Goal: Task Accomplishment & Management: Use online tool/utility

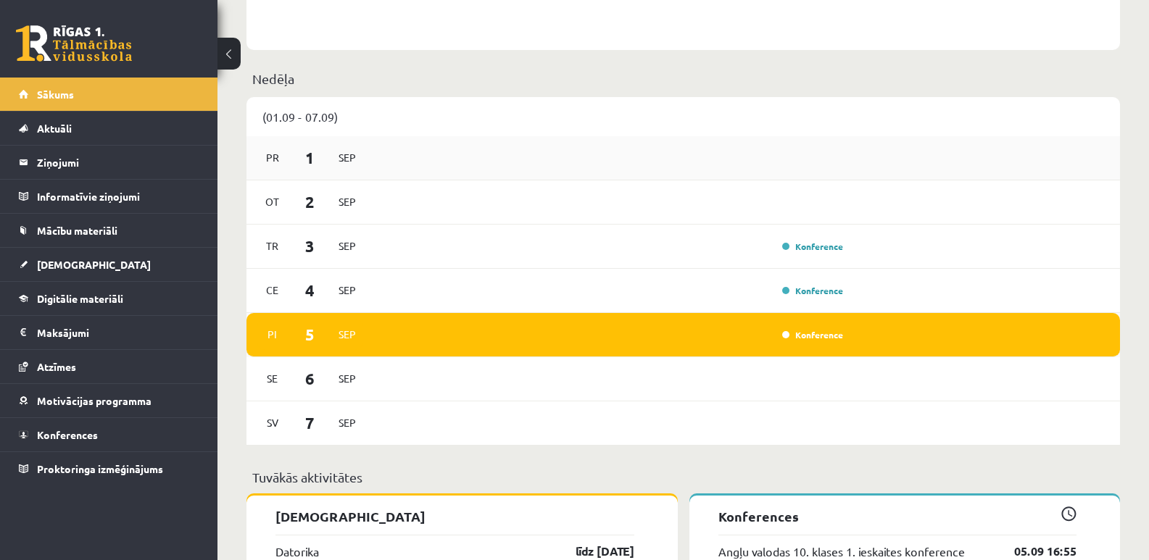
scroll to position [725, 0]
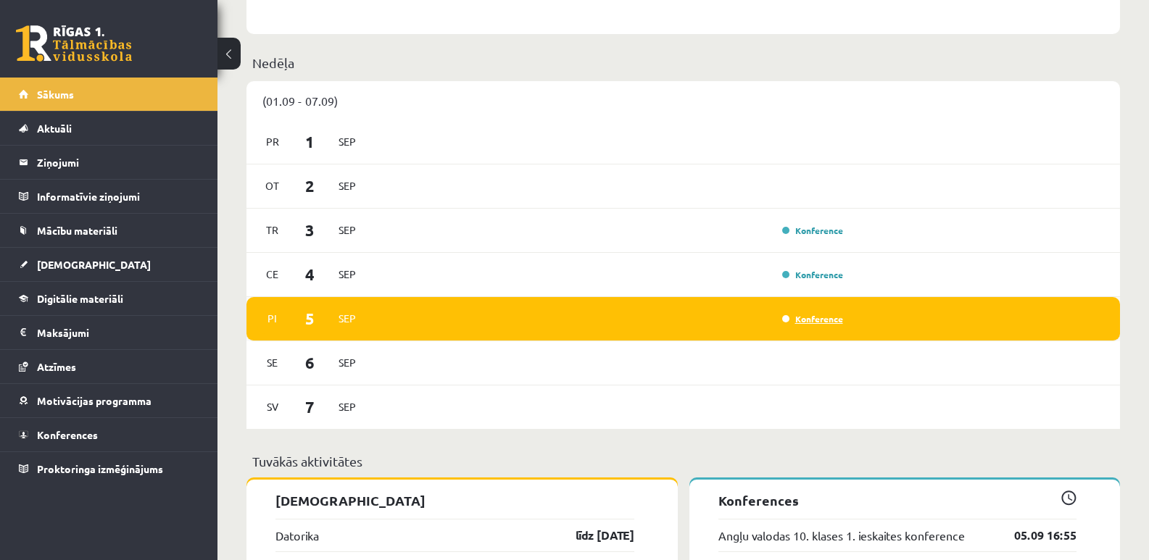
click at [816, 318] on link "Konference" at bounding box center [812, 319] width 61 height 12
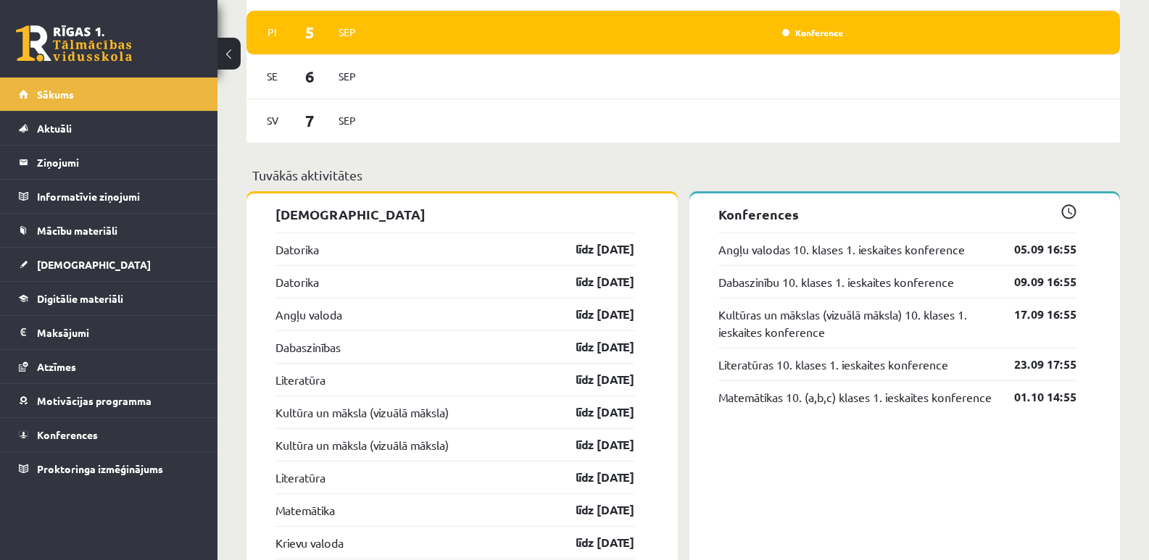
scroll to position [1015, 0]
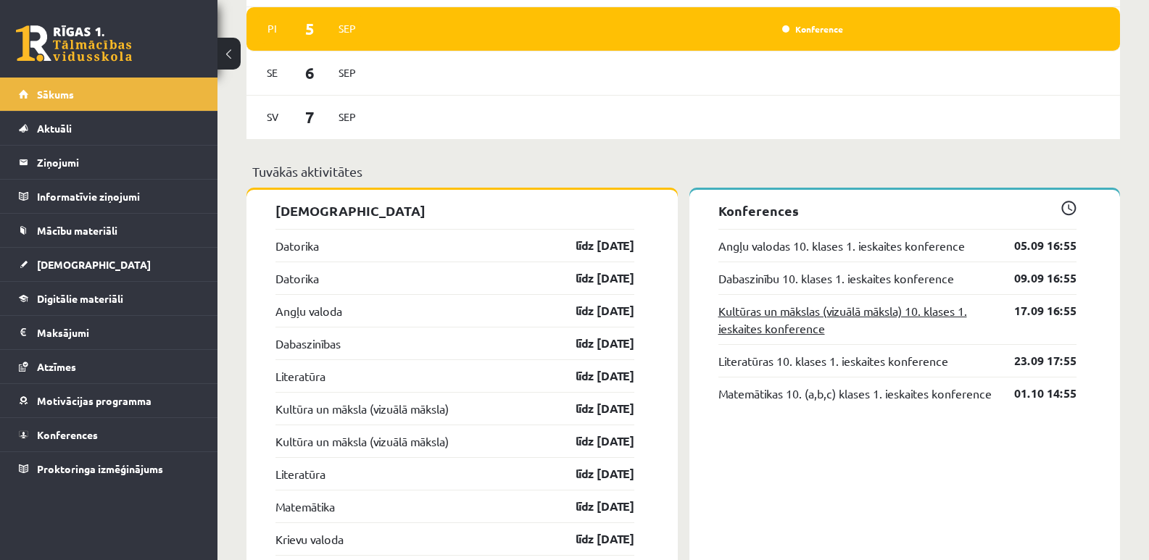
click at [916, 315] on link "Kultūras un mākslas (vizuālā māksla) 10. klases 1. ieskaites konference" at bounding box center [856, 319] width 275 height 35
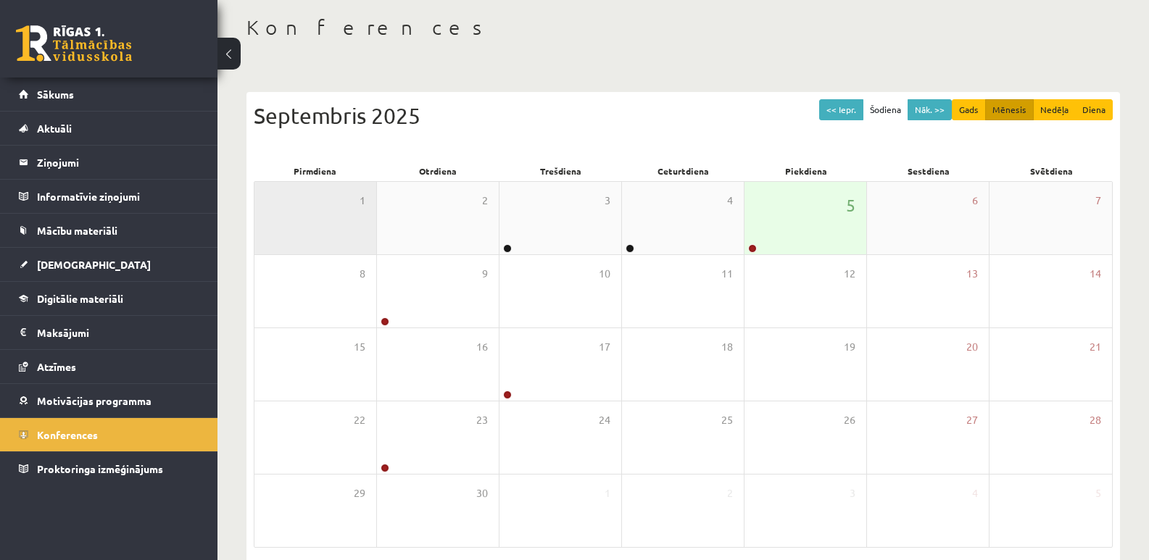
scroll to position [133, 0]
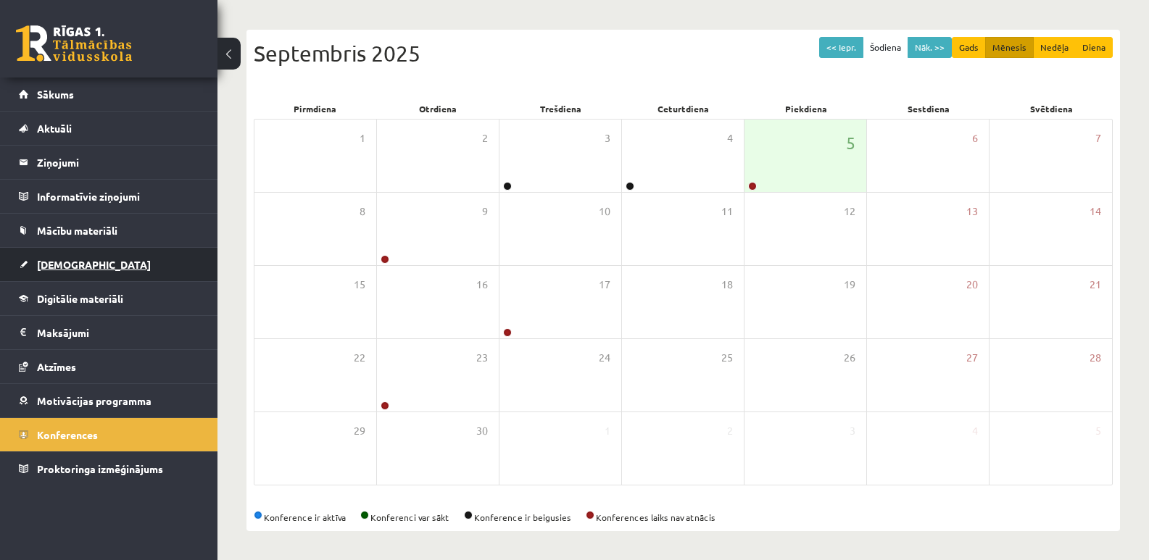
click at [63, 268] on span "[DEMOGRAPHIC_DATA]" at bounding box center [94, 264] width 114 height 13
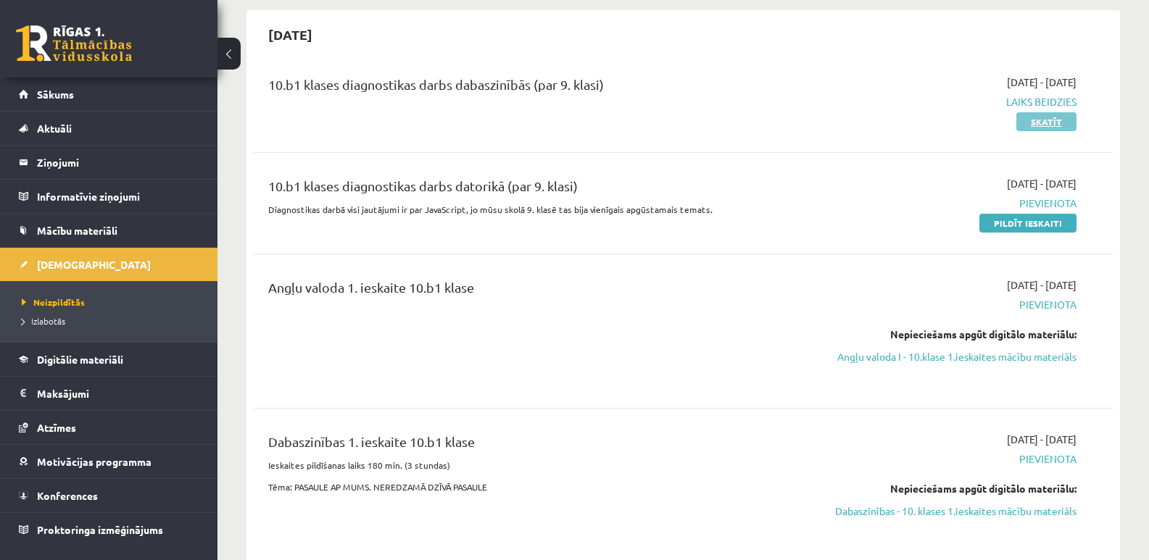
click at [1047, 127] on link "Skatīt" at bounding box center [1047, 121] width 60 height 19
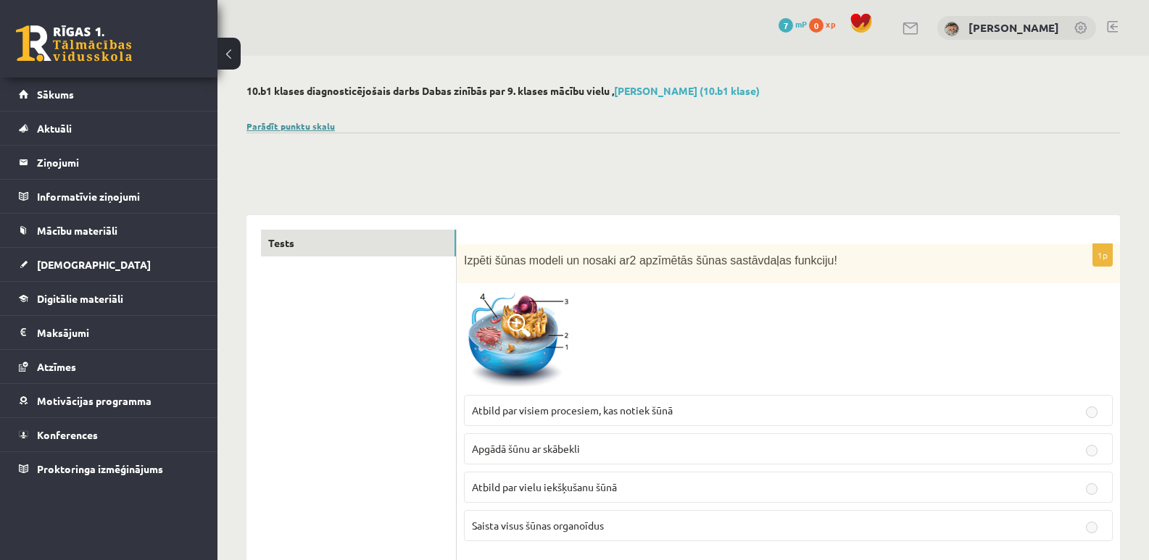
click at [286, 125] on link "Parādīt punktu skalu" at bounding box center [291, 126] width 88 height 12
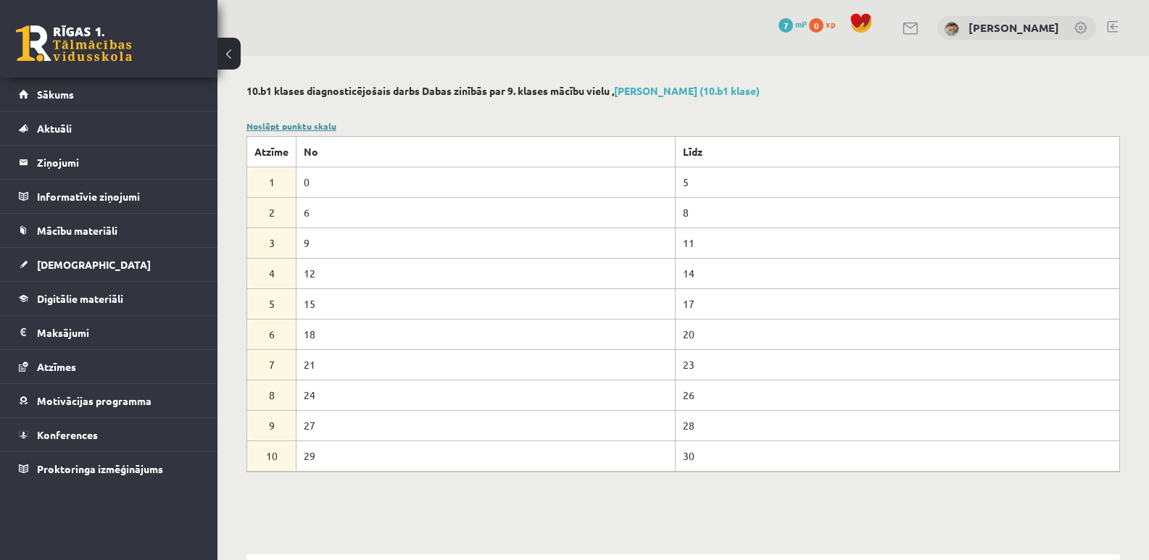
click at [286, 126] on link "Noslēpt punktu skalu" at bounding box center [292, 126] width 90 height 12
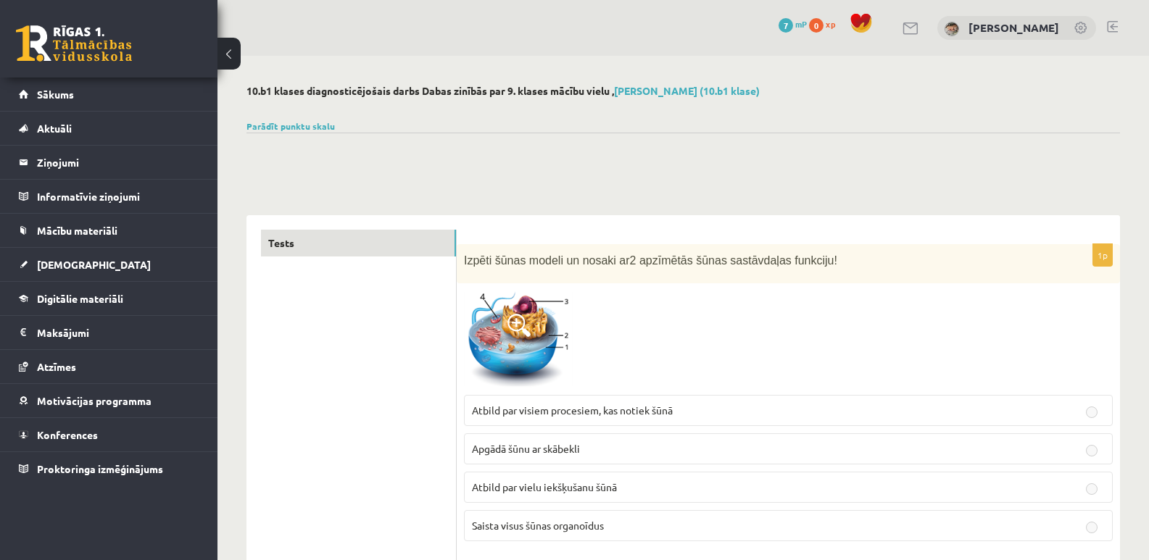
click at [235, 56] on button at bounding box center [229, 54] width 23 height 32
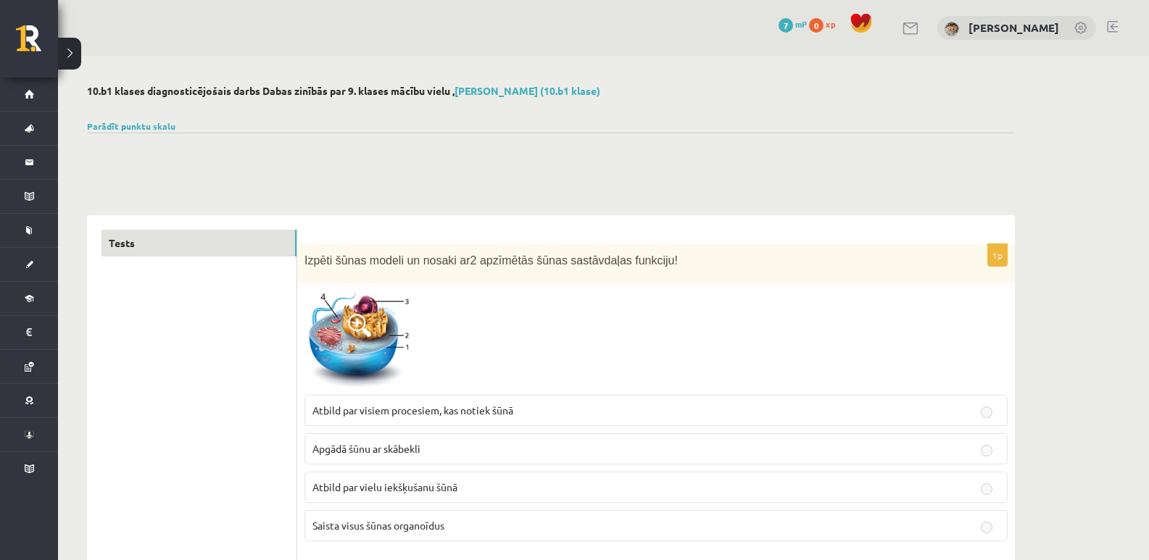
click at [70, 63] on button at bounding box center [69, 54] width 23 height 32
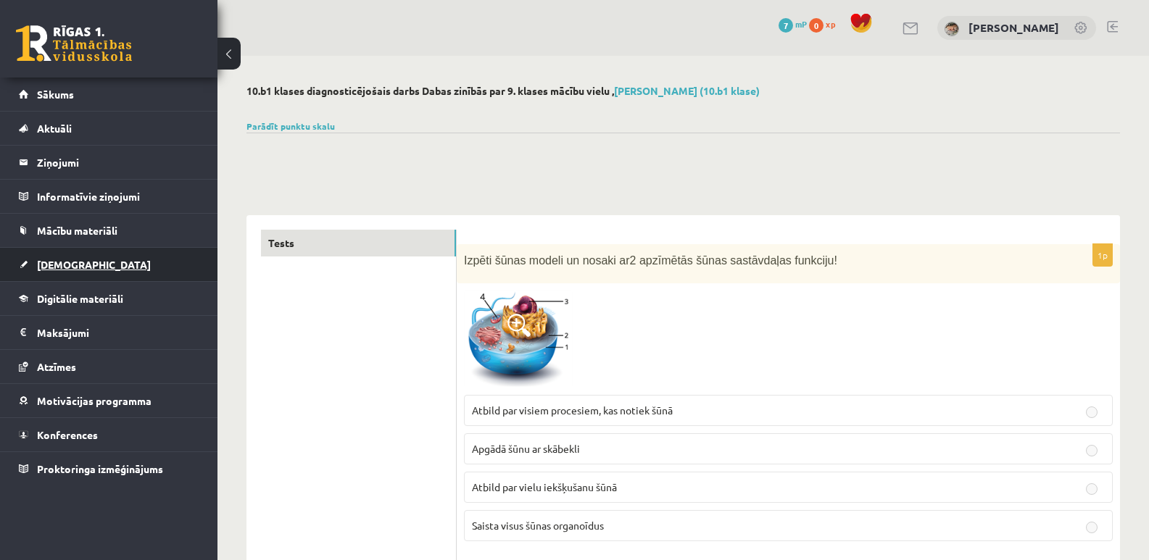
click at [81, 270] on link "[DEMOGRAPHIC_DATA]" at bounding box center [109, 264] width 181 height 33
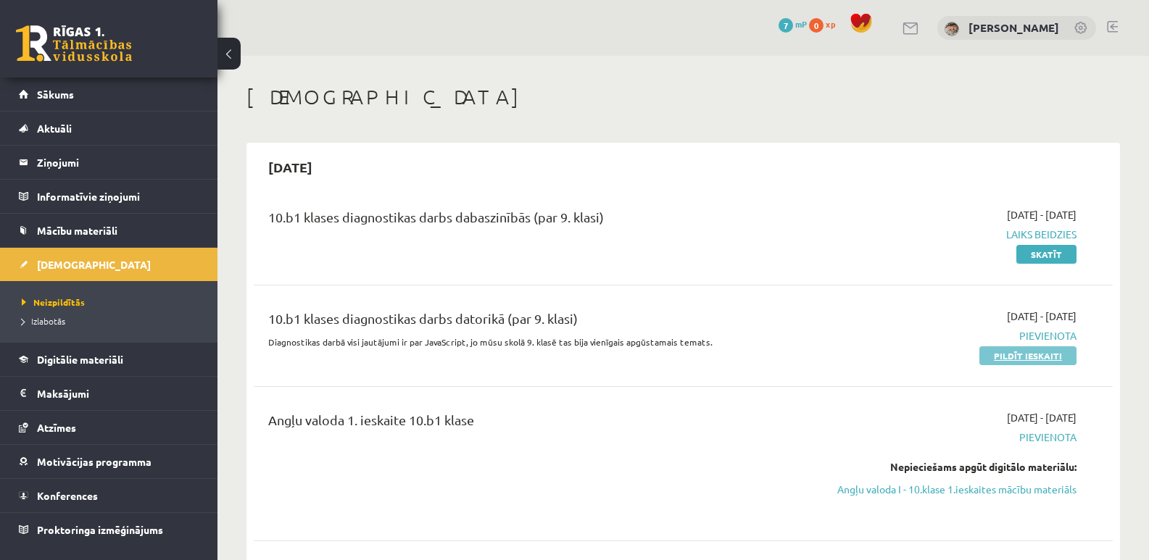
click at [1023, 360] on link "Pildīt ieskaiti" at bounding box center [1028, 356] width 97 height 19
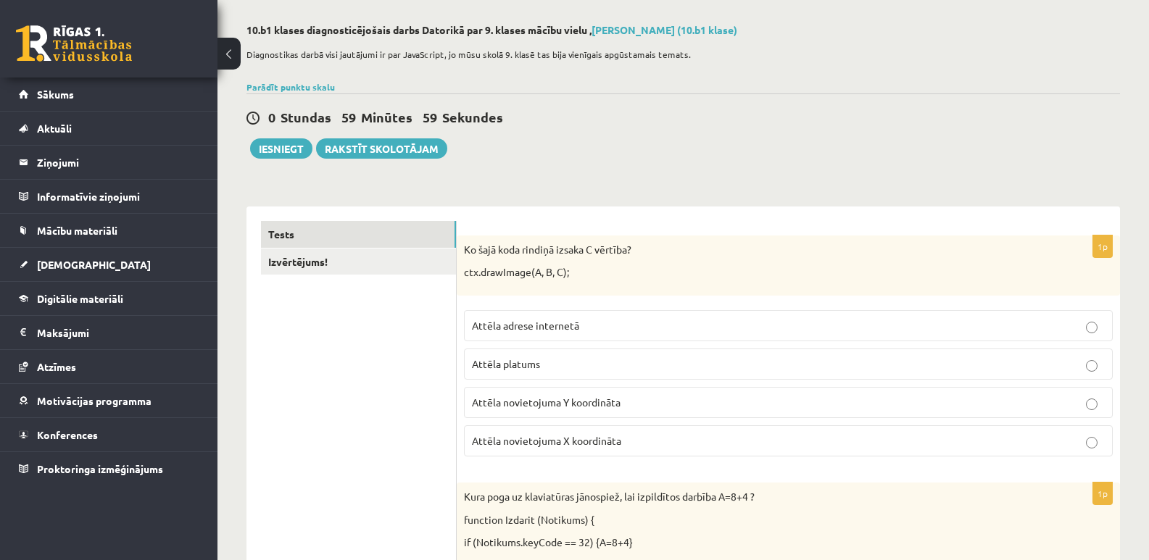
scroll to position [145, 0]
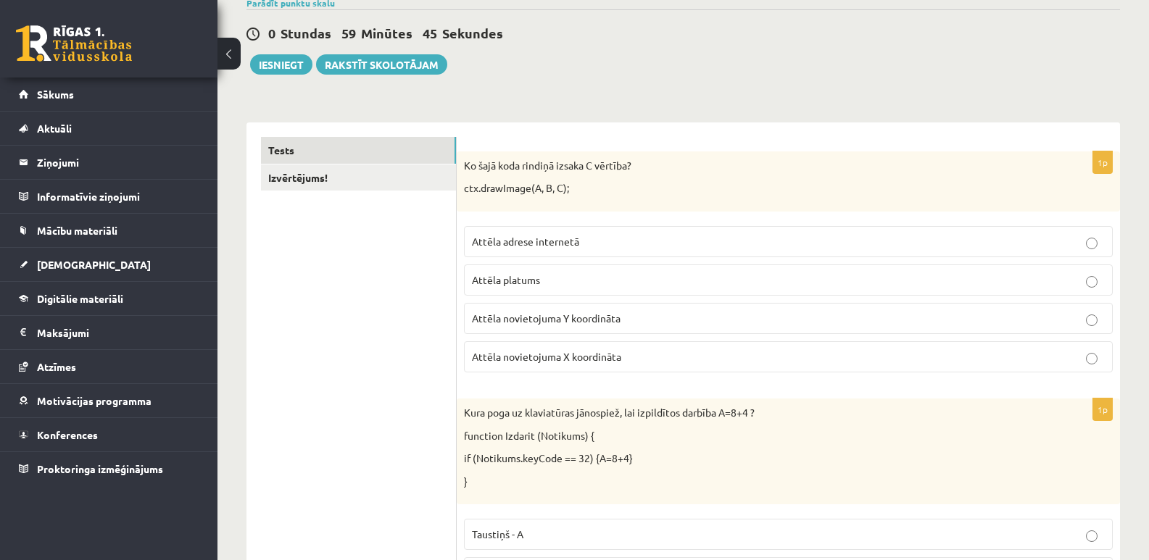
click at [540, 284] on span "Attēla platums" at bounding box center [506, 279] width 68 height 13
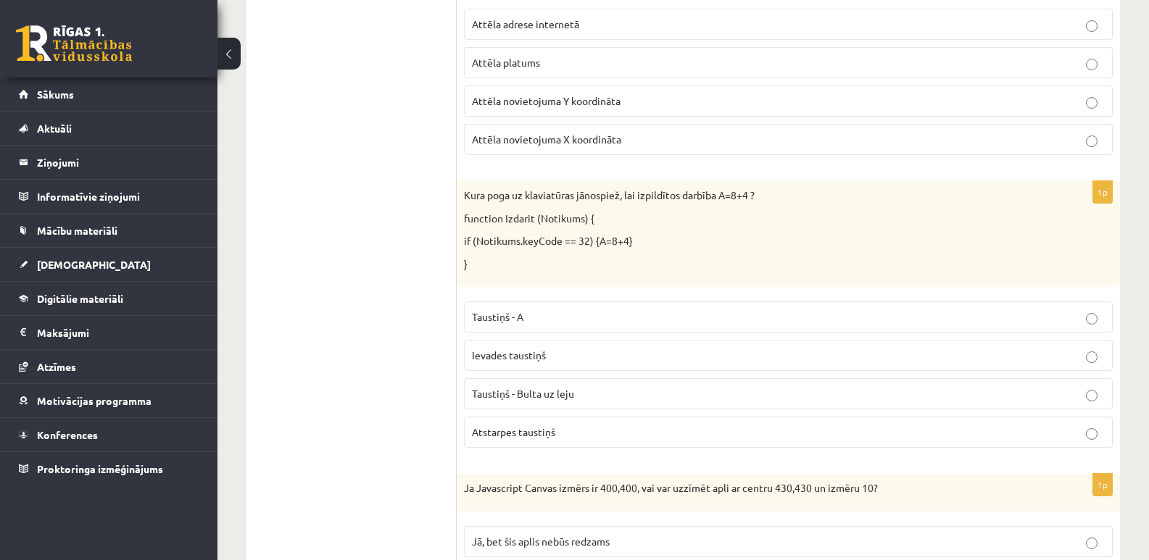
scroll to position [435, 0]
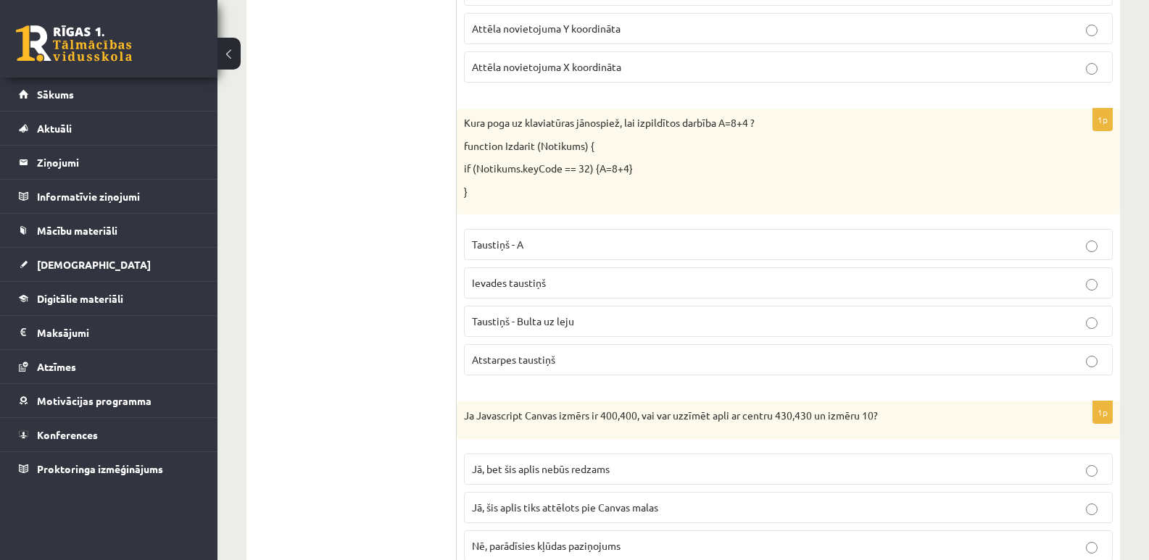
click at [709, 287] on p "Ievades taustiņš" at bounding box center [788, 283] width 633 height 15
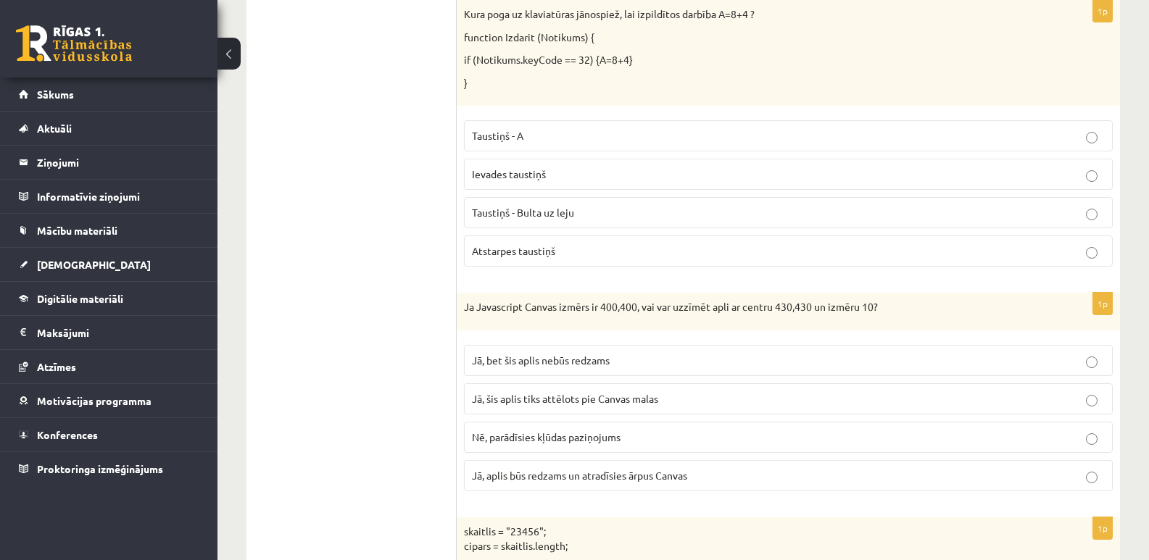
scroll to position [653, 0]
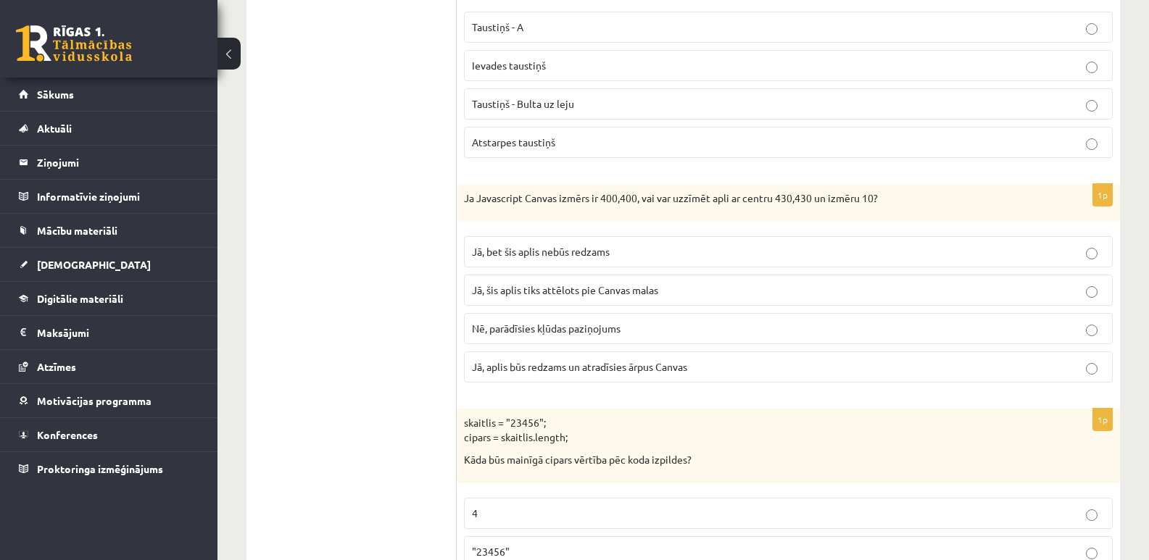
click at [686, 323] on p "Nē, parādīsies kļūdas paziņojums" at bounding box center [788, 328] width 633 height 15
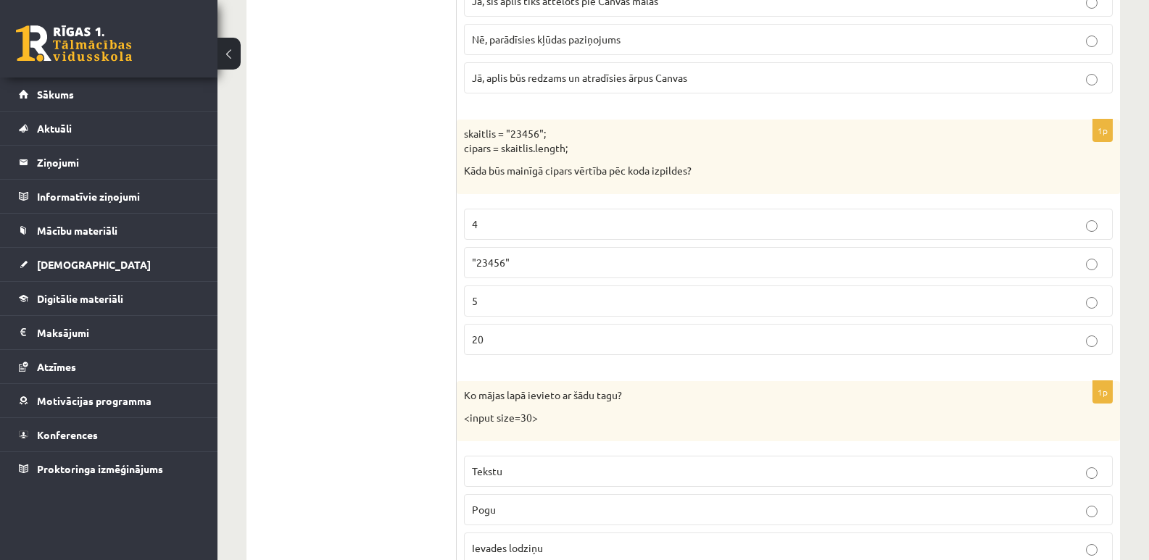
scroll to position [943, 0]
click at [539, 308] on p "5" at bounding box center [788, 300] width 633 height 15
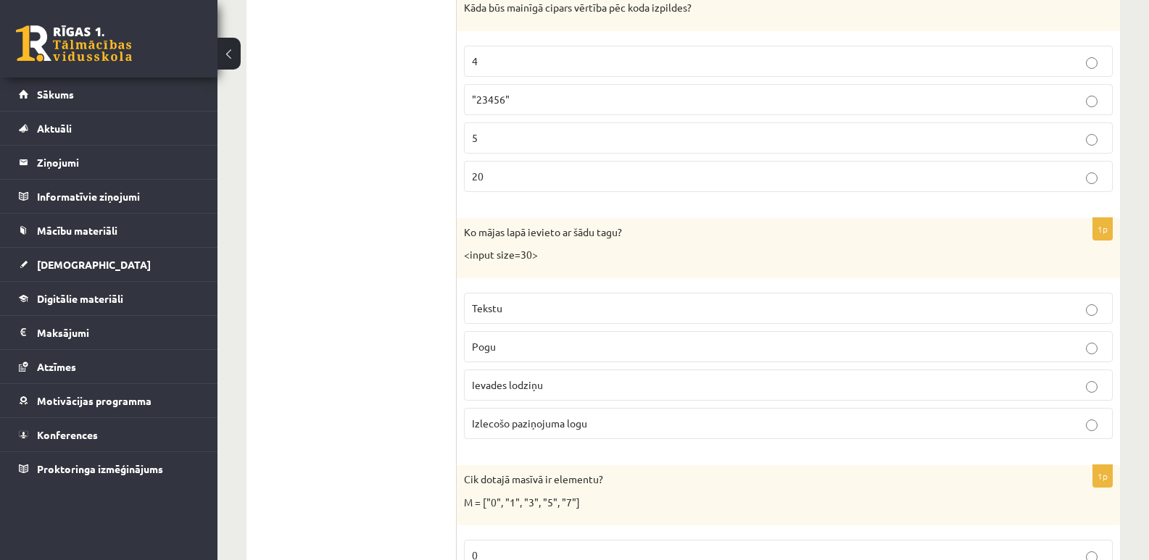
scroll to position [1160, 0]
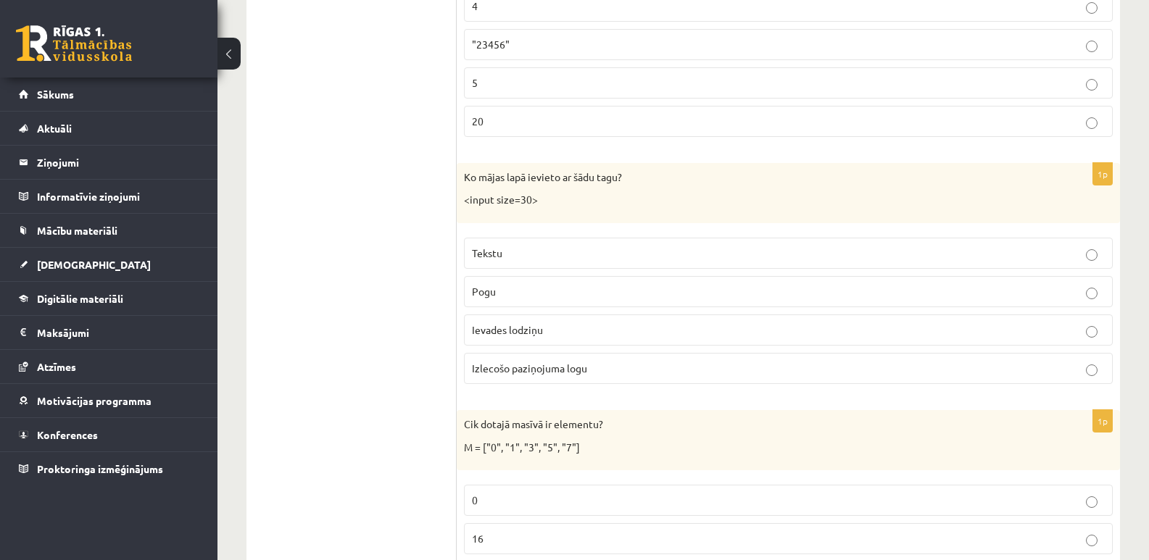
click at [536, 331] on span "Ievades lodziņu" at bounding box center [507, 329] width 71 height 13
click at [550, 349] on fieldset "Tekstu Pogu Ievades lodziņu Izlecošo paziņojuma logu" at bounding box center [788, 310] width 649 height 158
click at [549, 363] on span "Izlecošo paziņojuma logu" at bounding box center [529, 368] width 115 height 13
click at [548, 339] on label "Ievades lodziņu" at bounding box center [788, 330] width 649 height 31
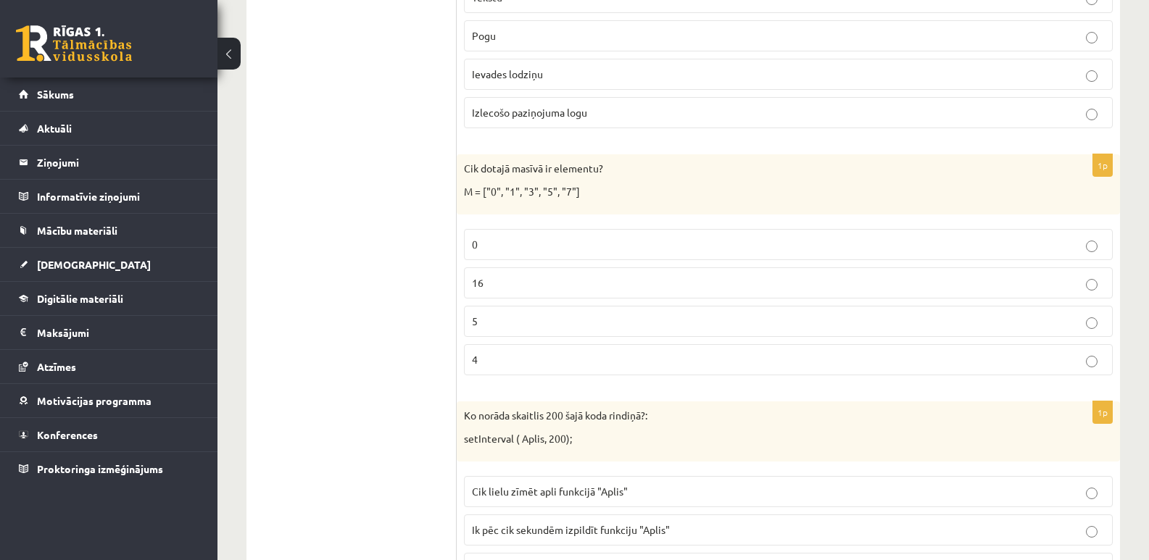
scroll to position [1450, 0]
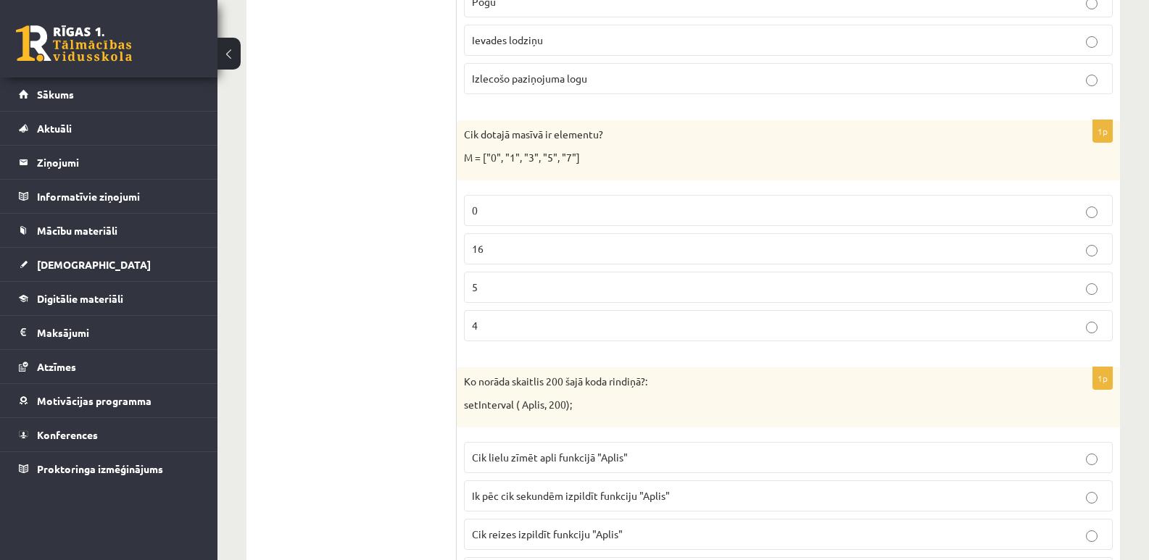
click at [518, 286] on p "5" at bounding box center [788, 287] width 633 height 15
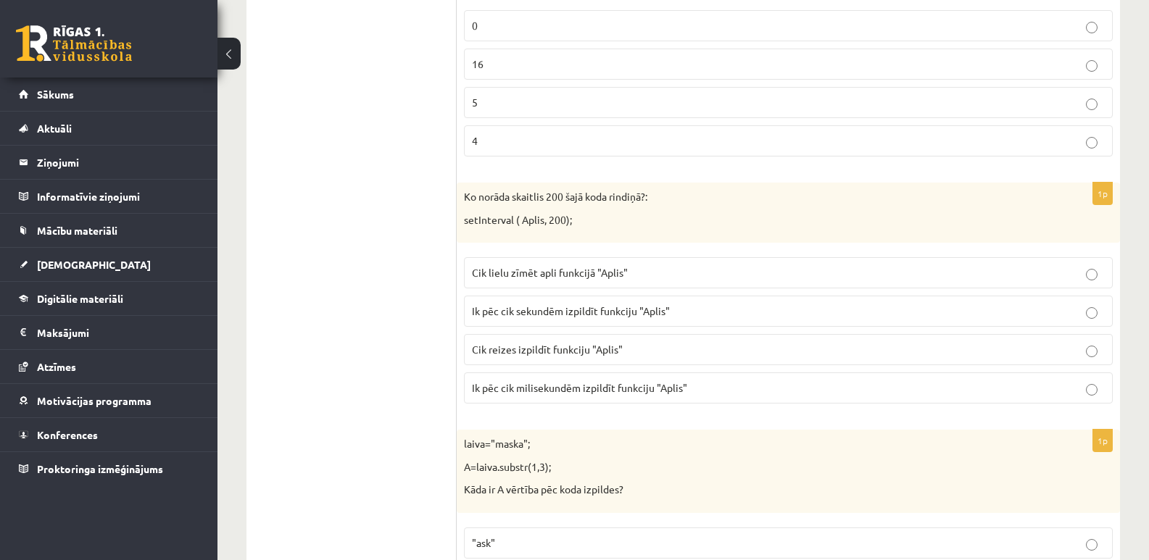
scroll to position [1668, 0]
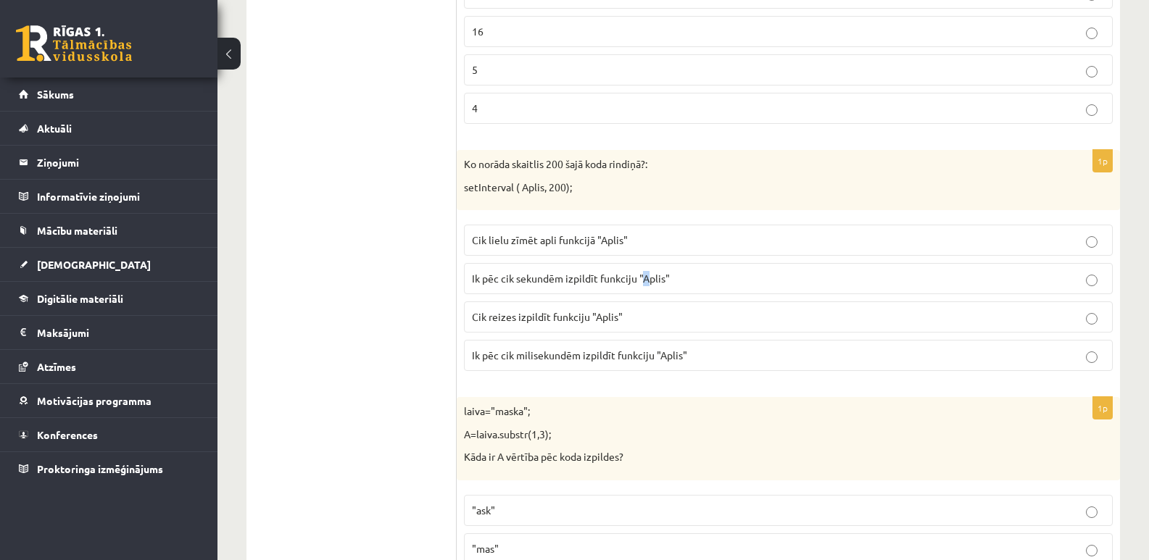
click at [643, 283] on p "Ik pēc cik sekundēm izpildīt funkciju "Aplis"" at bounding box center [788, 278] width 633 height 15
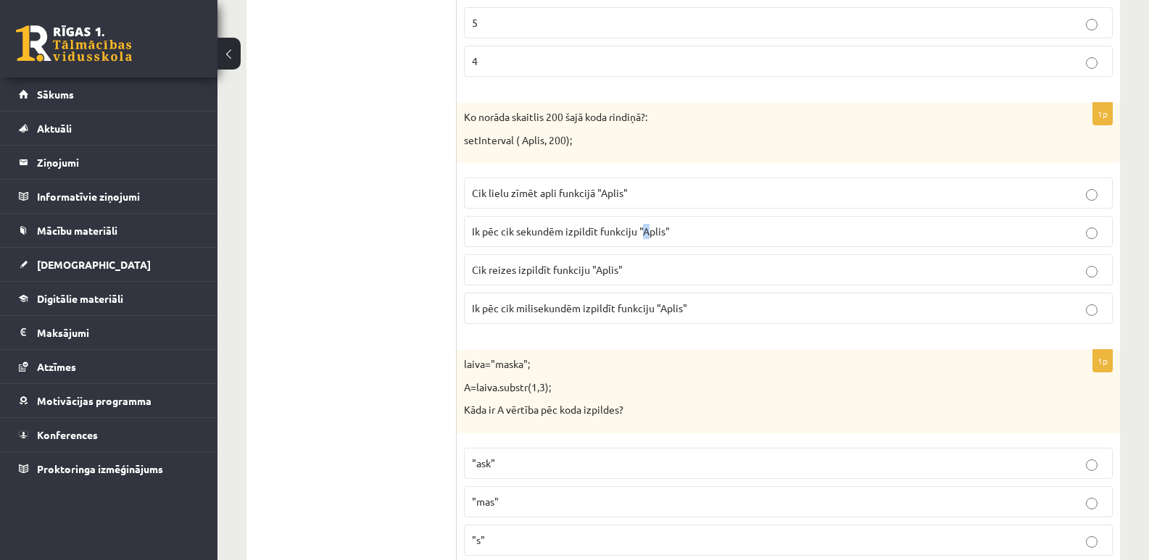
scroll to position [1740, 0]
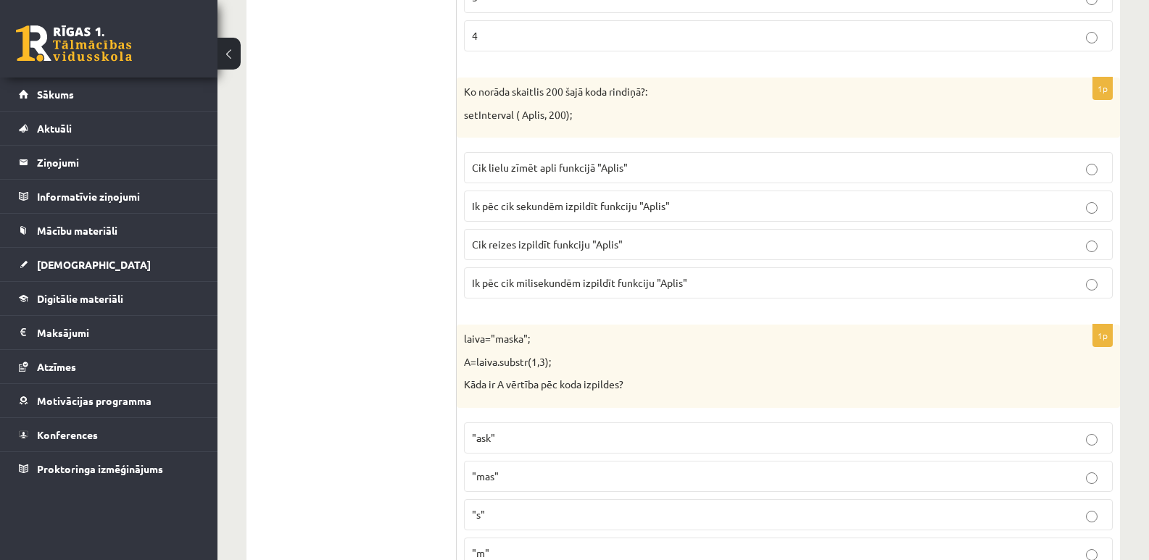
click at [777, 208] on p "Ik pēc cik sekundēm izpildīt funkciju "Aplis"" at bounding box center [788, 206] width 633 height 15
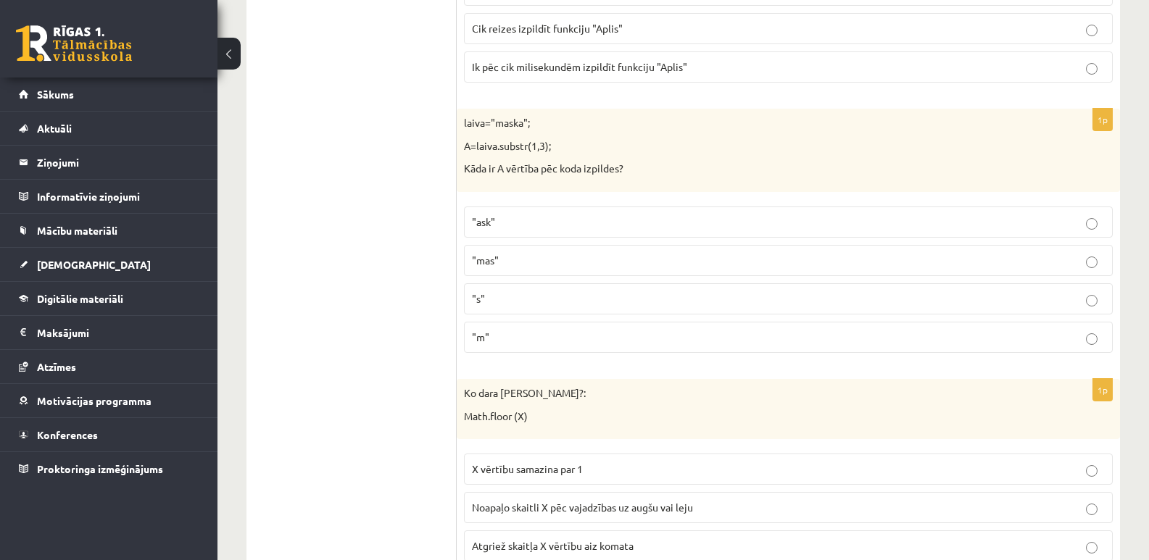
scroll to position [1958, 0]
click label ""mas""
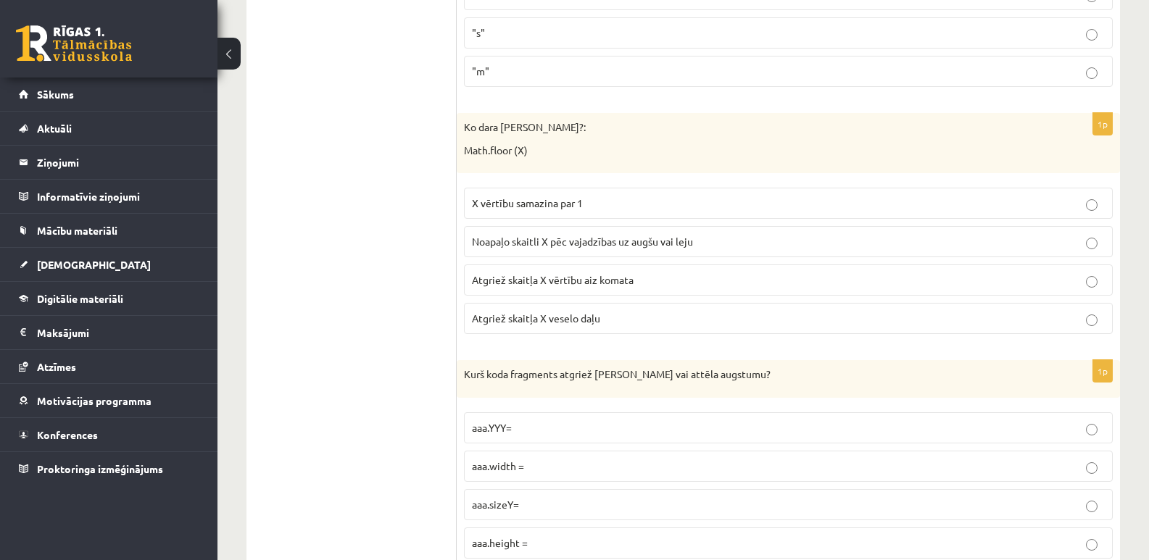
scroll to position [2248, 0]
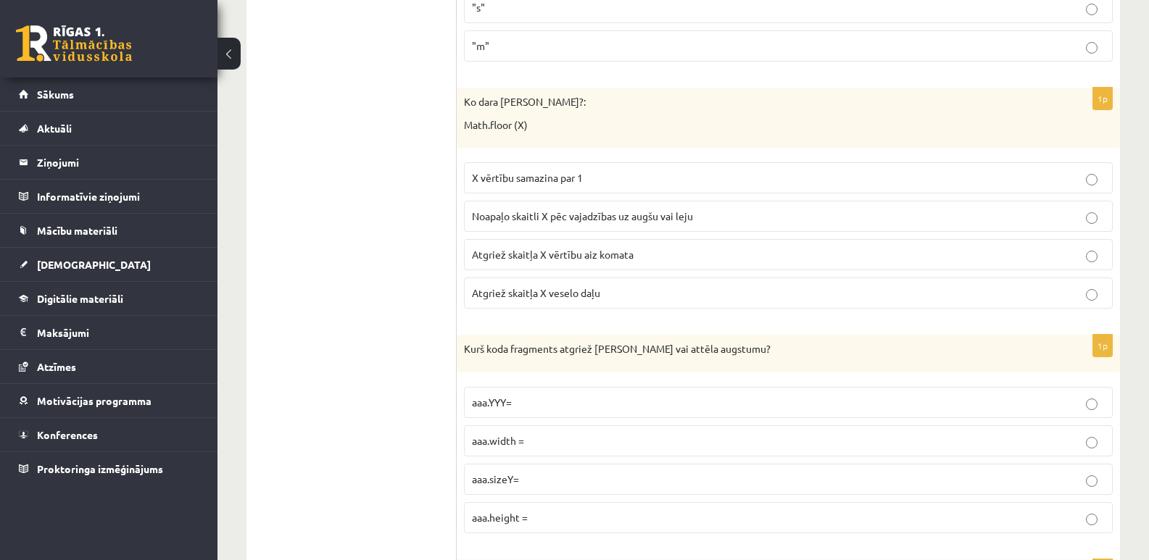
click p "Noapaļo skaitli X pēc vajadzības uz augšu vai leju"
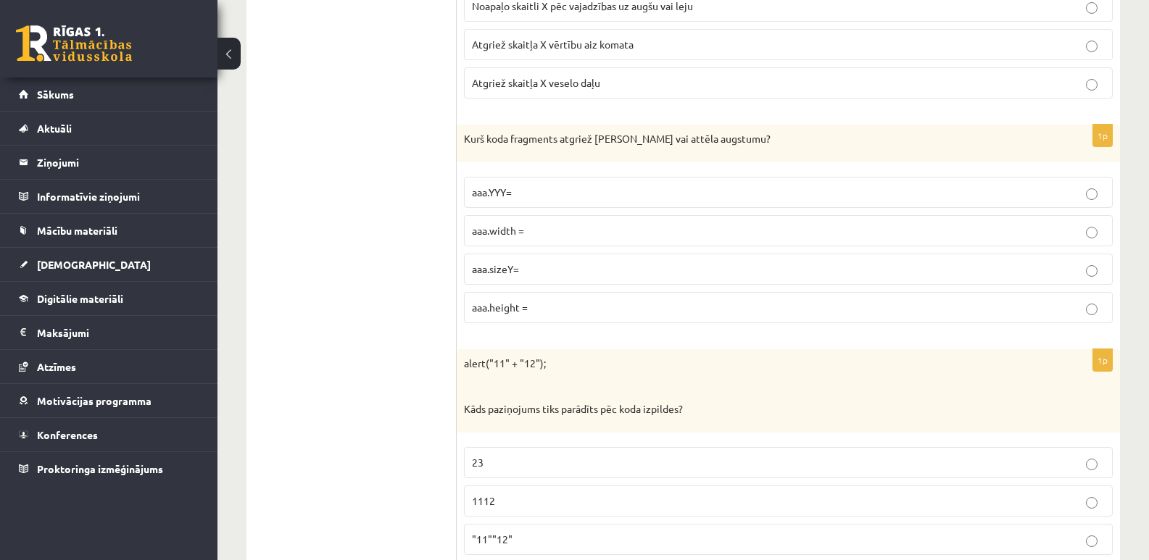
scroll to position [2465, 0]
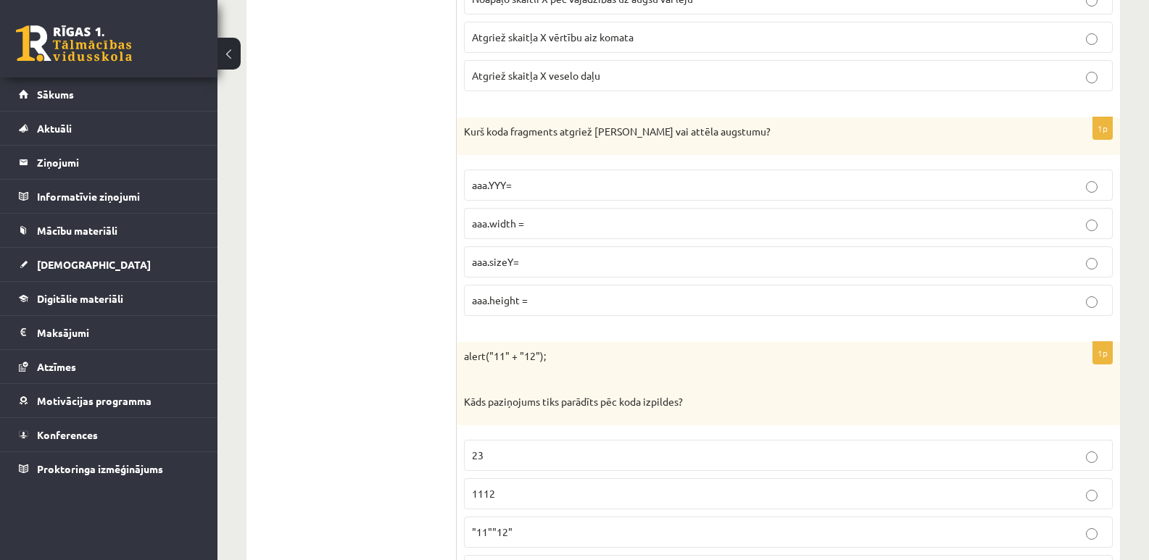
click span "aaa.height ="
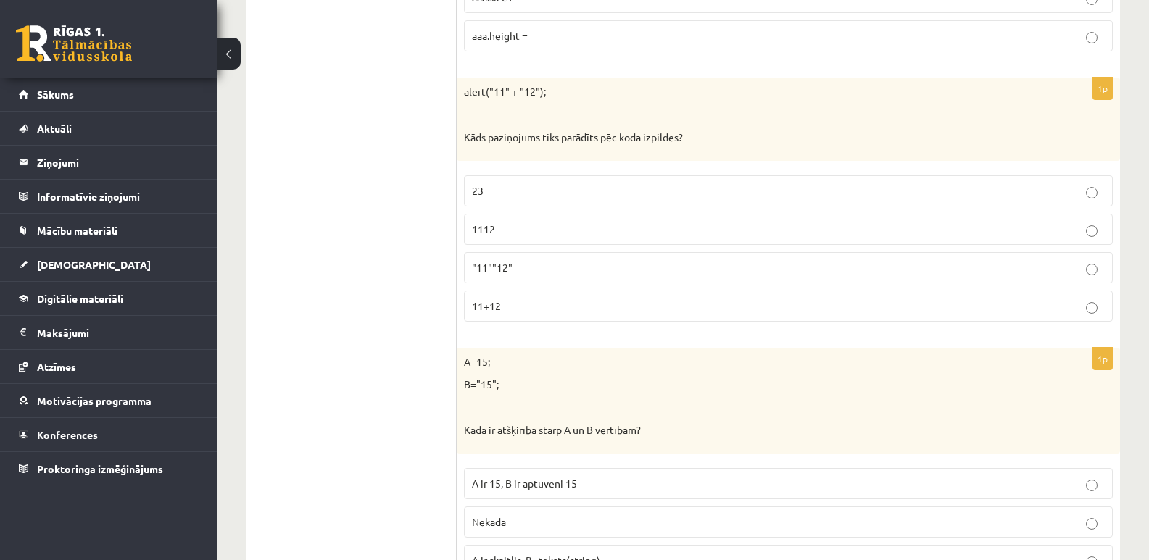
scroll to position [2755, 0]
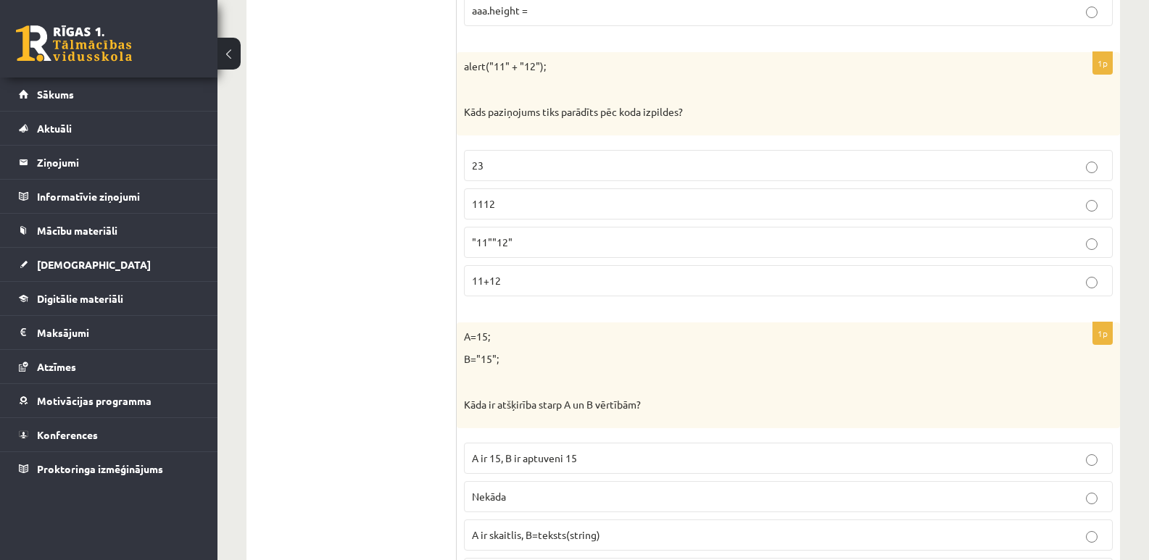
click p "11+12"
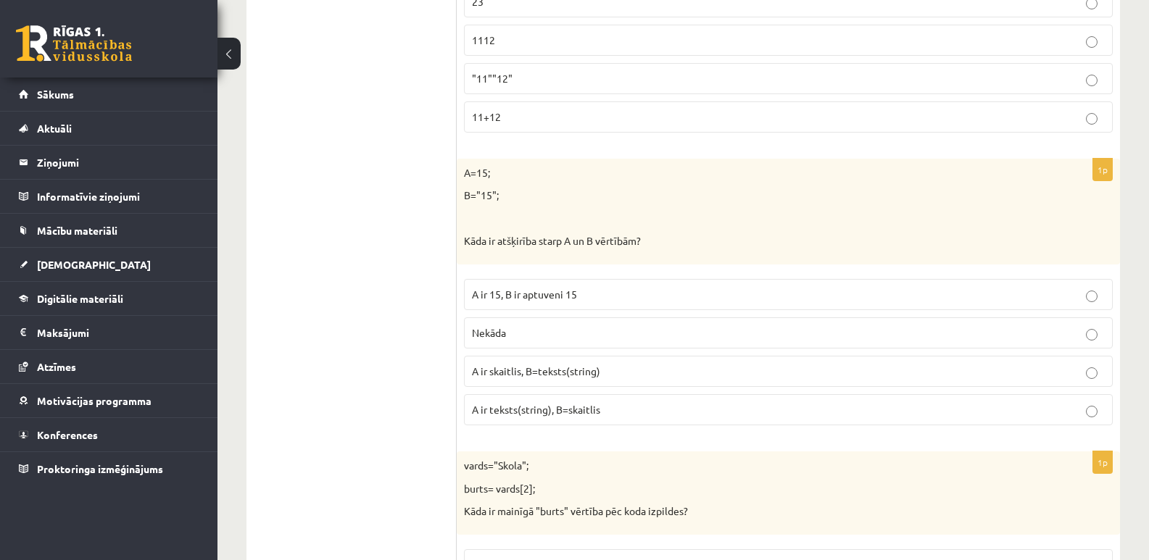
scroll to position [2973, 0]
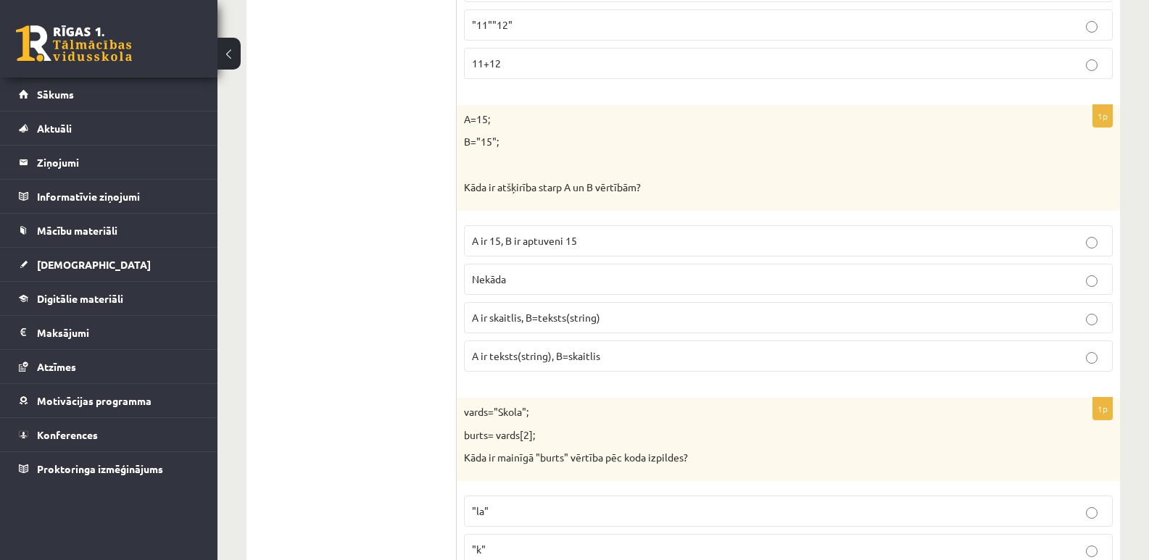
click span "A ir teksts(string), B=skaitlis"
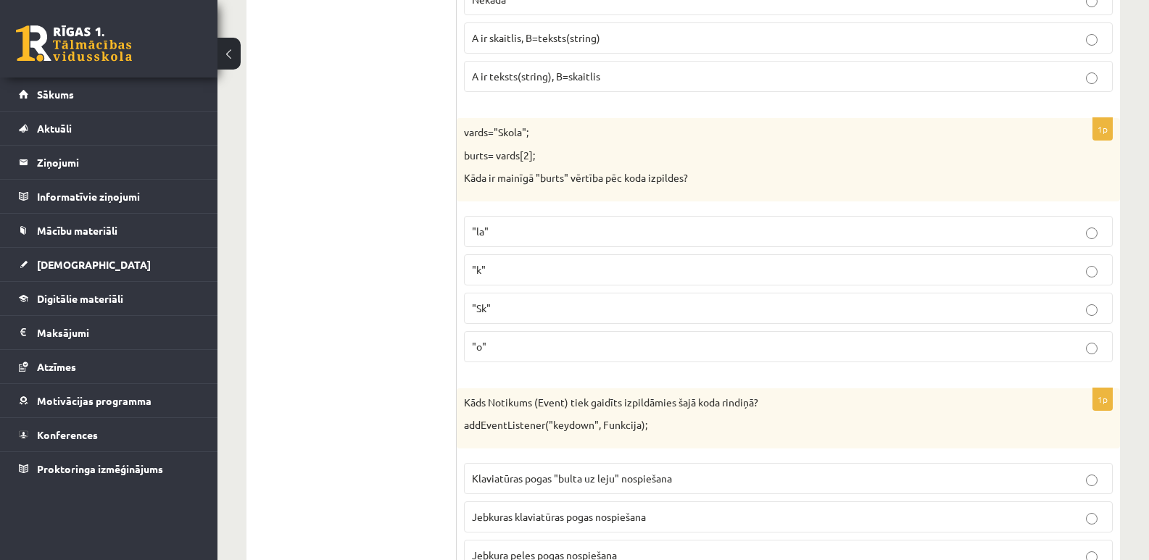
scroll to position [3263, 0]
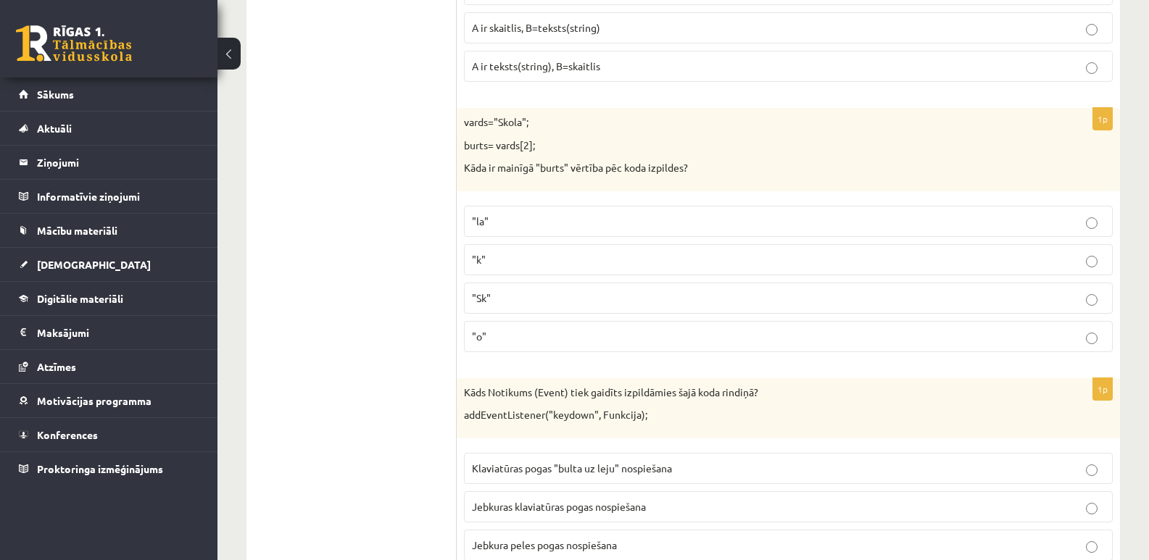
click span ""k""
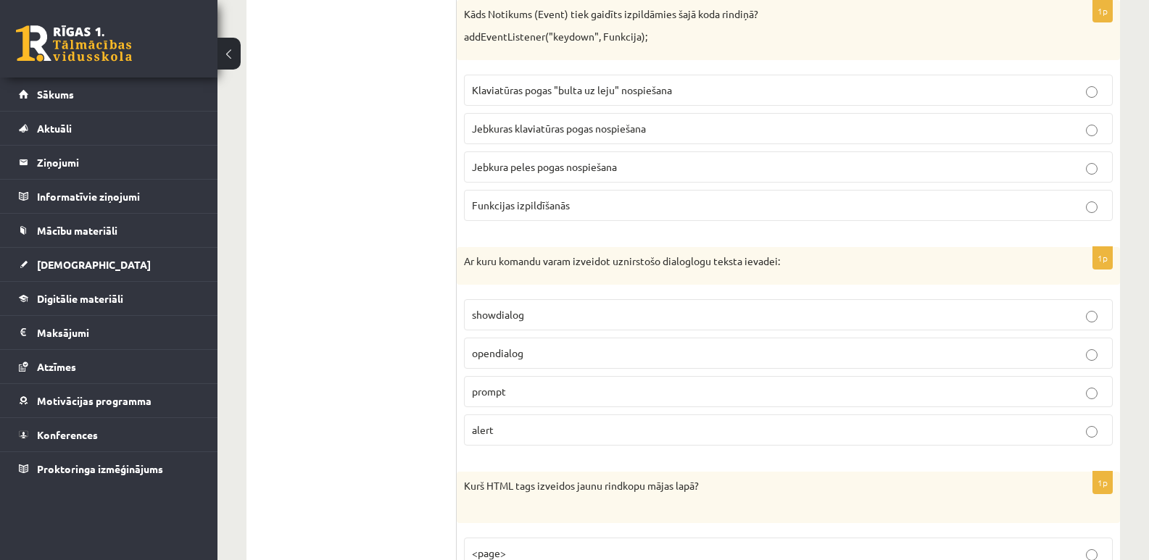
scroll to position [3408, 0]
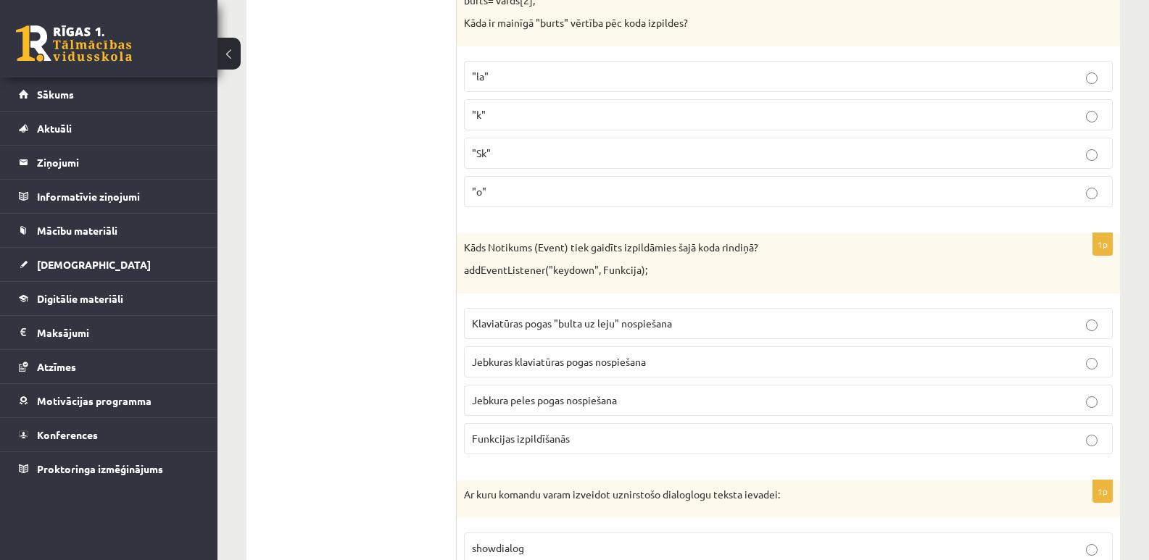
click label "Klaviatūras pogas "bulta uz leju" nospiešana"
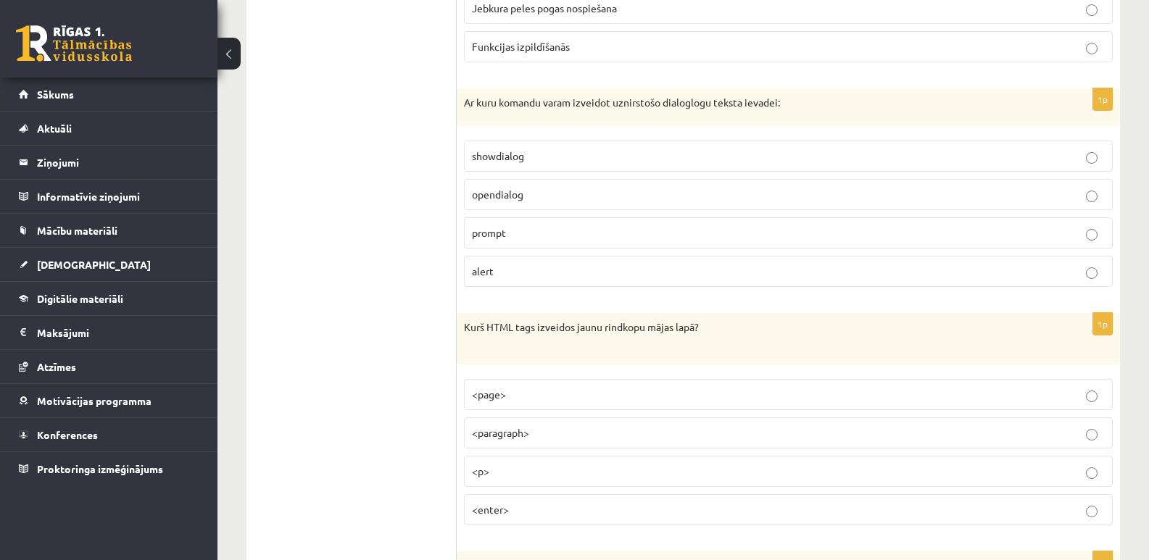
scroll to position [3843, 0]
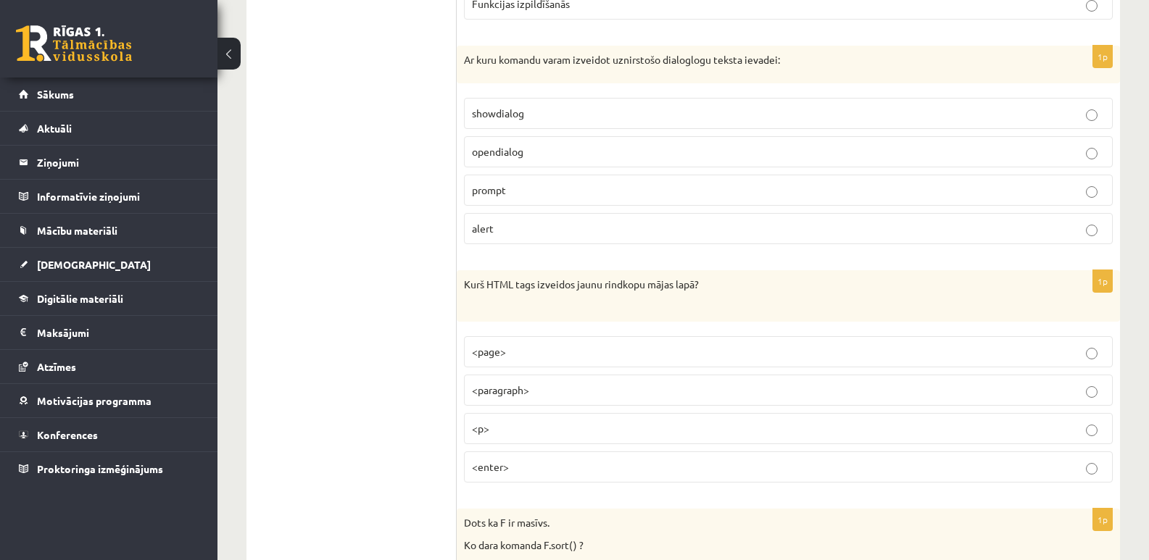
click p "alert"
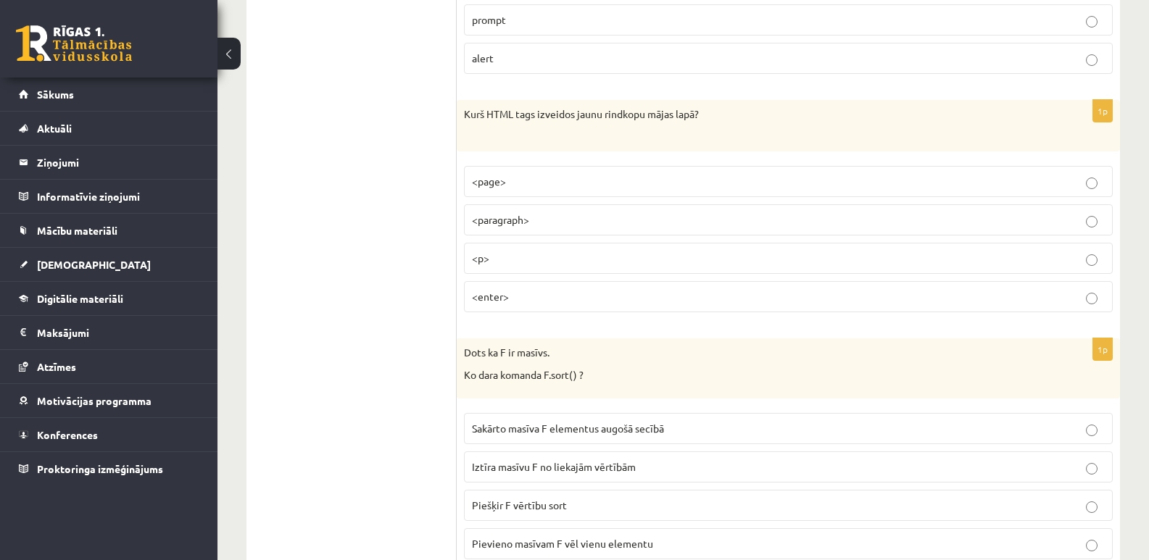
scroll to position [3988, 0]
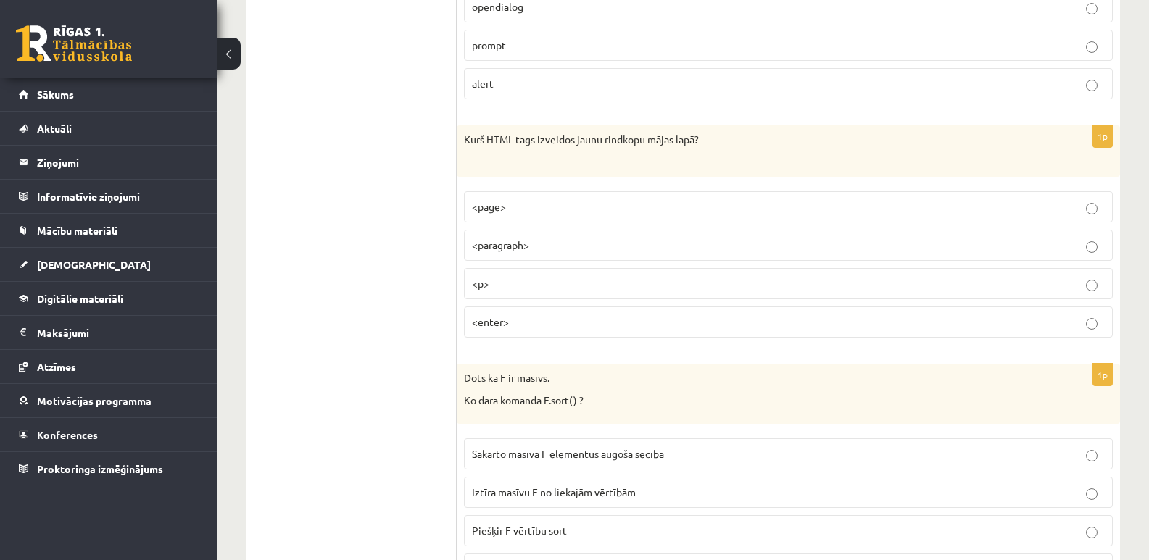
click p "<p>"
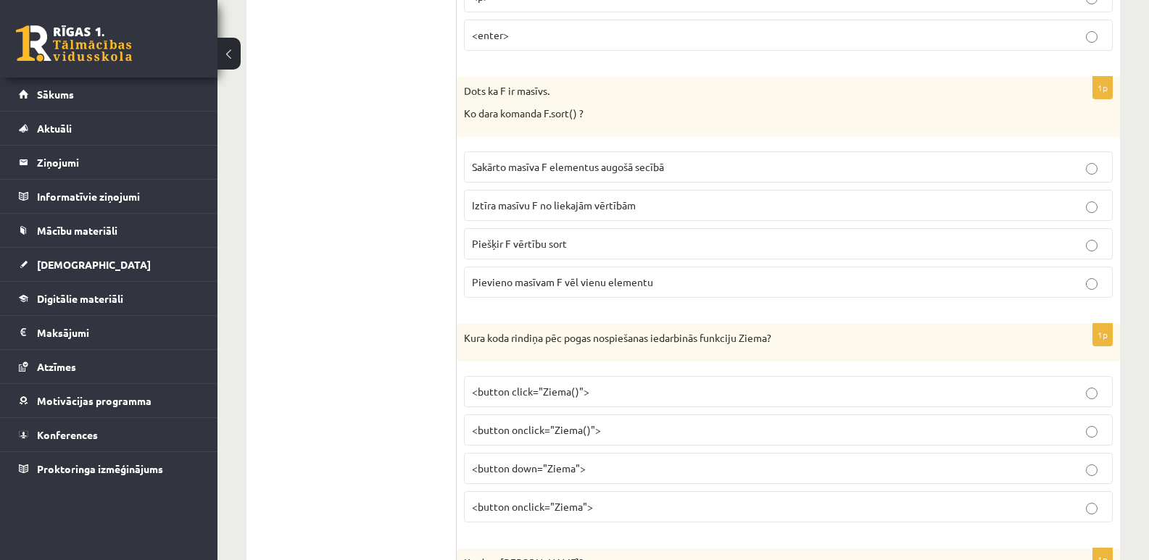
scroll to position [4276, 0]
click label "Iztīra masīvu F no liekajām vērtībām"
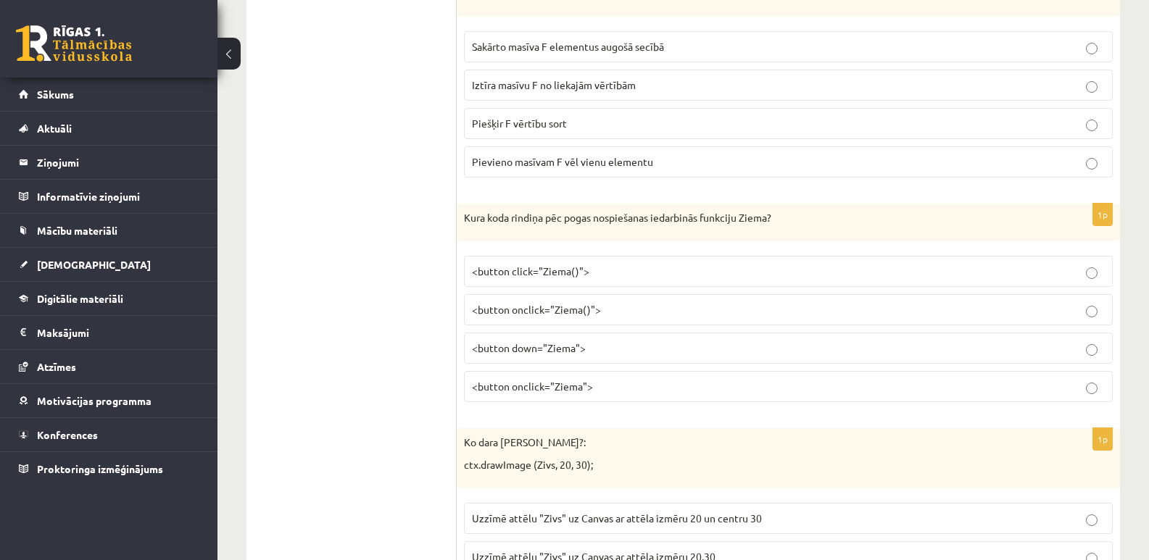
scroll to position [4421, 0]
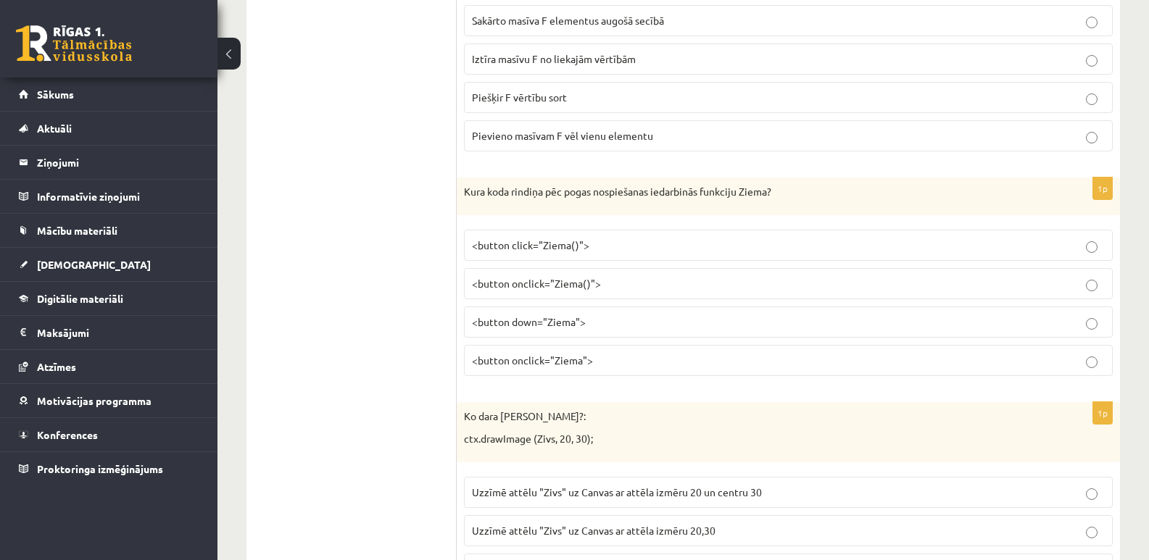
click p "<button onclick="Ziema">"
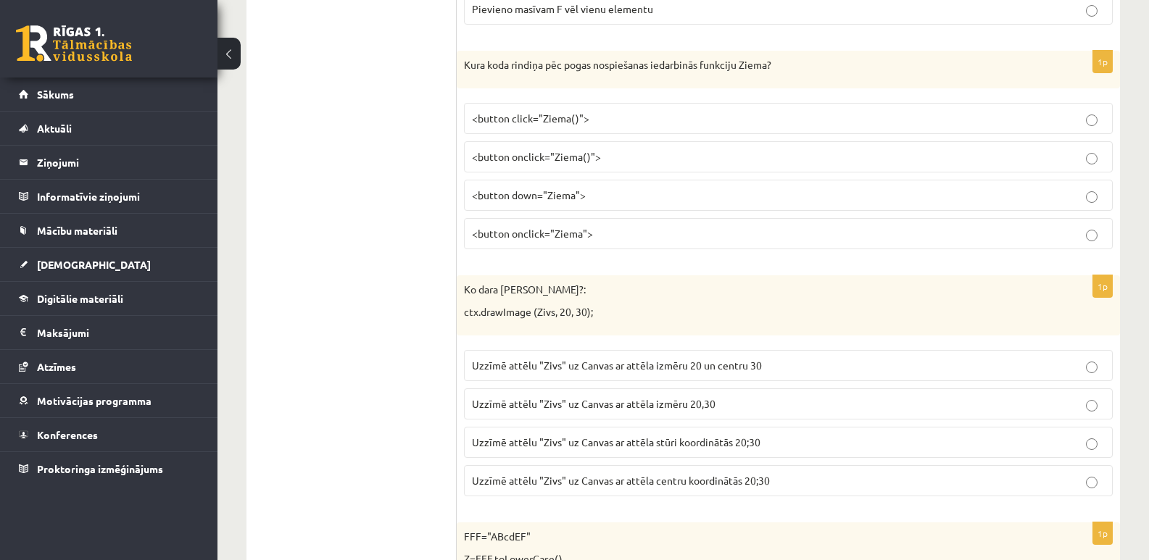
scroll to position [4566, 0]
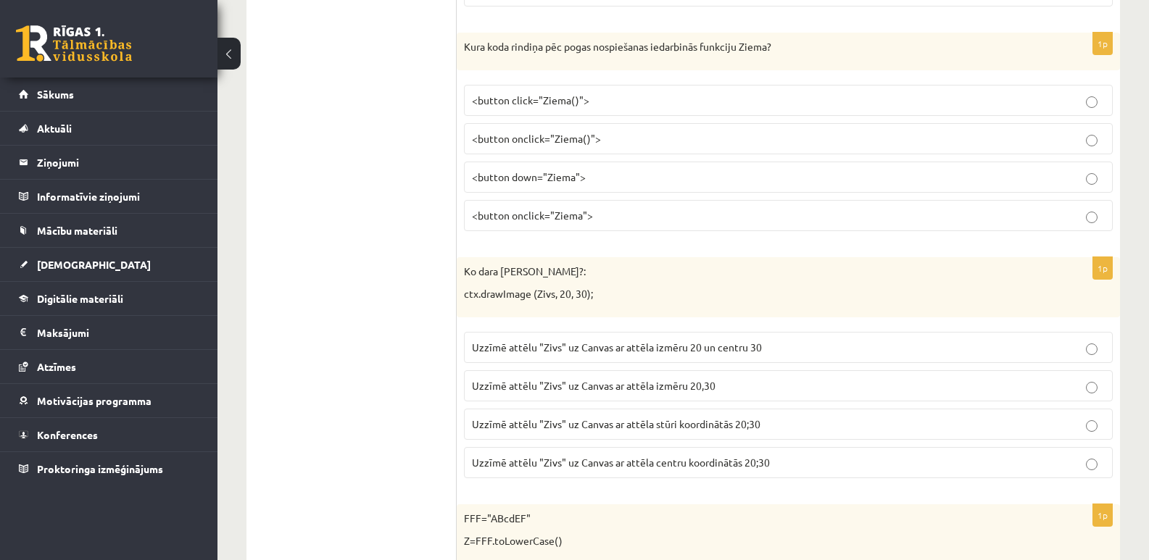
click p "Uzzīmē attēlu "Zivs" uz Canvas ar attēla centru koordinātās 20;30"
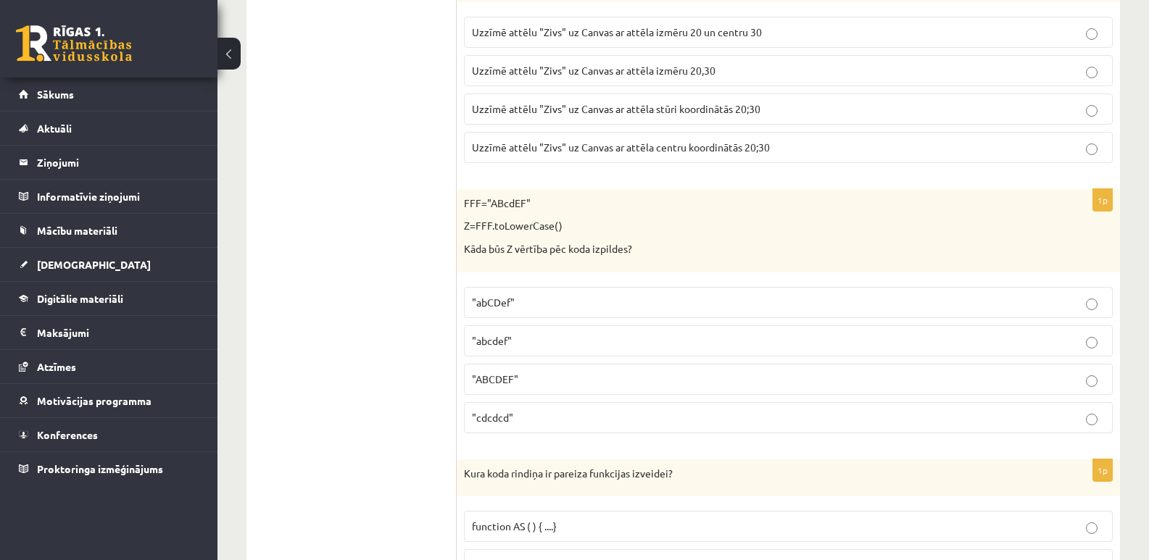
scroll to position [4857, 0]
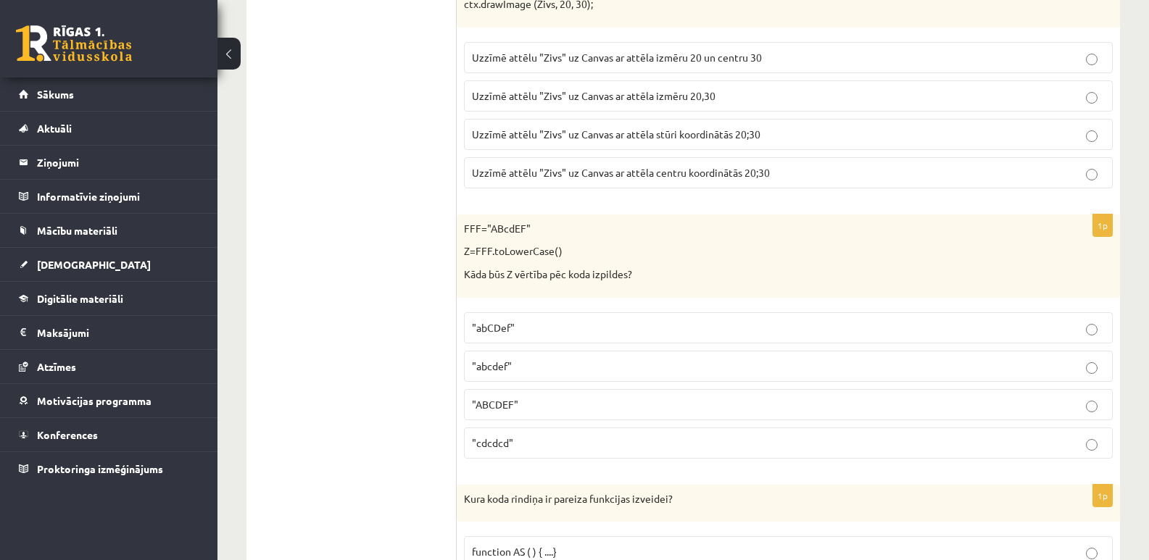
click label ""ABCDEF""
click p ""ABCDEF""
click label ""abCDef""
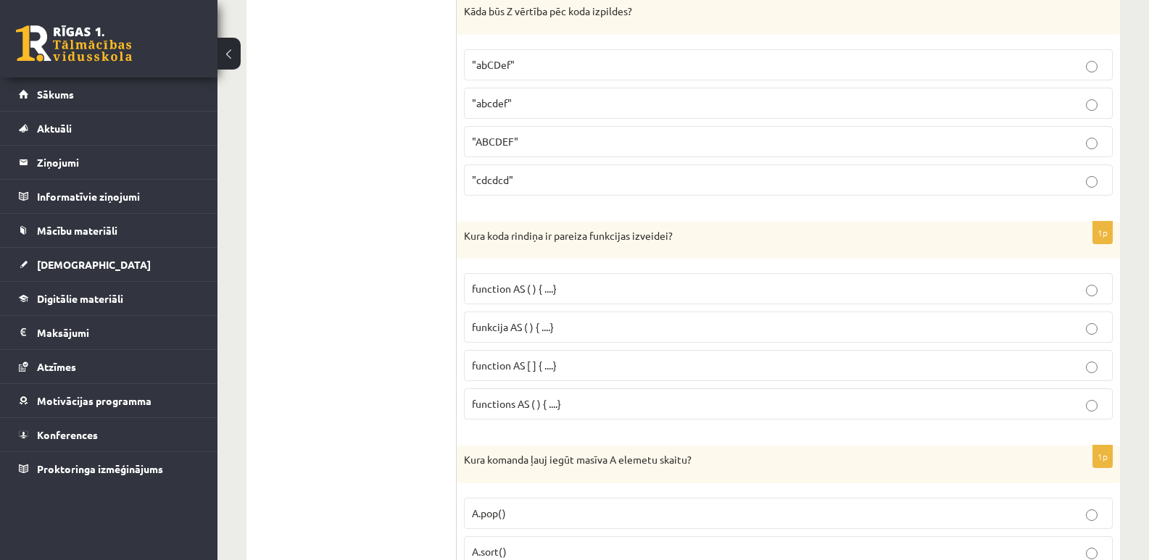
scroll to position [5002, 0]
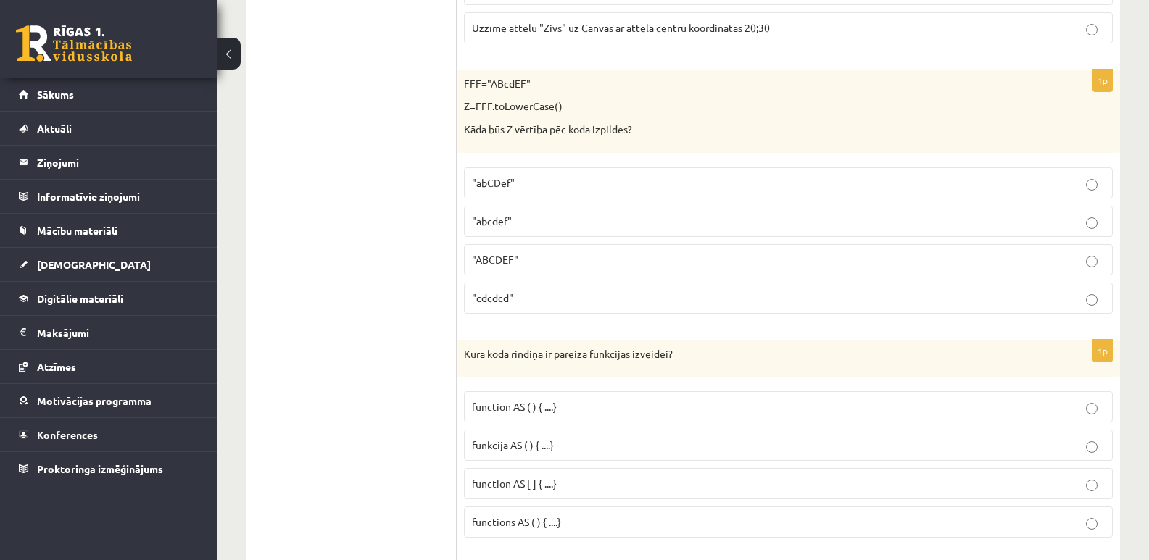
click p ""abcdef""
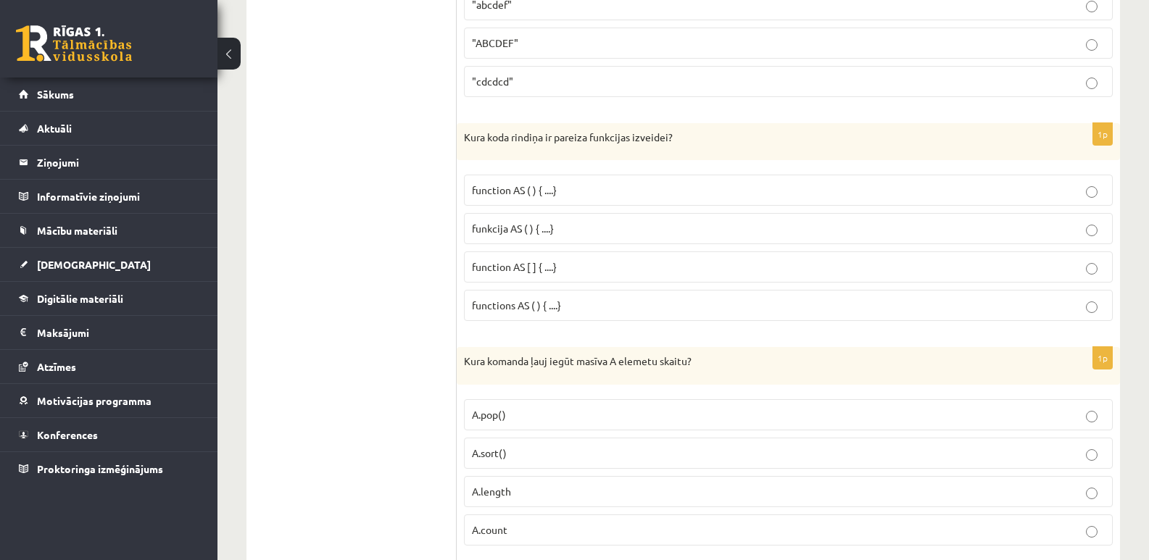
scroll to position [5219, 0]
click span "funkcija AS ( ) { ....}"
click p "function AS [ ] { ....}"
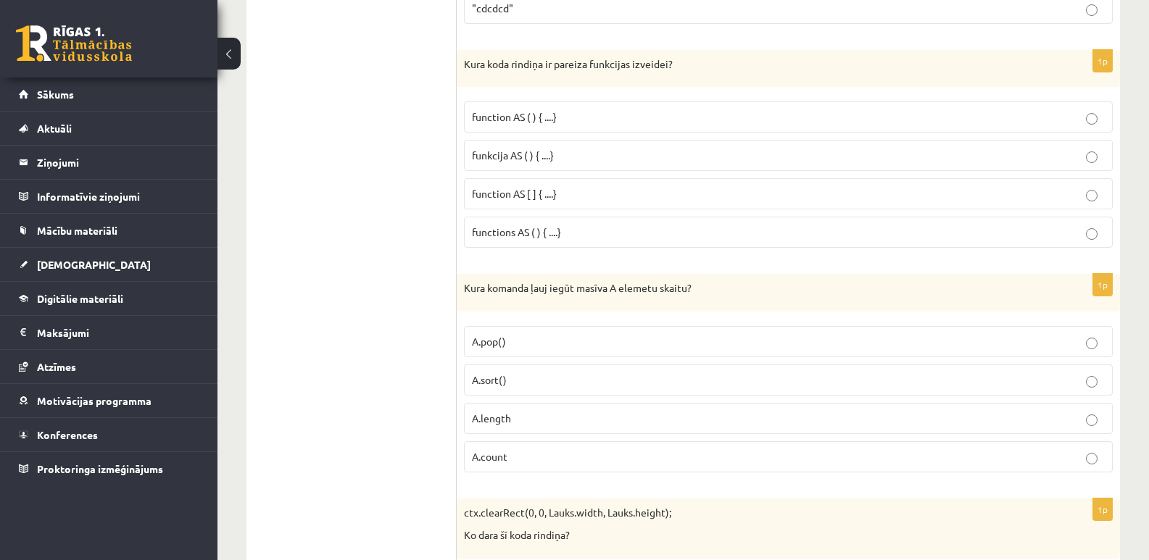
click p "function AS ( ) { ....}"
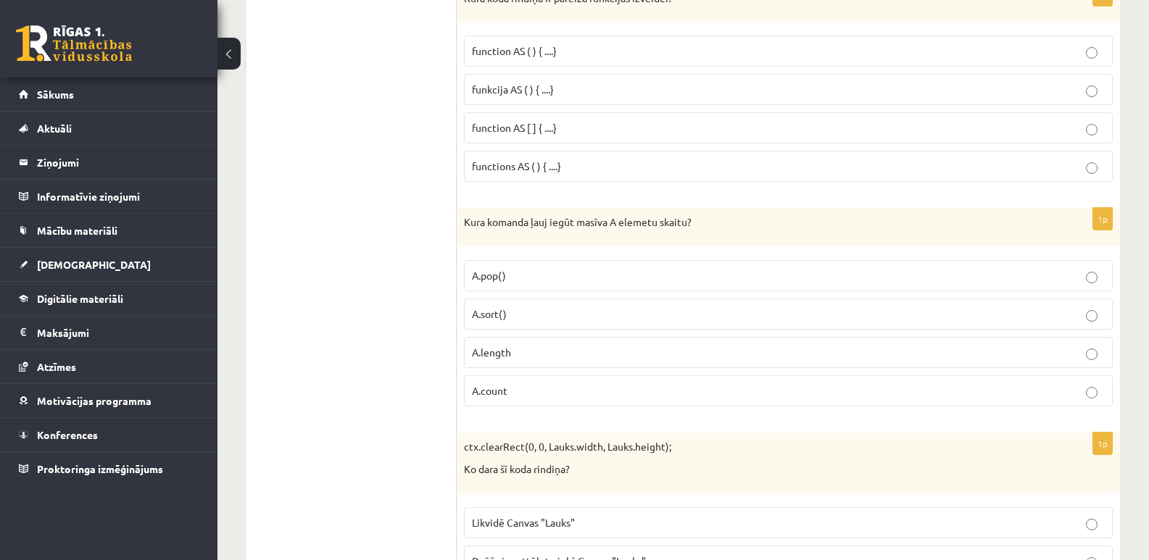
scroll to position [5437, 0]
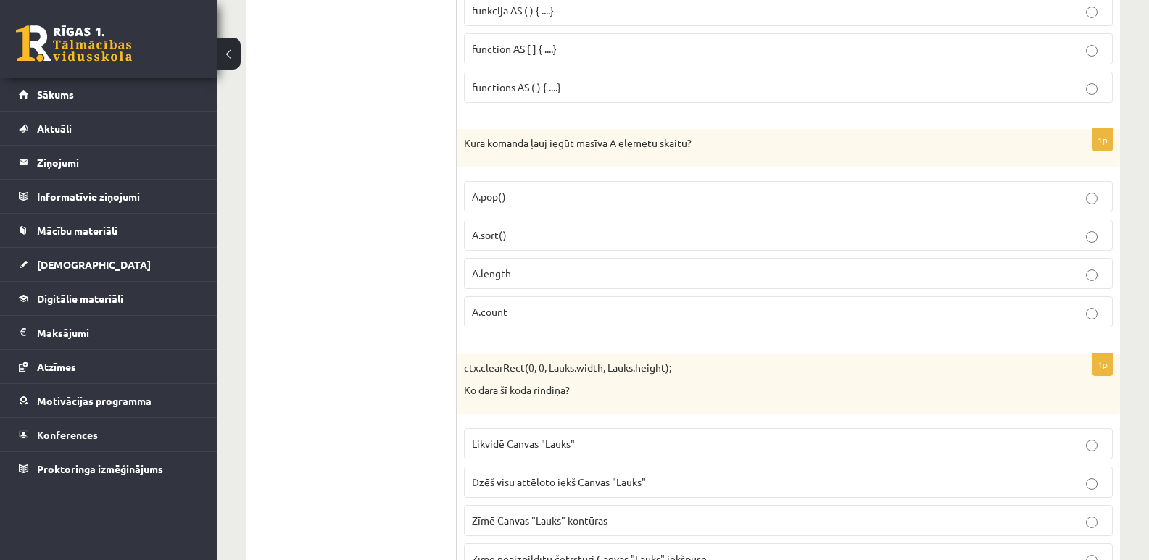
click label "A.count"
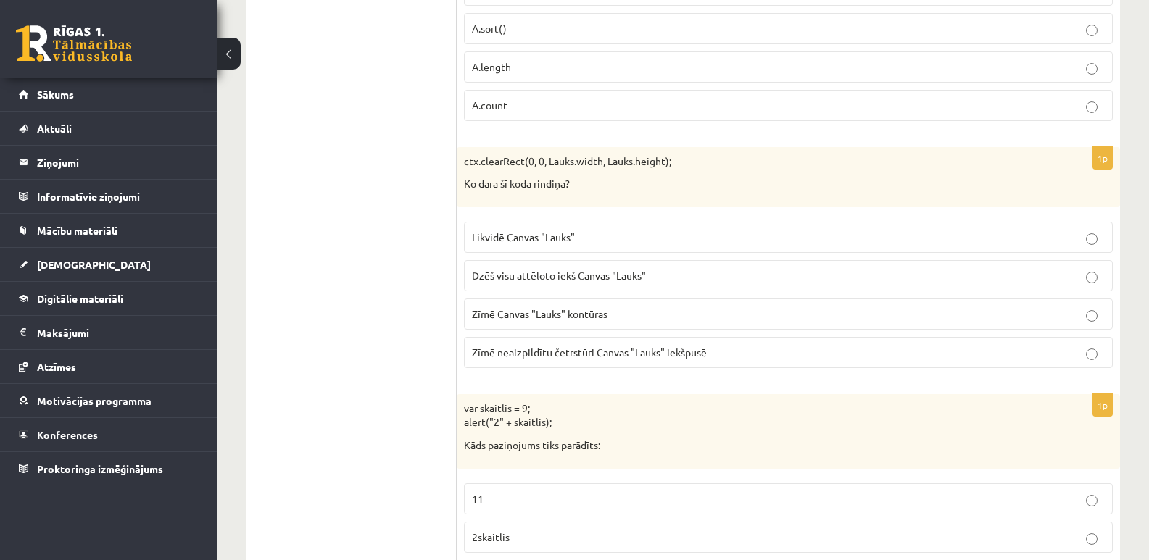
scroll to position [5727, 0]
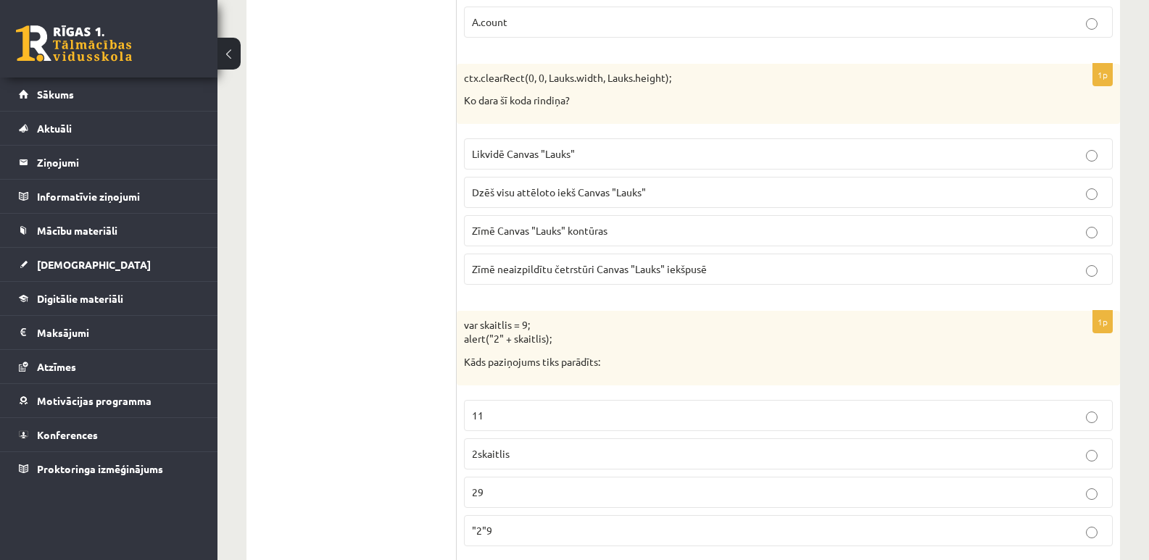
click span "Dzēš visu attēloto iekš Canvas "Lauks""
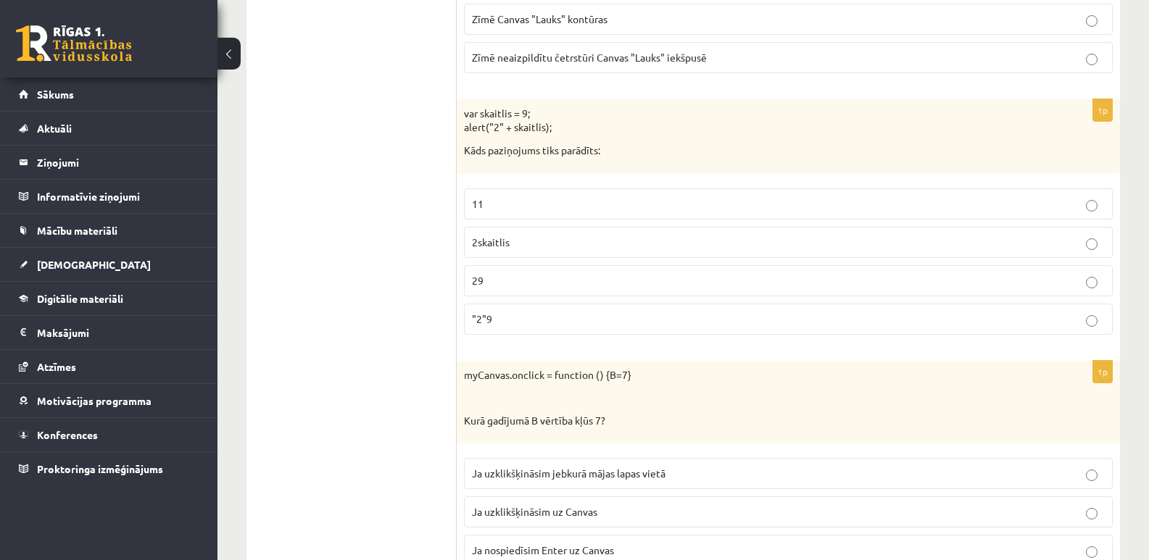
scroll to position [5944, 0]
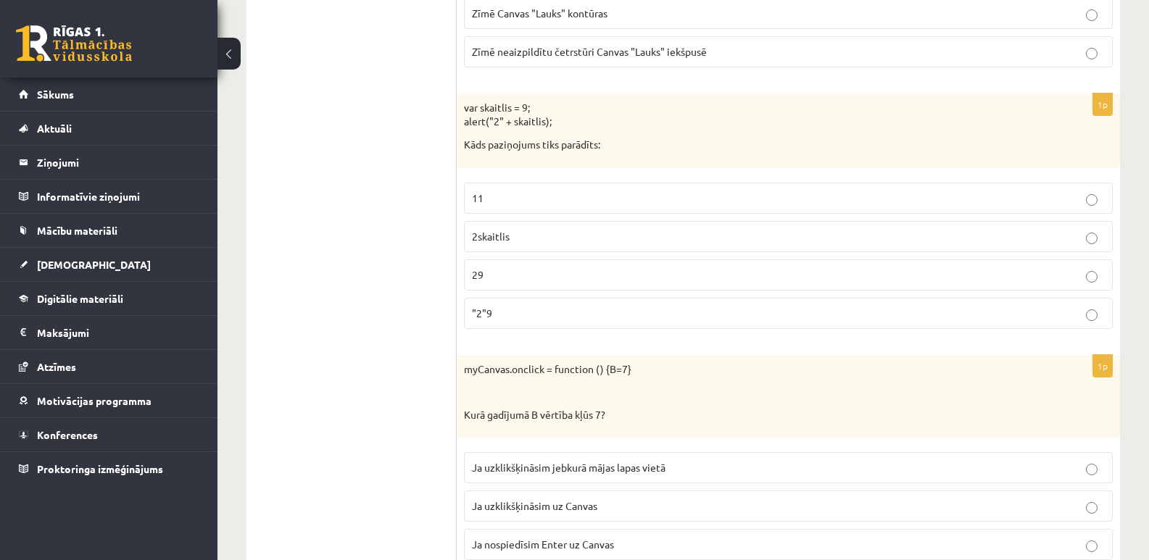
click span ""2"9"
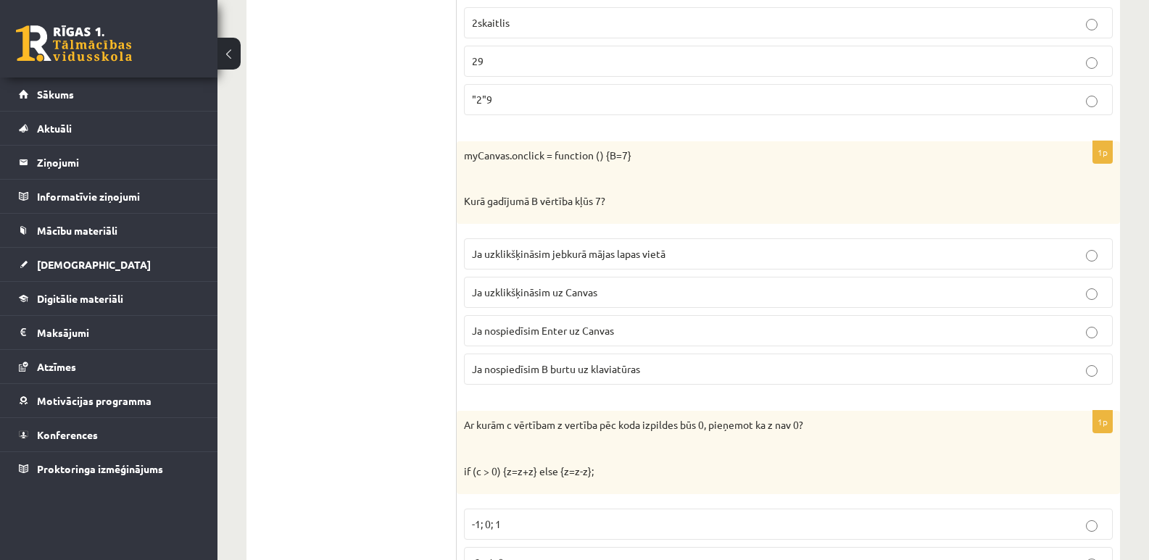
scroll to position [6162, 0]
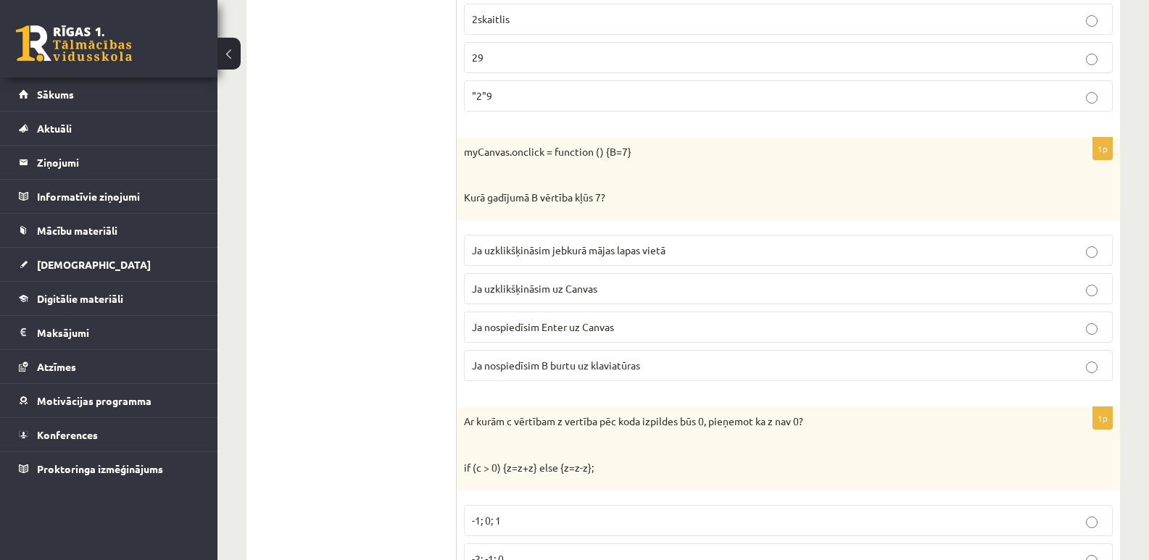
click span "Ja uzklikšķināsim uz Canvas"
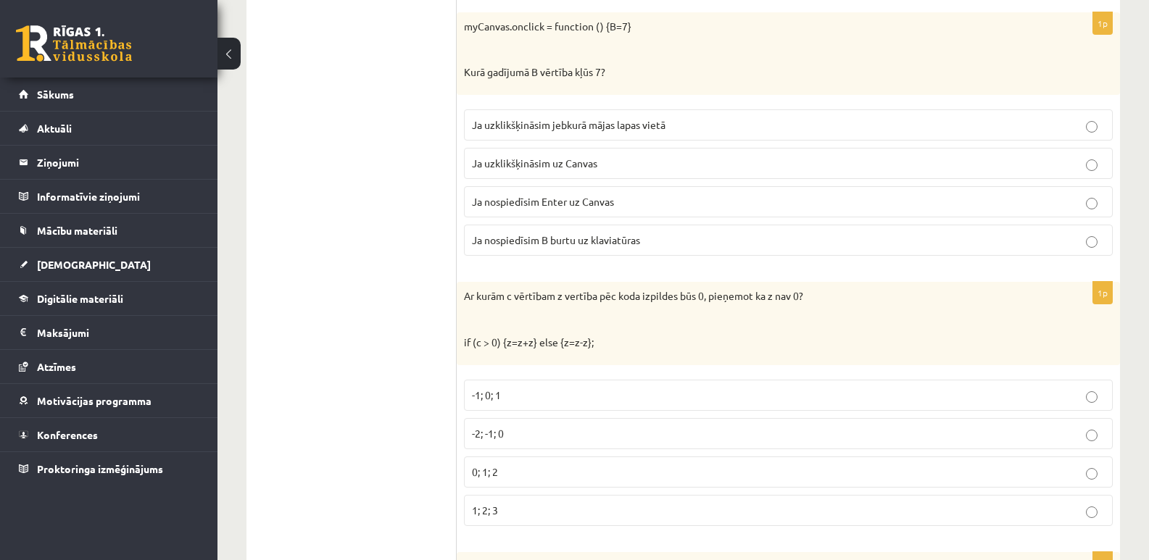
scroll to position [6234, 0]
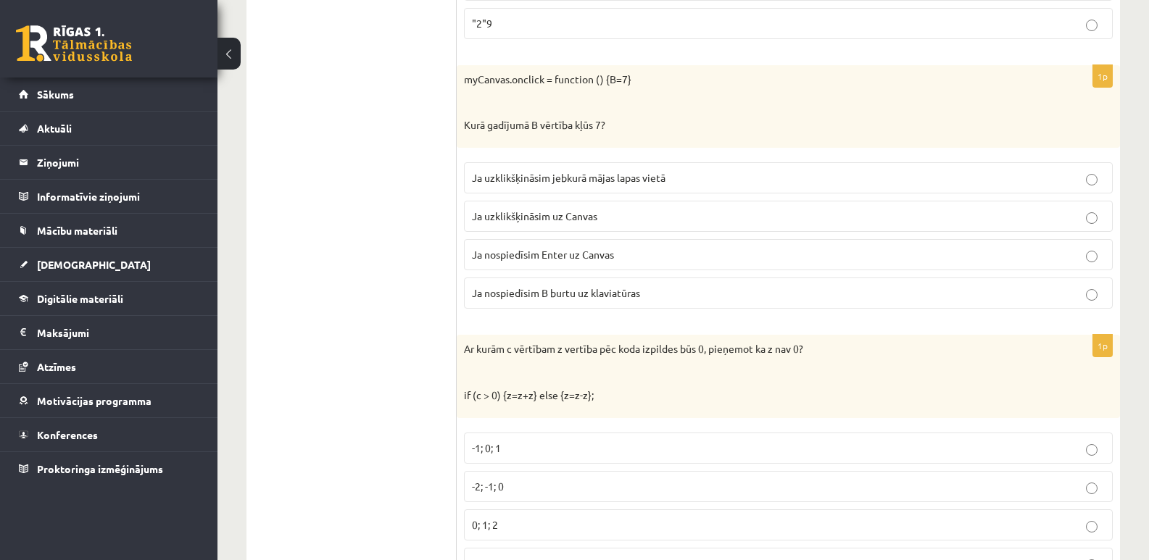
click p "Ja uzklikšķināsim jebkurā mājas lapas vietā"
click label "Ja uzklikšķināsim uz Canvas"
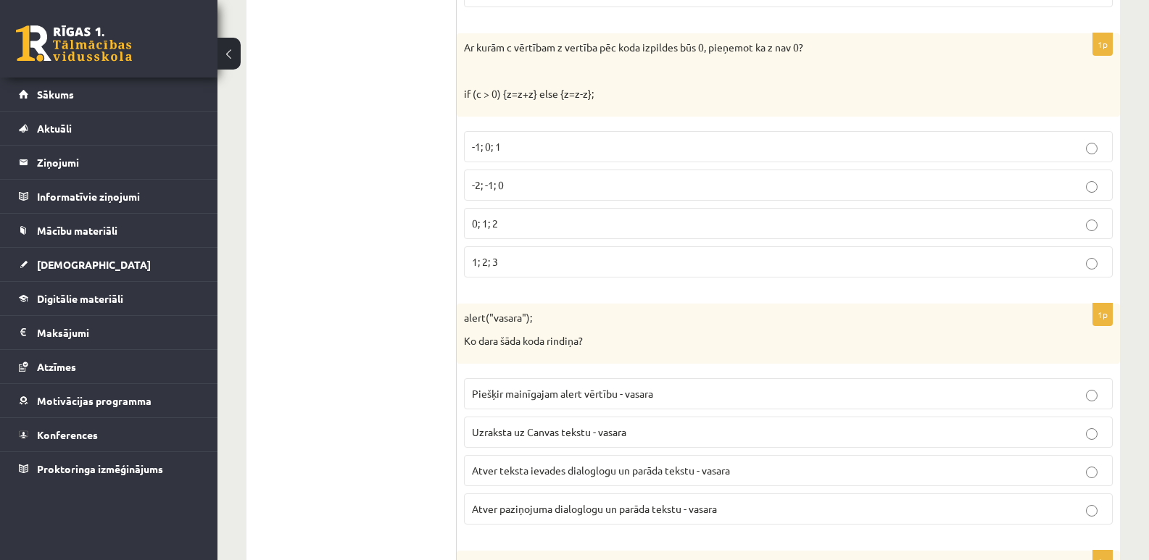
scroll to position [6452, 0]
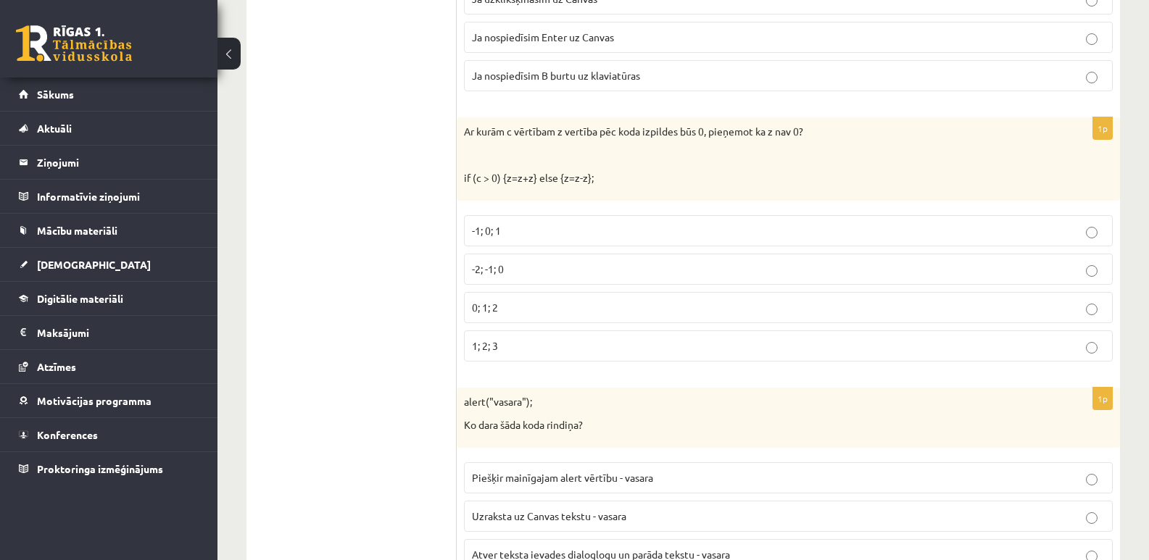
click label "-2; -1; 0"
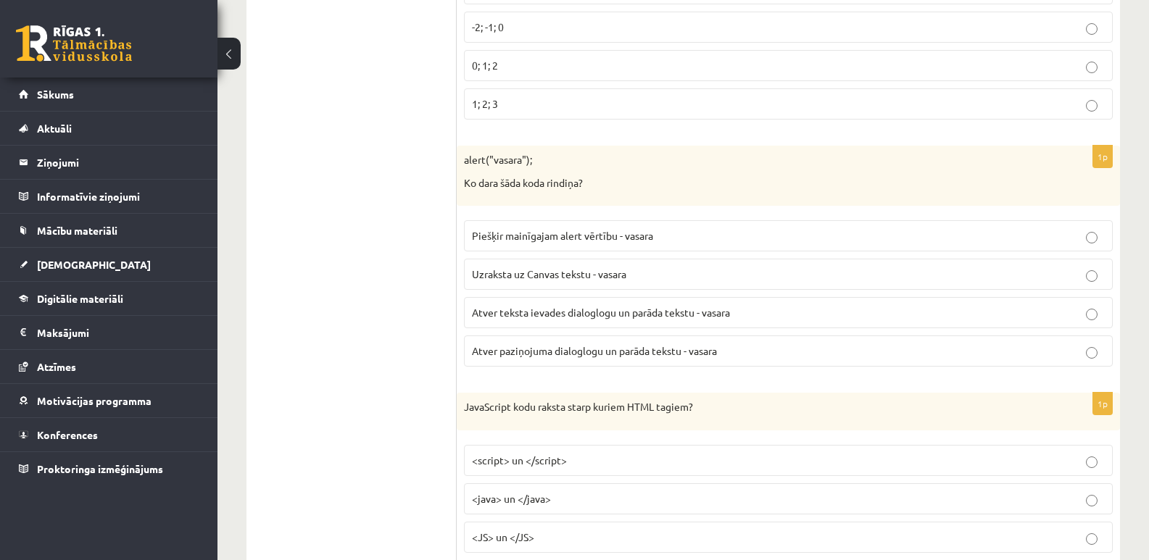
scroll to position [6669, 0]
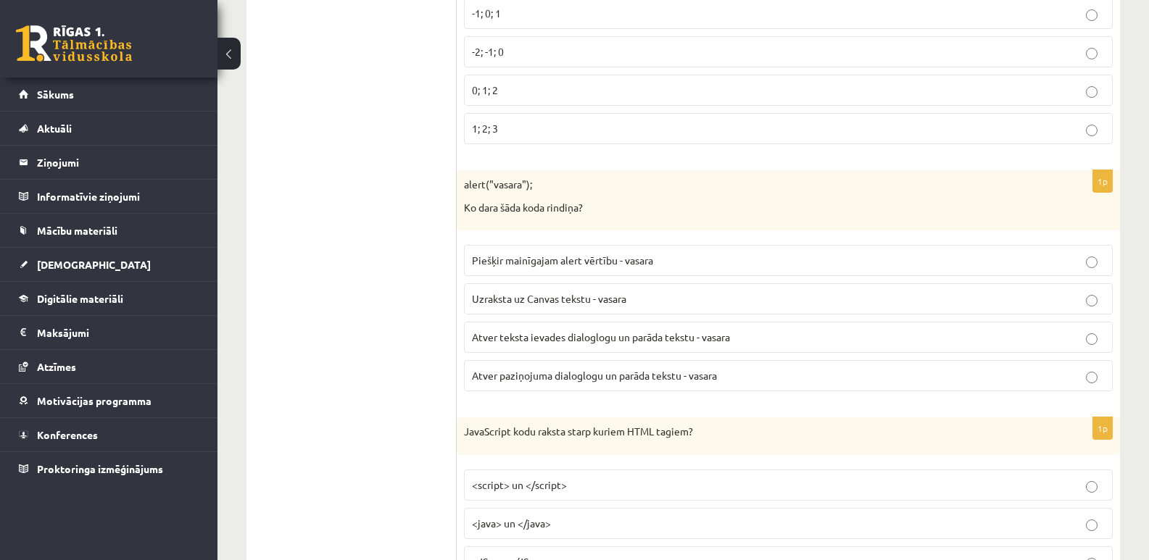
click p "Piešķir mainīgajam alert vērtību - vasara"
click p "Atver paziņojuma dialoglogu un parāda tekstu - vasara"
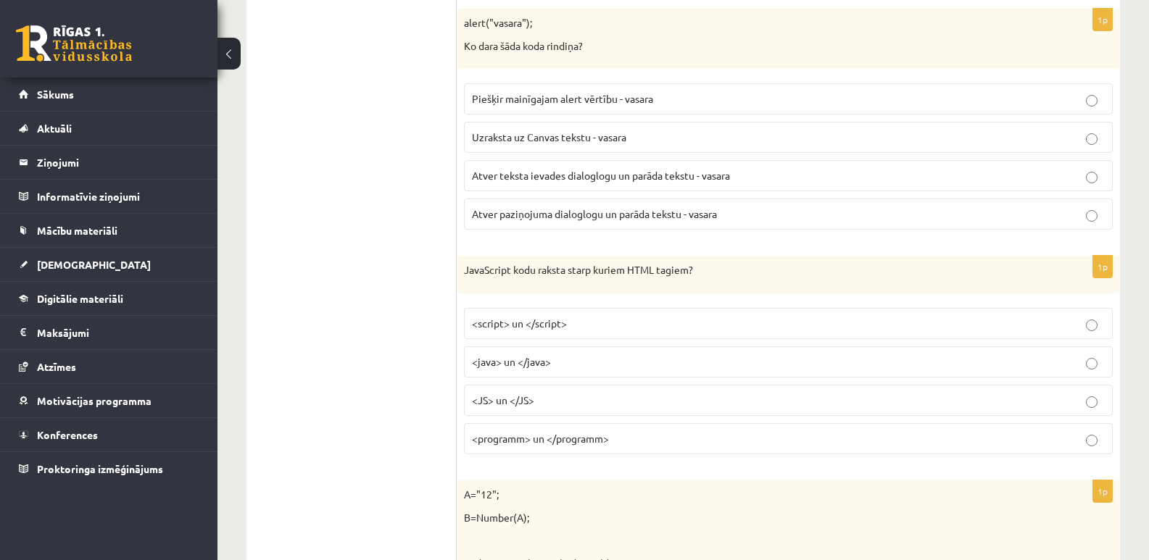
scroll to position [6887, 0]
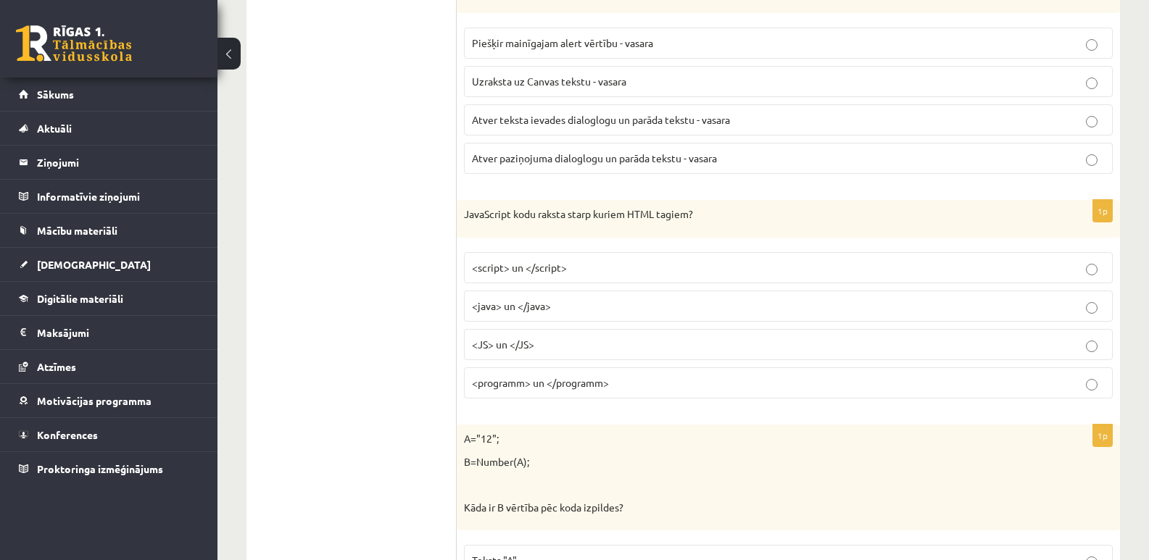
click label "<JS> un </JS>"
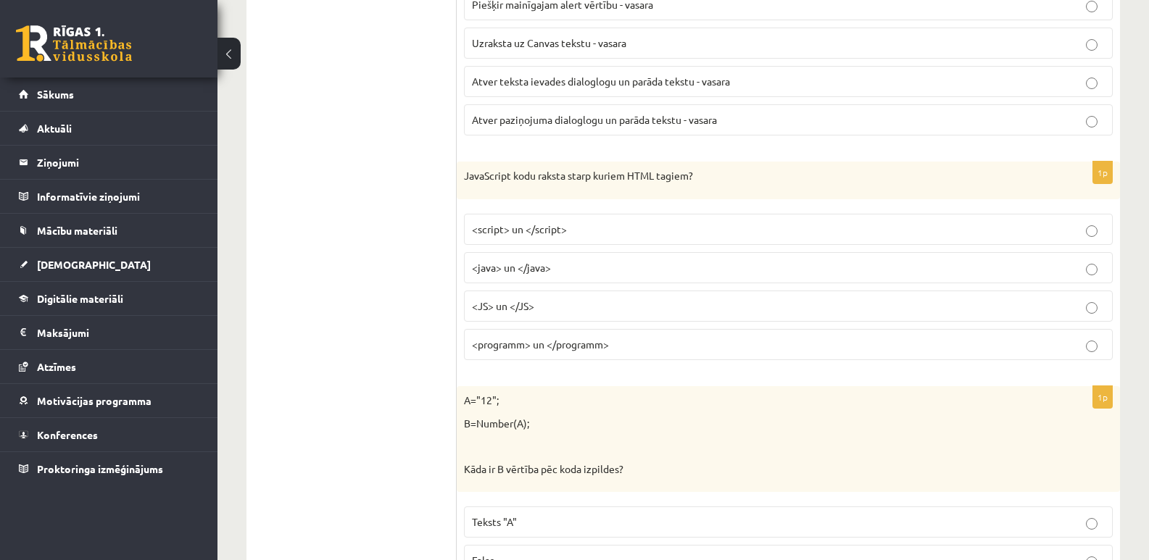
scroll to position [6959, 0]
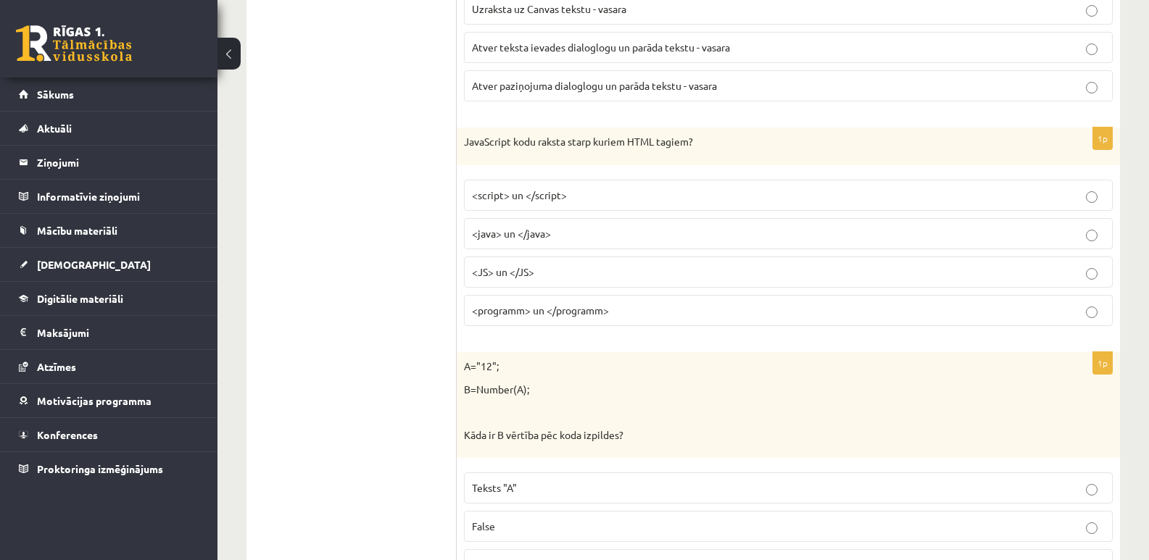
click p "<java> un </java>"
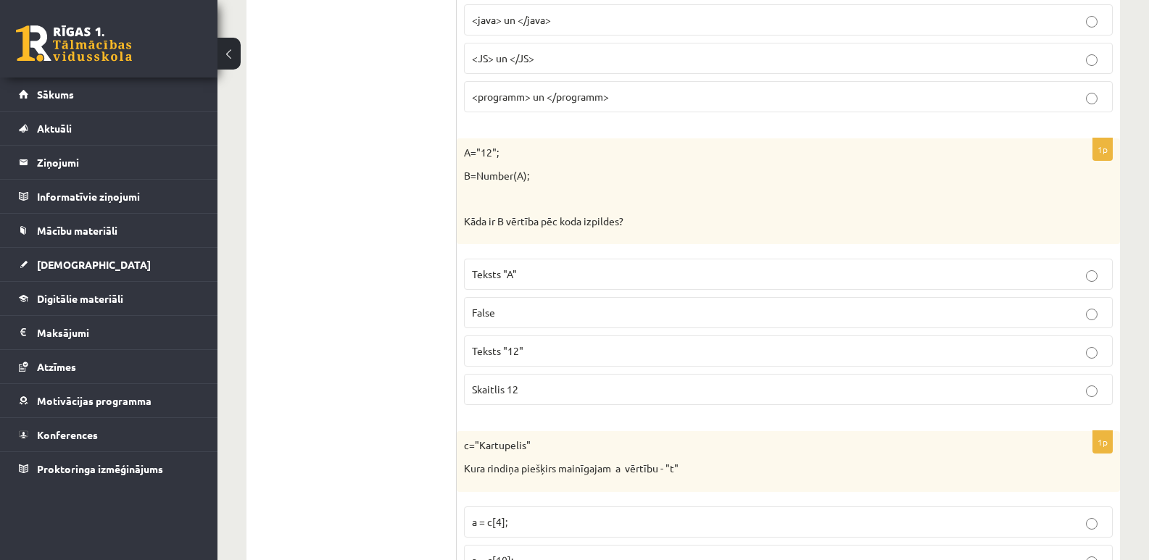
scroll to position [7177, 0]
click p "Skaitlis 12"
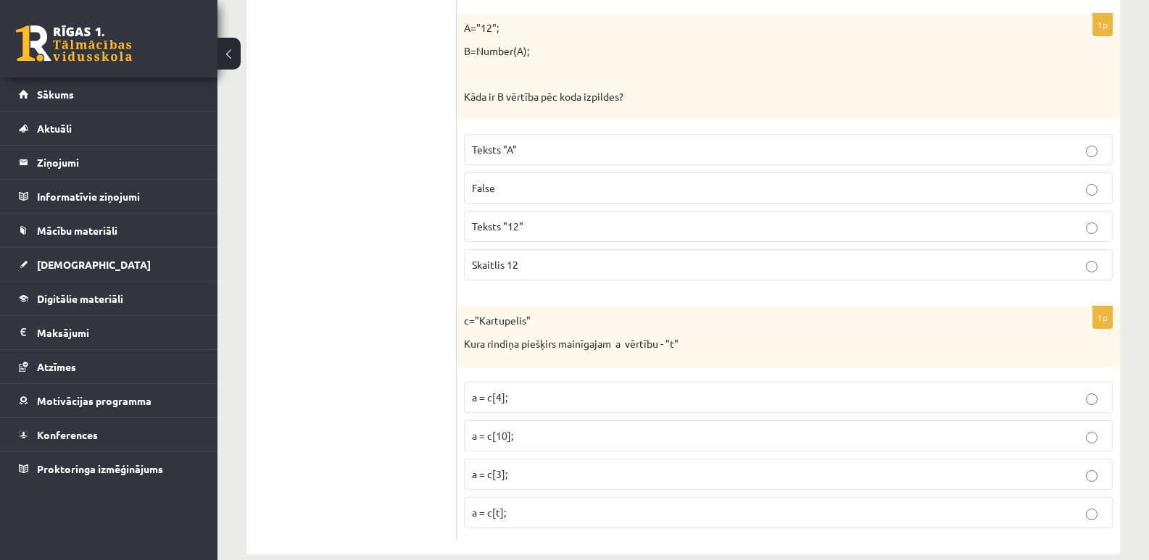
scroll to position [7322, 0]
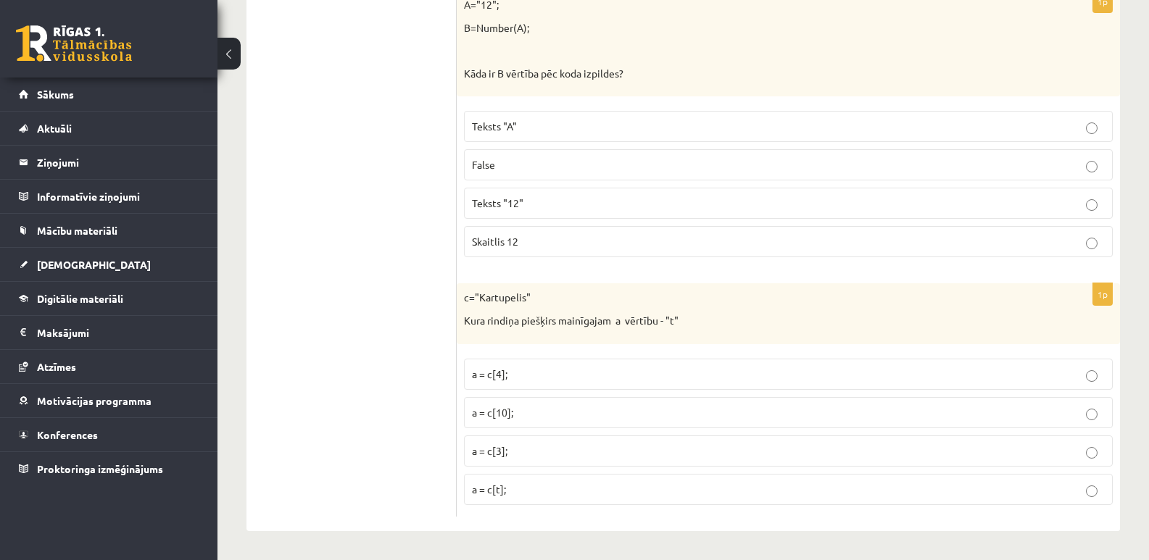
click p "a = c[10];"
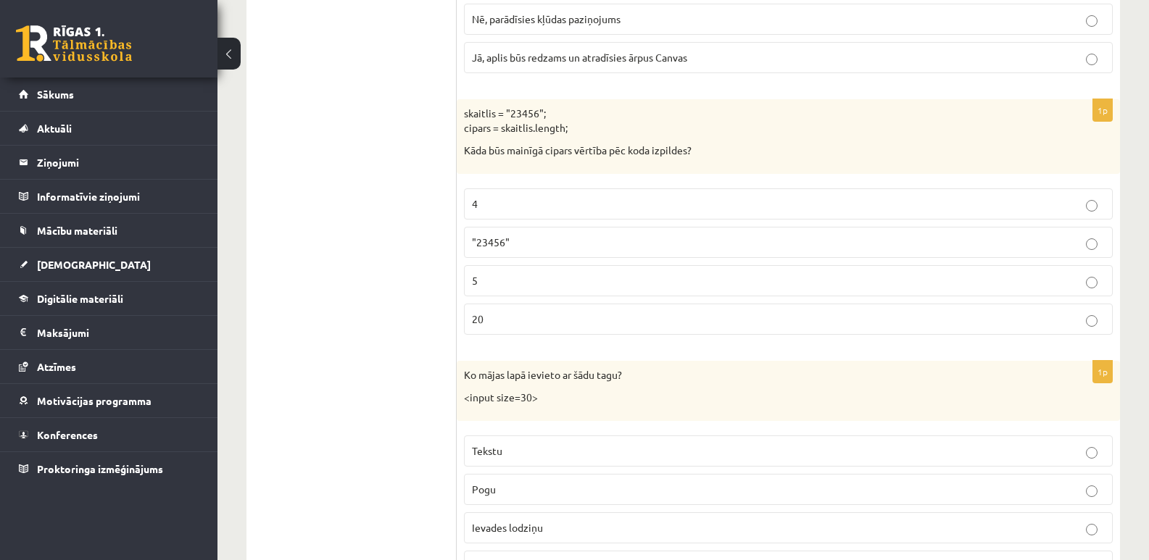
scroll to position [0, 0]
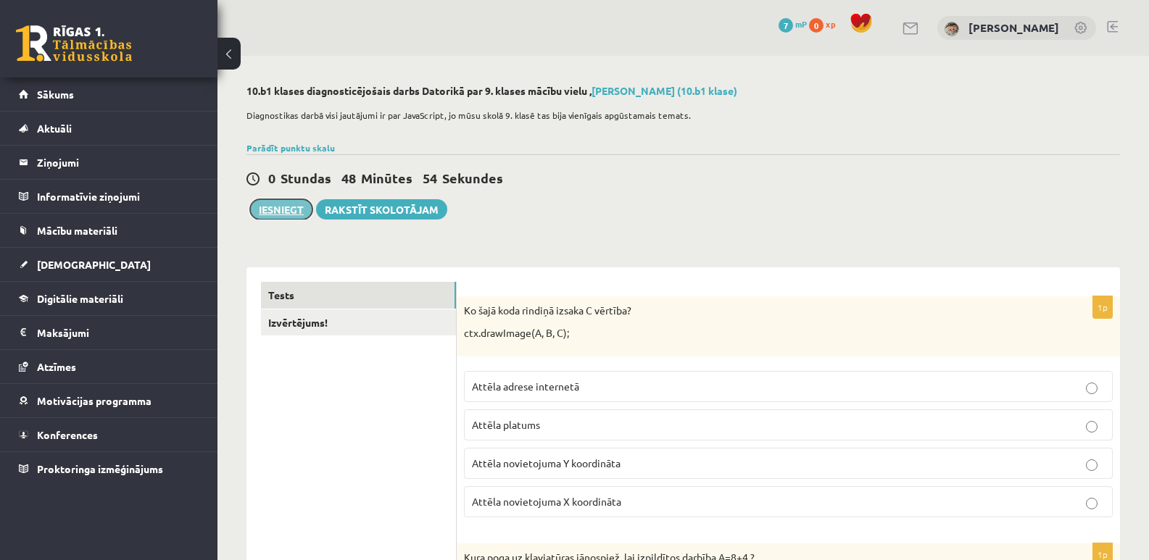
click button "Iesniegt"
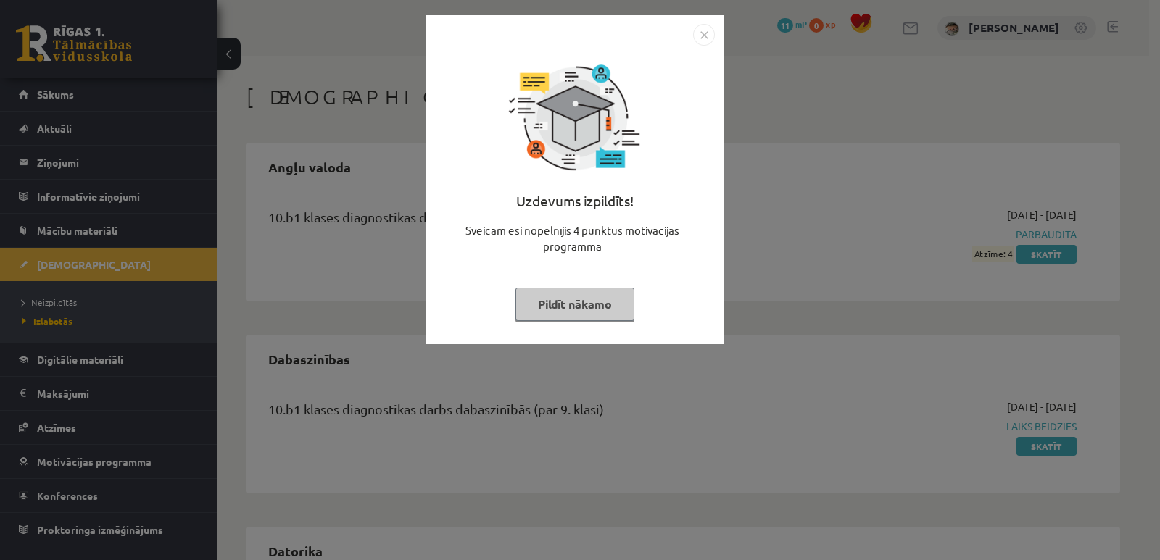
click at [705, 24] on div "Uzdevums izpildīts! Sveicam esi nopelnījis 4 punktus motivācijas programmā Pild…" at bounding box center [574, 179] width 297 height 329
click at [700, 38] on img "Close" at bounding box center [704, 35] width 22 height 22
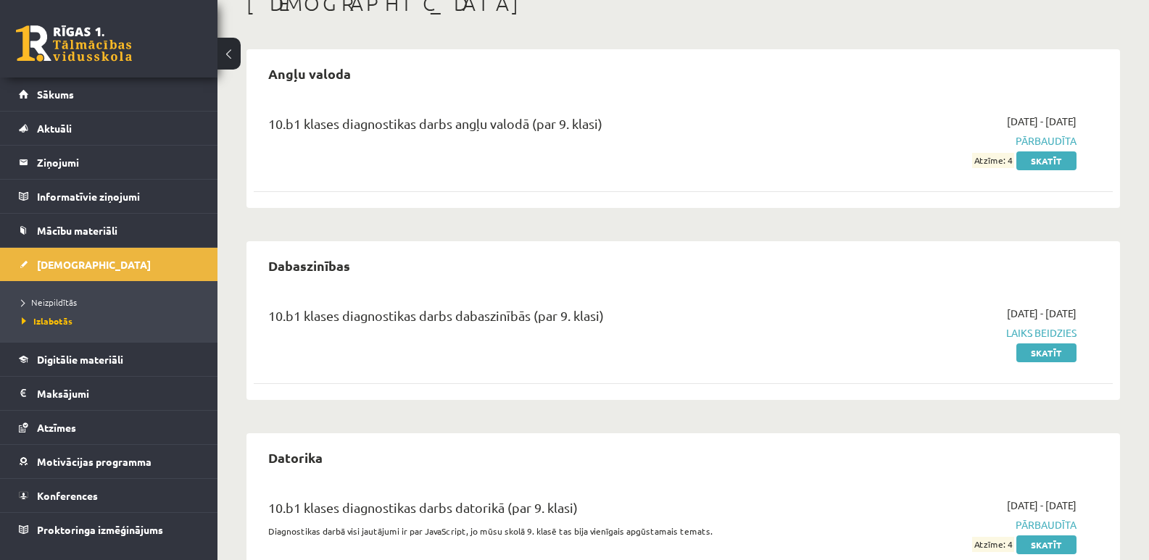
scroll to position [154, 0]
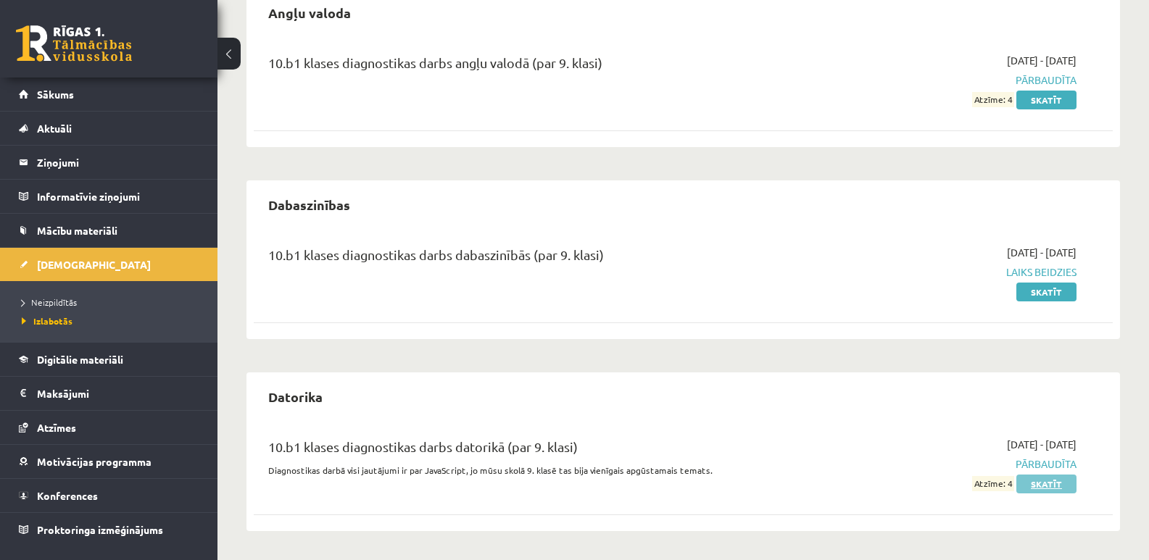
click at [1048, 484] on link "Skatīt" at bounding box center [1047, 484] width 60 height 19
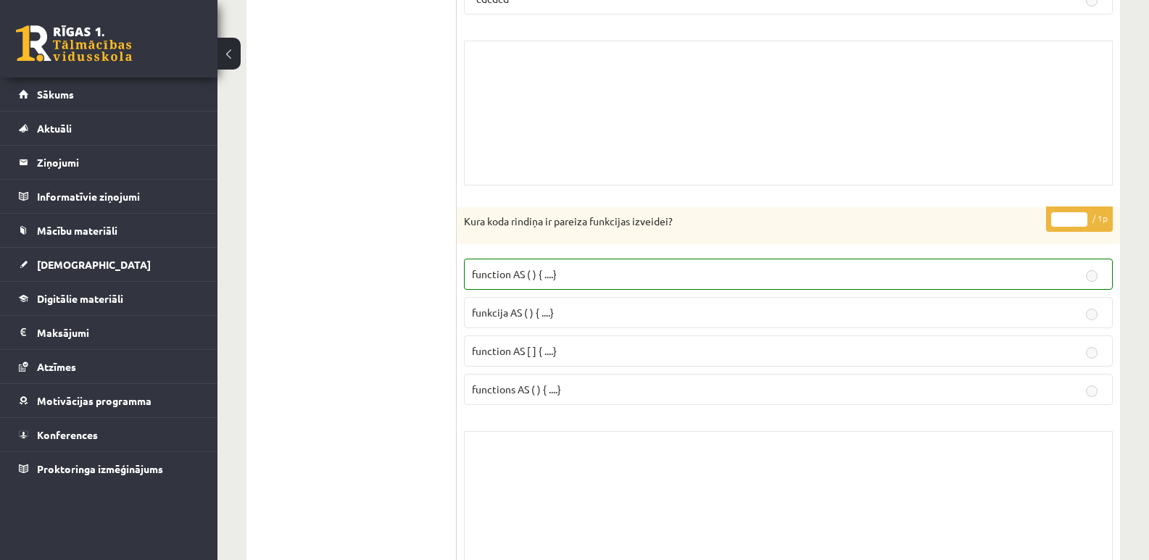
scroll to position [8093, 0]
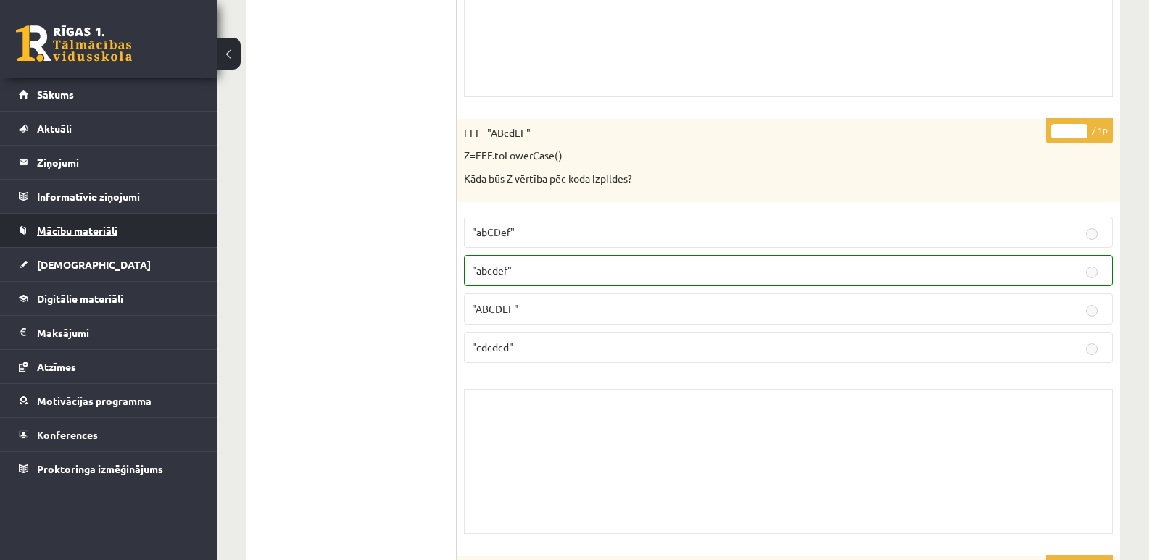
click at [119, 226] on link "Mācību materiāli" at bounding box center [109, 230] width 181 height 33
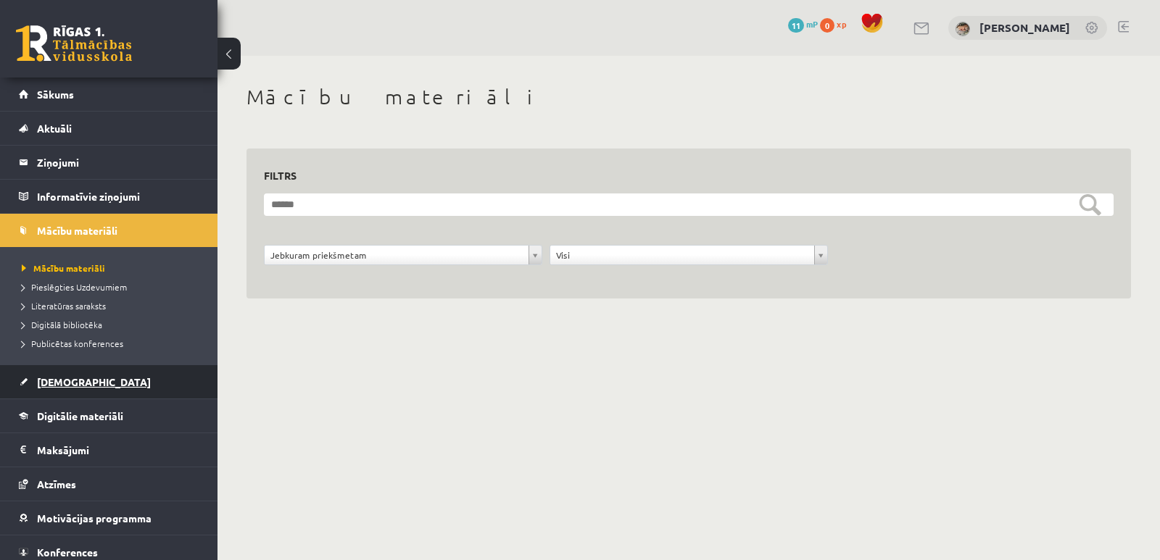
click at [78, 384] on span "[DEMOGRAPHIC_DATA]" at bounding box center [94, 382] width 114 height 13
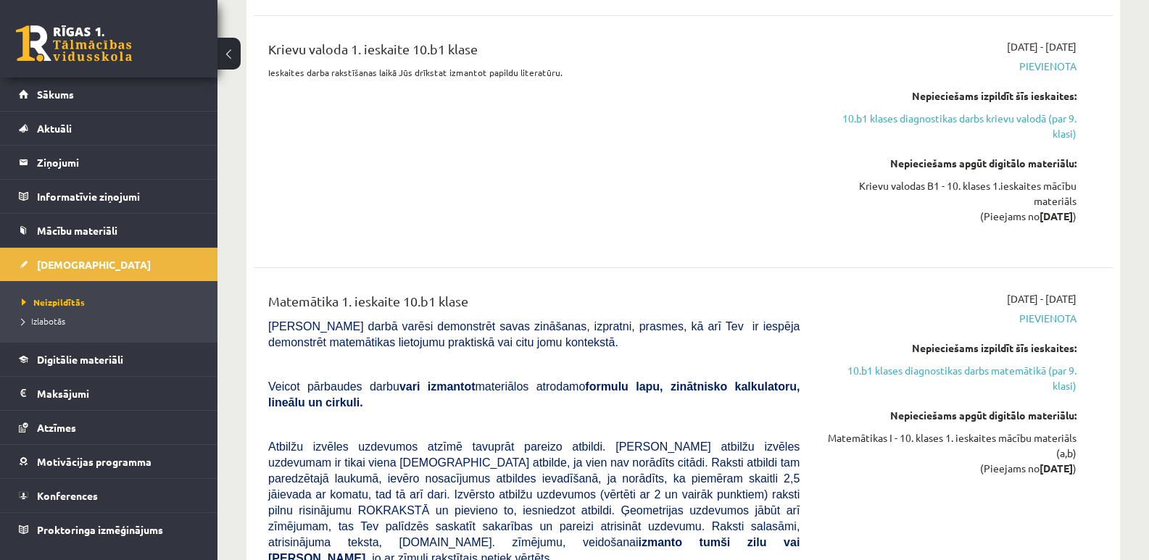
scroll to position [2030, 0]
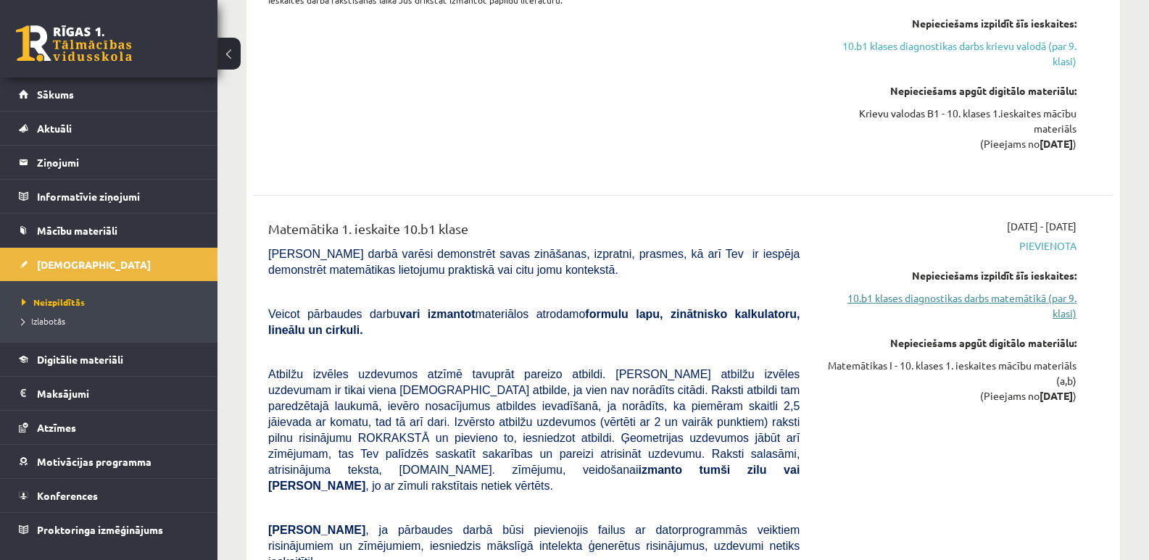
click at [981, 291] on link "10.b1 klases diagnostikas darbs matemātikā (par 9. klasi)" at bounding box center [949, 306] width 255 height 30
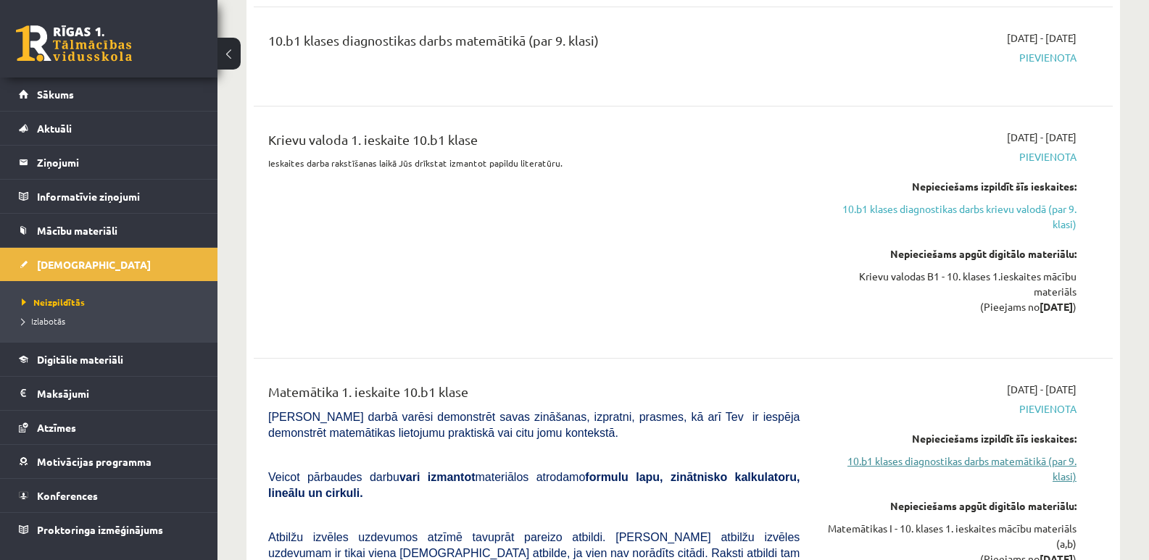
click at [991, 454] on link "10.b1 klases diagnostikas darbs matemātikā (par 9. klasi)" at bounding box center [949, 469] width 255 height 30
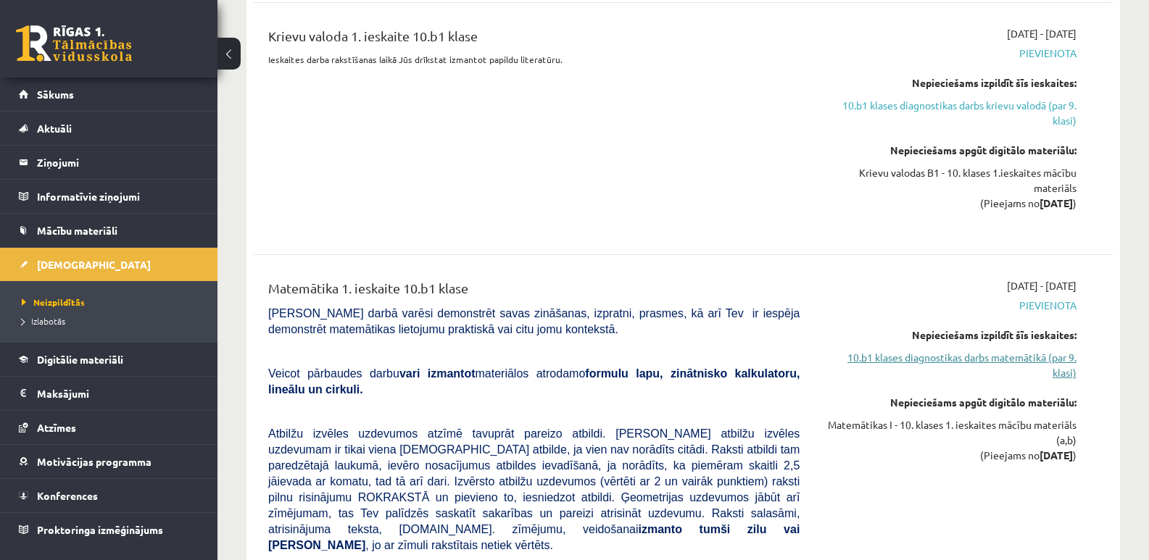
scroll to position [2012, 0]
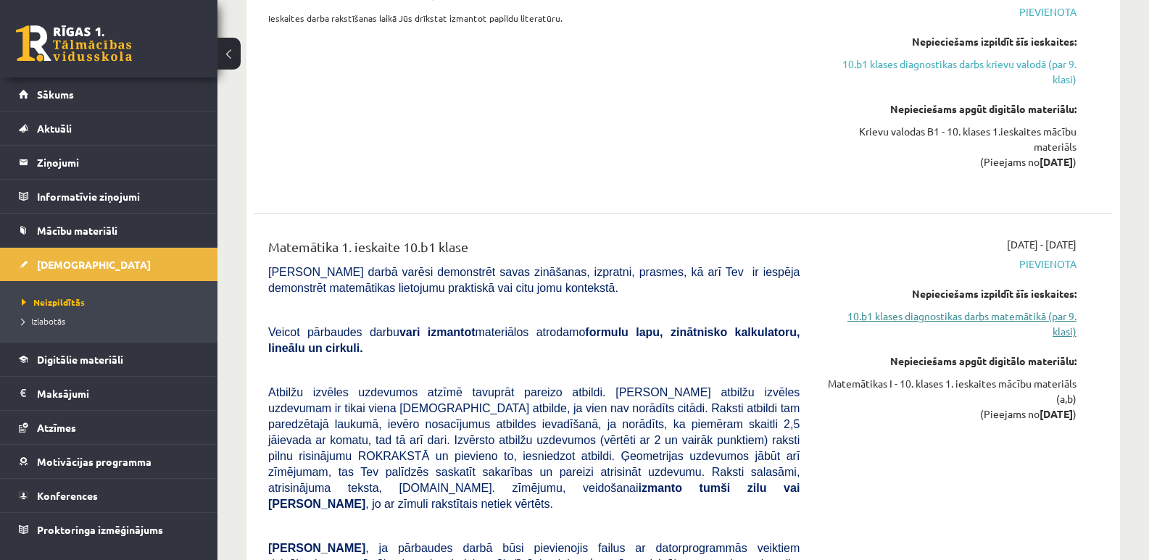
click at [940, 309] on link "10.b1 klases diagnostikas darbs matemātikā (par 9. klasi)" at bounding box center [949, 324] width 255 height 30
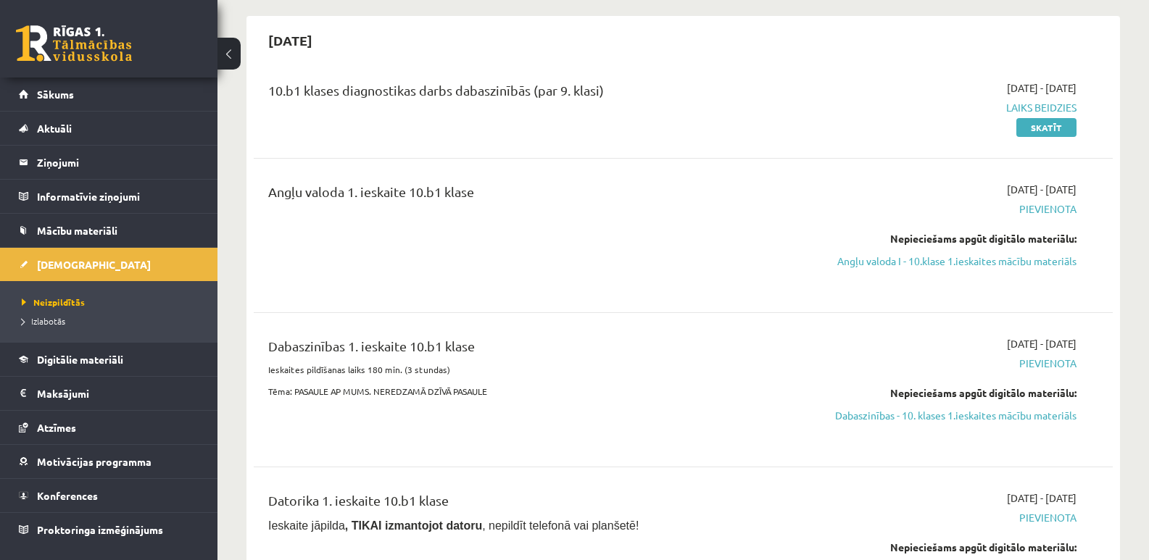
scroll to position [0, 0]
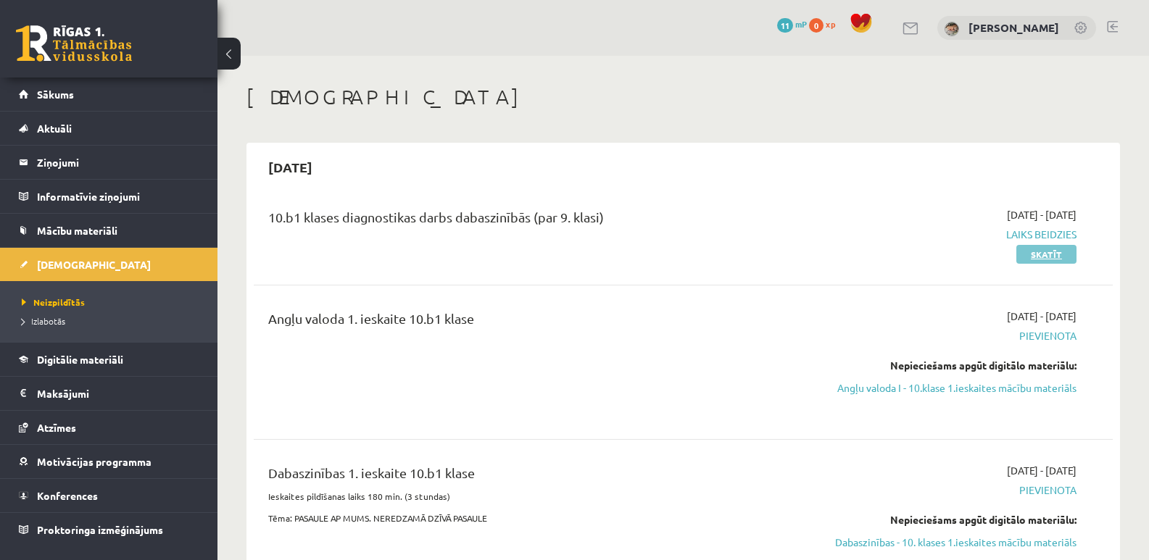
click at [1040, 255] on link "Skatīt" at bounding box center [1047, 254] width 60 height 19
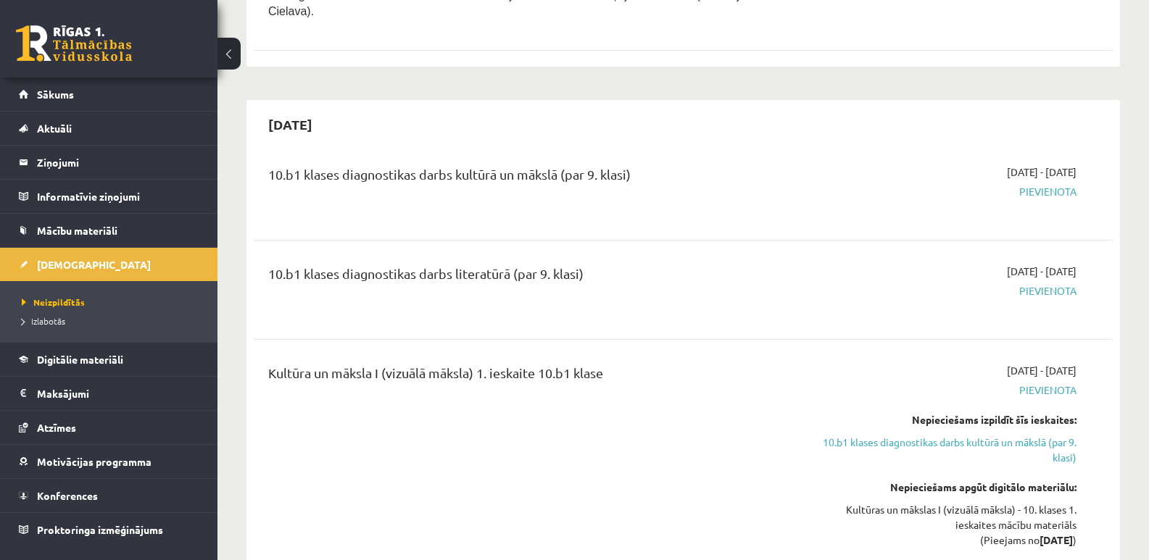
scroll to position [943, 0]
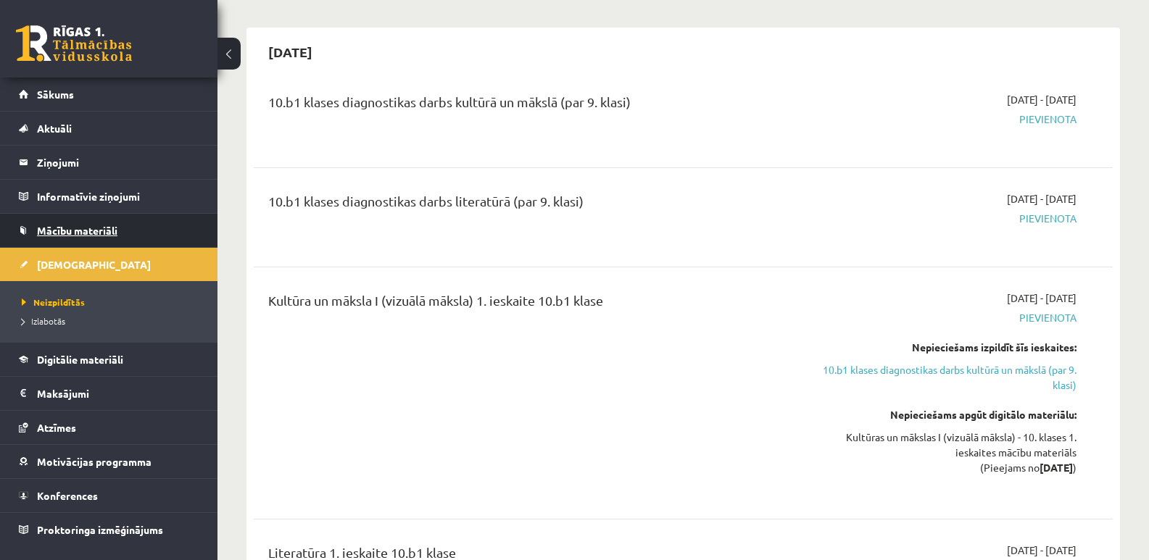
click at [83, 221] on link "Mācību materiāli" at bounding box center [109, 230] width 181 height 33
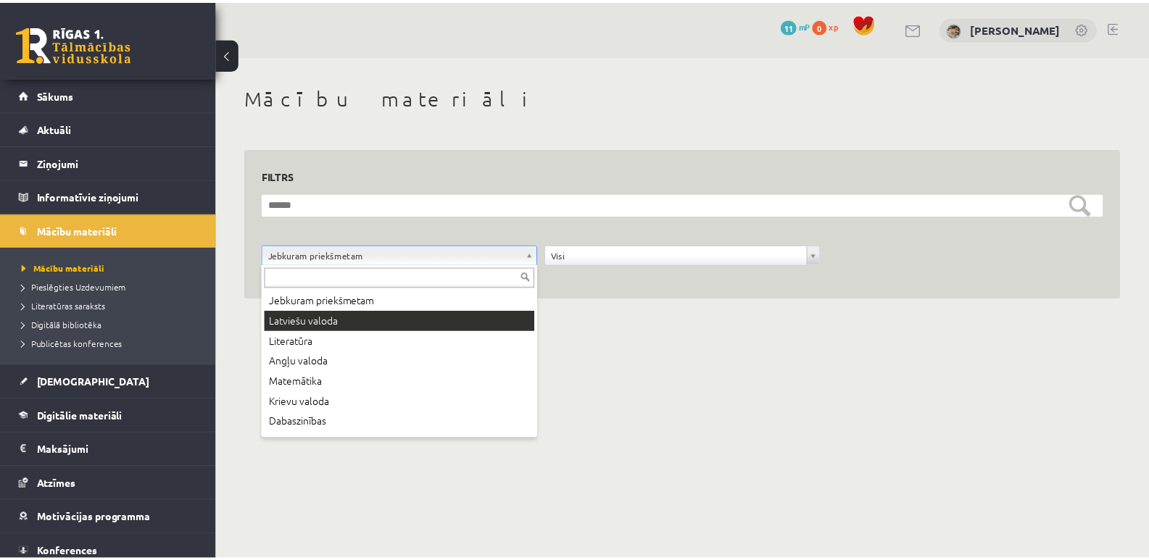
scroll to position [78, 0]
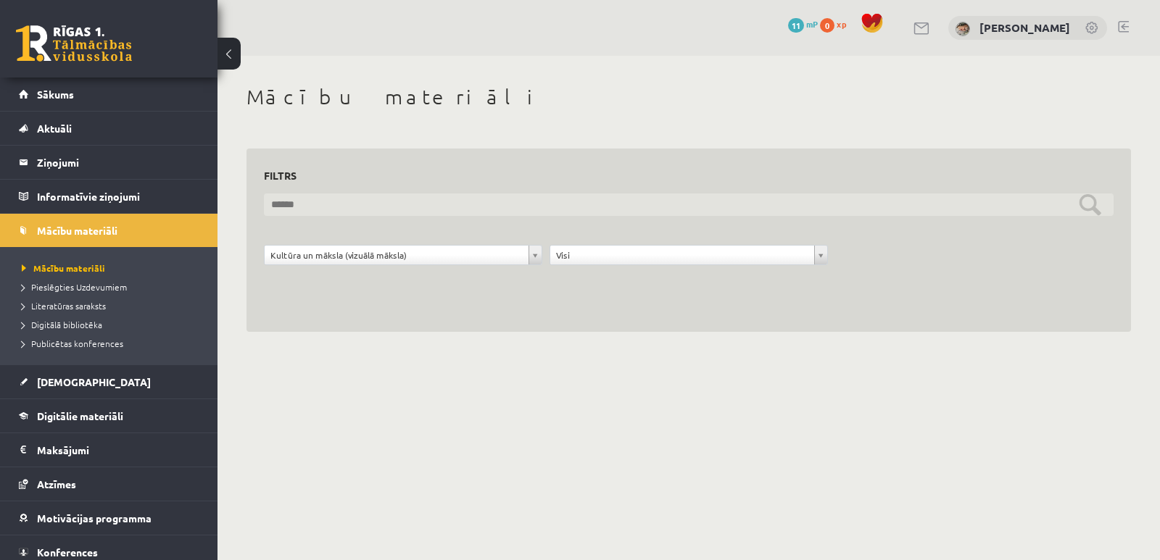
drag, startPoint x: 1091, startPoint y: 206, endPoint x: 555, endPoint y: 228, distance: 536.3
click input "text"
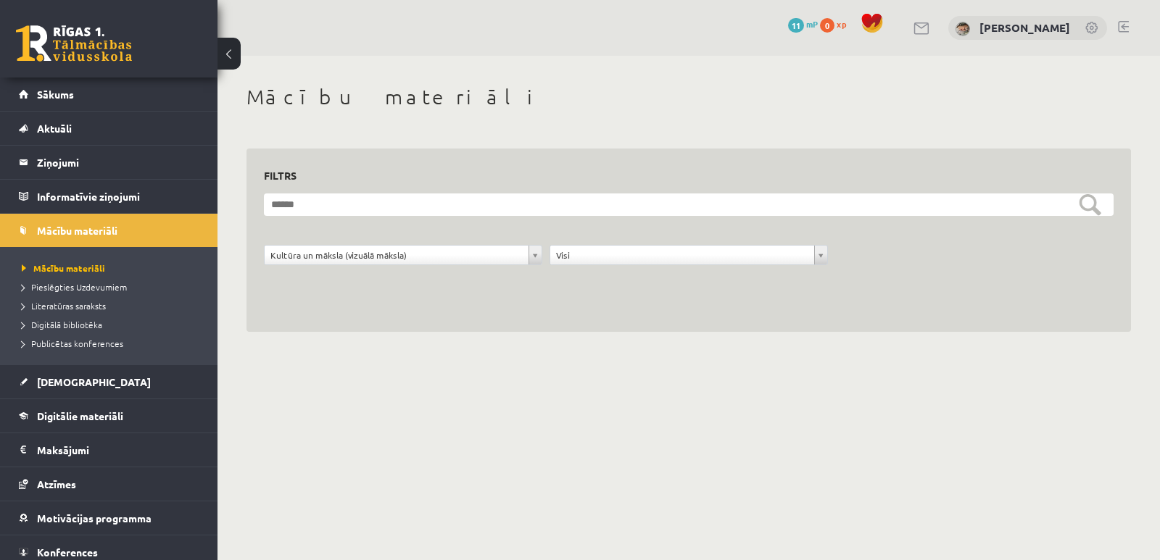
click div "**********"
drag, startPoint x: 1154, startPoint y: 142, endPoint x: 1120, endPoint y: 226, distance: 90.7
click div "**********"
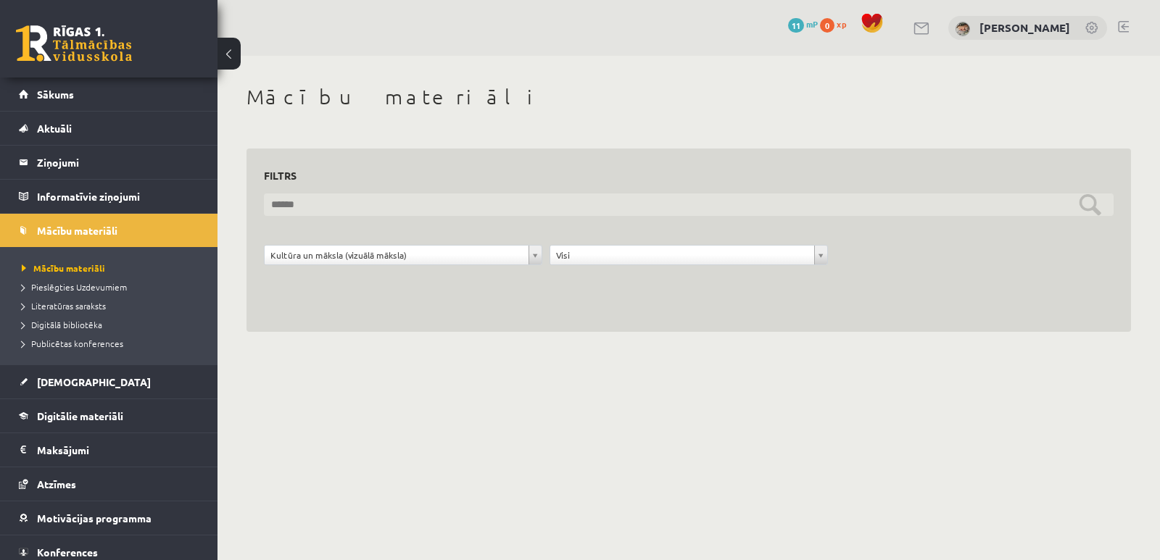
click input "text"
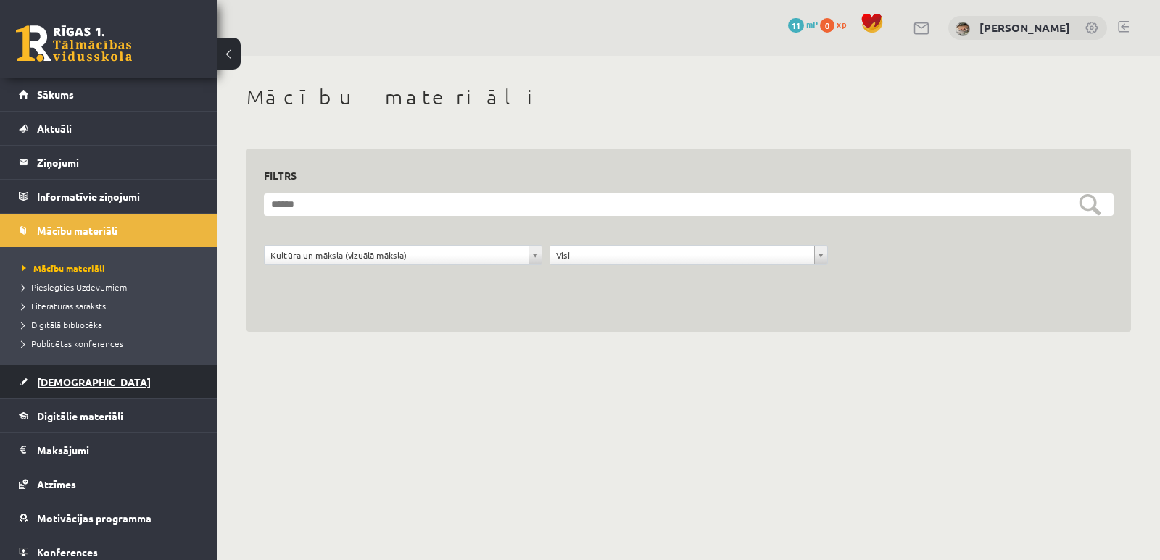
click span "[DEMOGRAPHIC_DATA]"
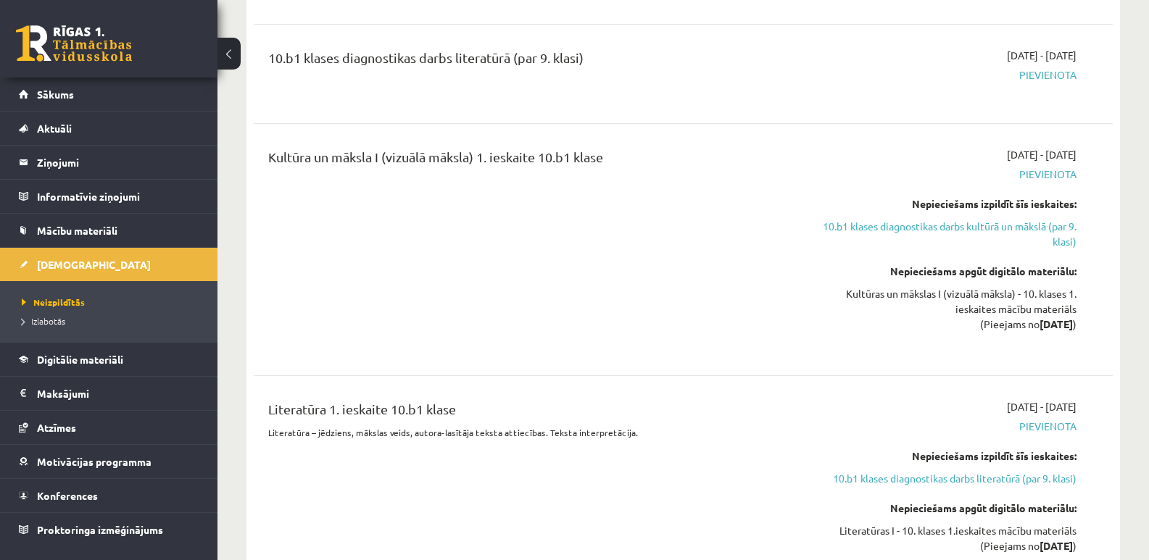
scroll to position [1088, 0]
drag, startPoint x: 868, startPoint y: 278, endPoint x: 1076, endPoint y: 289, distance: 208.3
click div "Kultūras un mākslas I (vizuālā māksla) - 10. klases 1. ieskaites mācību materiā…"
copy div "Kultūras un mākslas I (vizuālā māksla) - 10. klases 1. ieskaites mācību materiā…"
click span "Mācību materiāli"
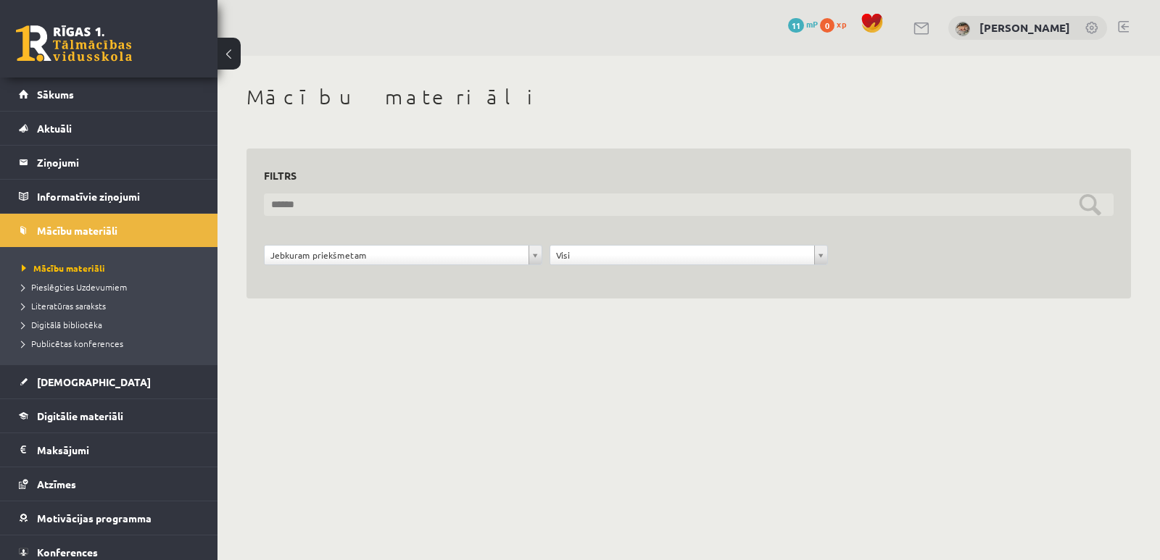
click input "text"
paste input "**********"
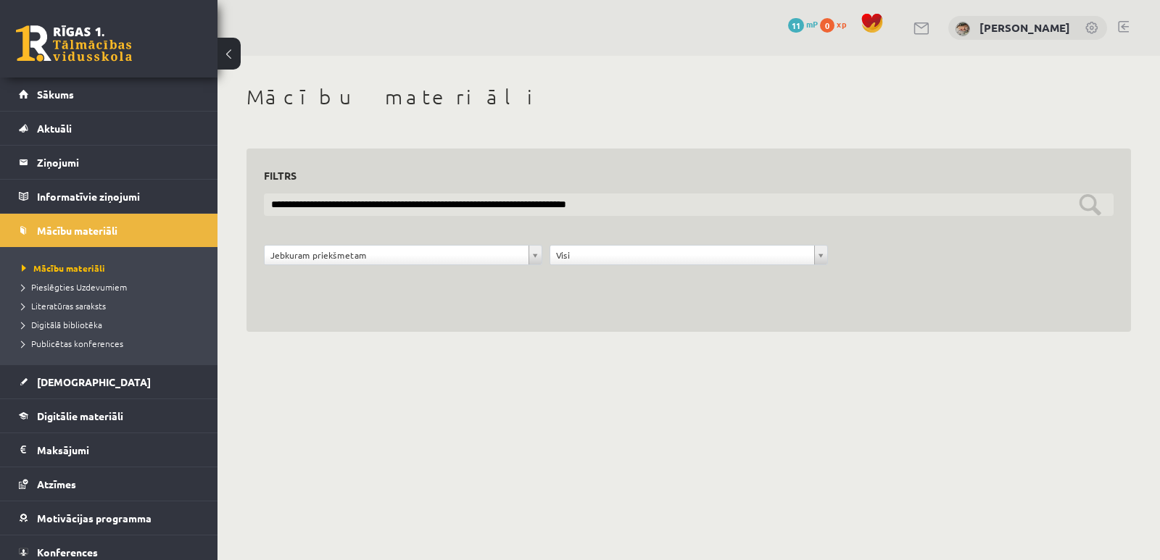
type input "**********"
click input "**********"
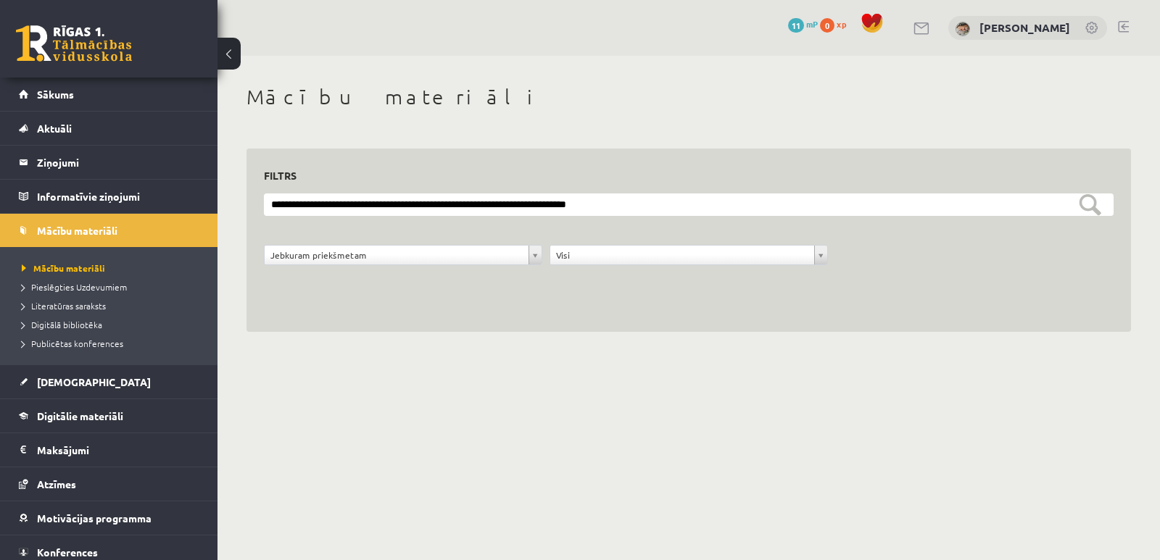
drag, startPoint x: 1159, startPoint y: 3, endPoint x: 667, endPoint y: 112, distance: 504.3
click div "Mācību materiāli"
click link "Pieslēgties Uzdevumiem"
click span "Digitālā bibliotēka"
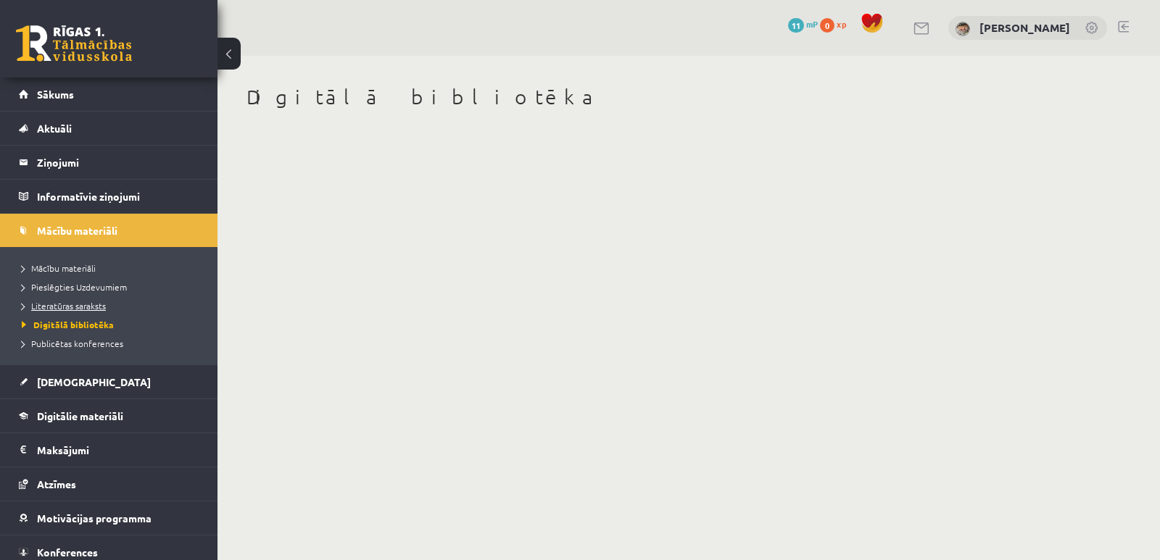
click link "Literatūras saraksts"
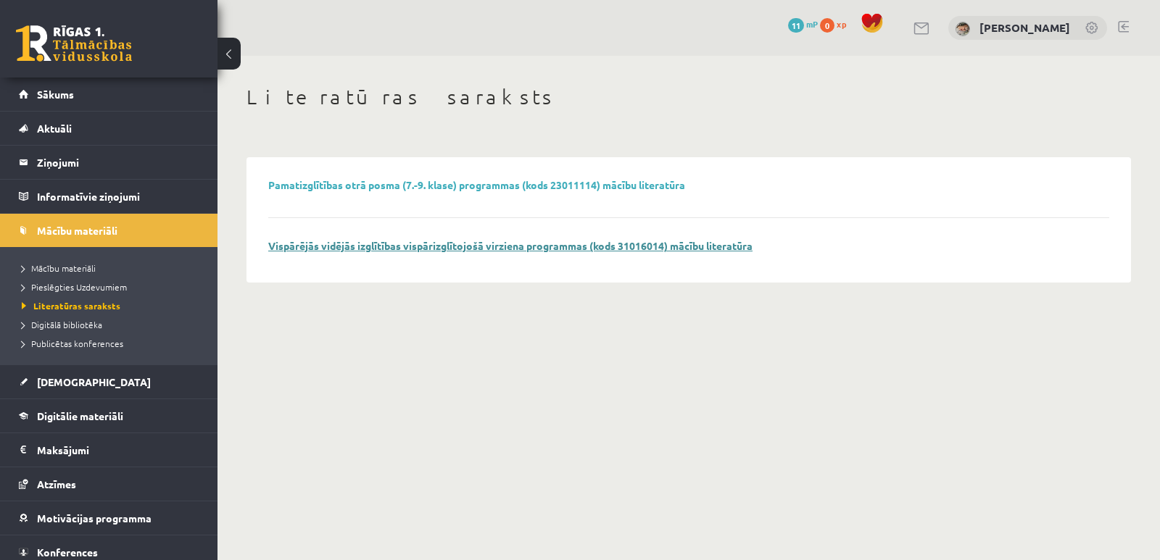
click link "Vispārējās vidējās izglītības vispārizglītojošā virziena programmas (kods 31016…"
click span "Digitālā bibliotēka"
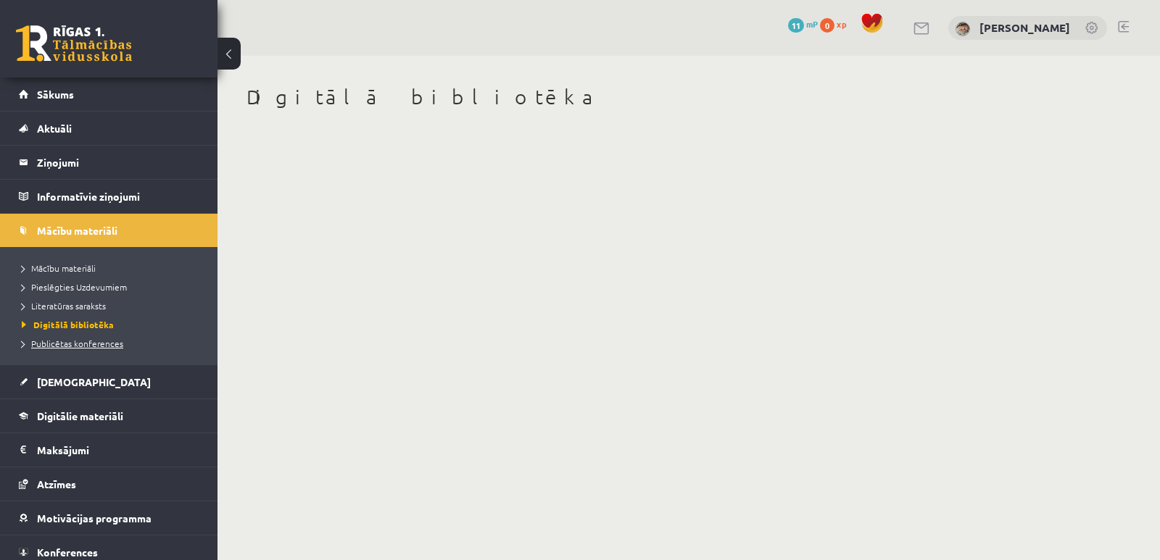
click span "Publicētas konferences"
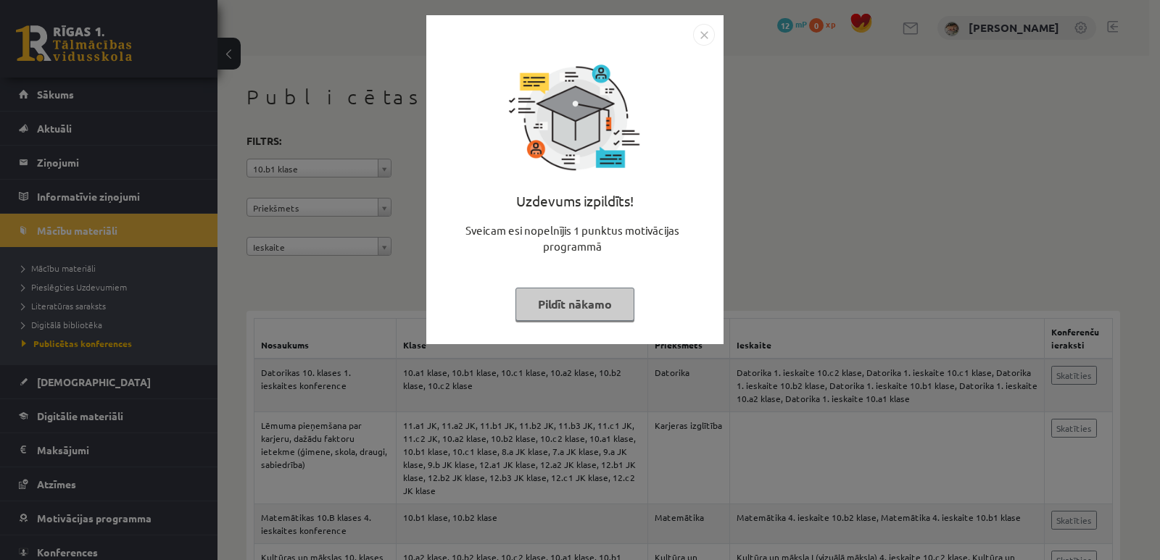
click at [703, 36] on img "Close" at bounding box center [704, 35] width 22 height 22
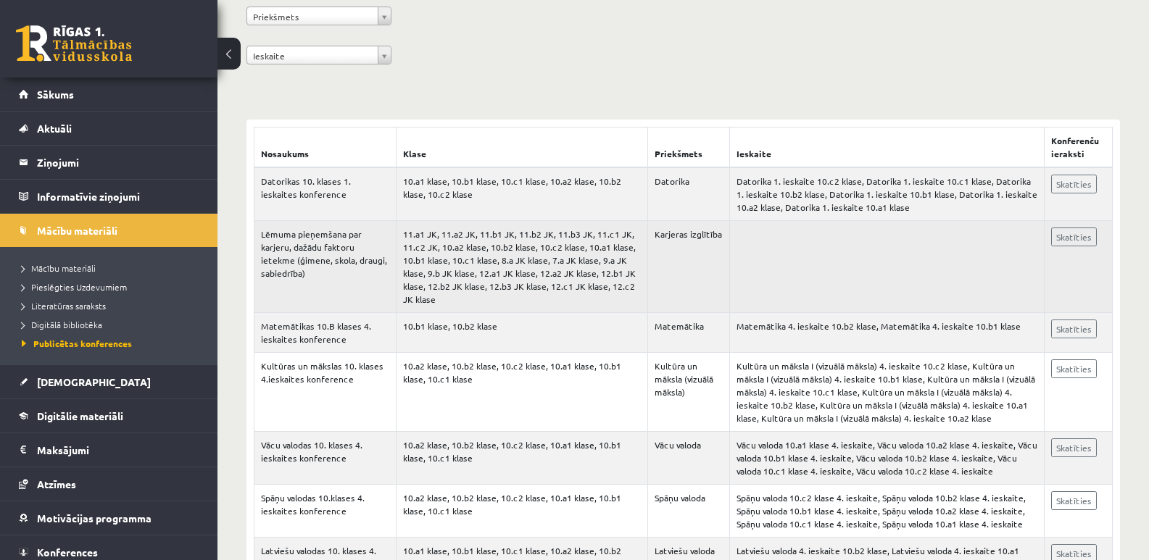
scroll to position [218, 0]
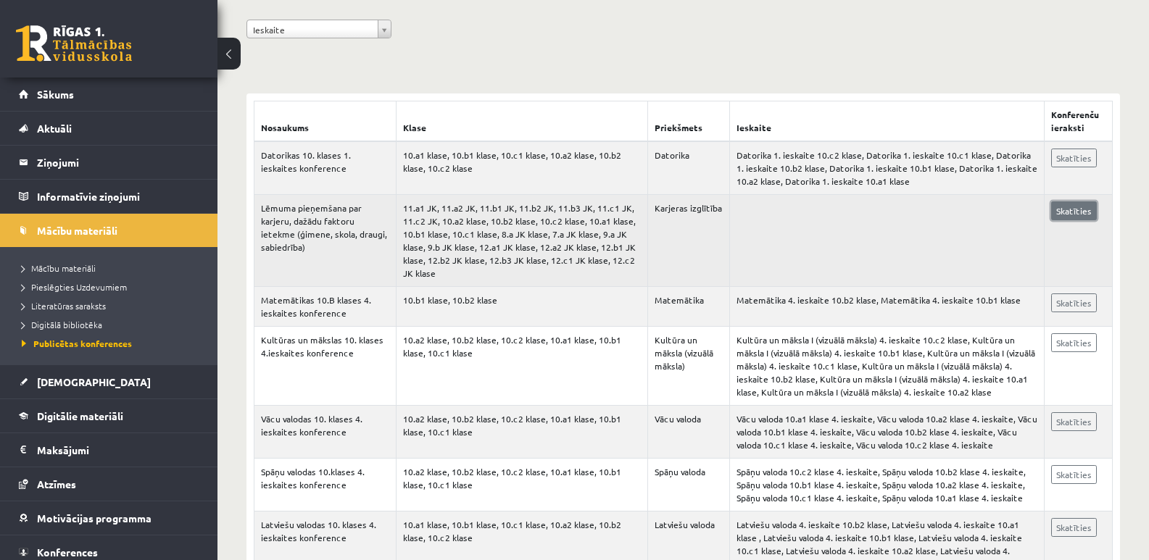
click at [1071, 204] on link "Skatīties" at bounding box center [1074, 211] width 46 height 19
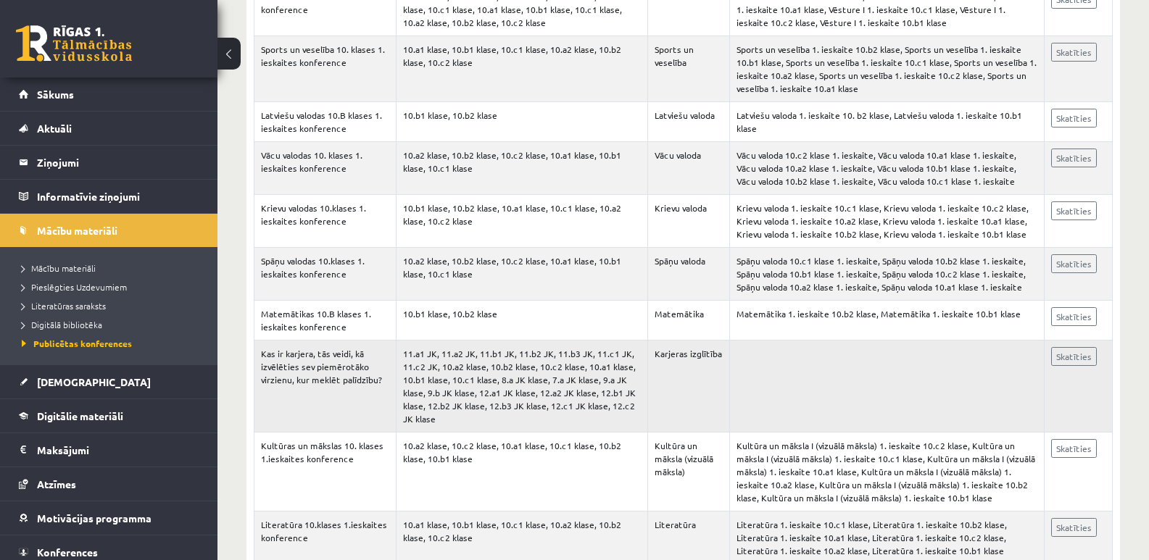
scroll to position [3553, 0]
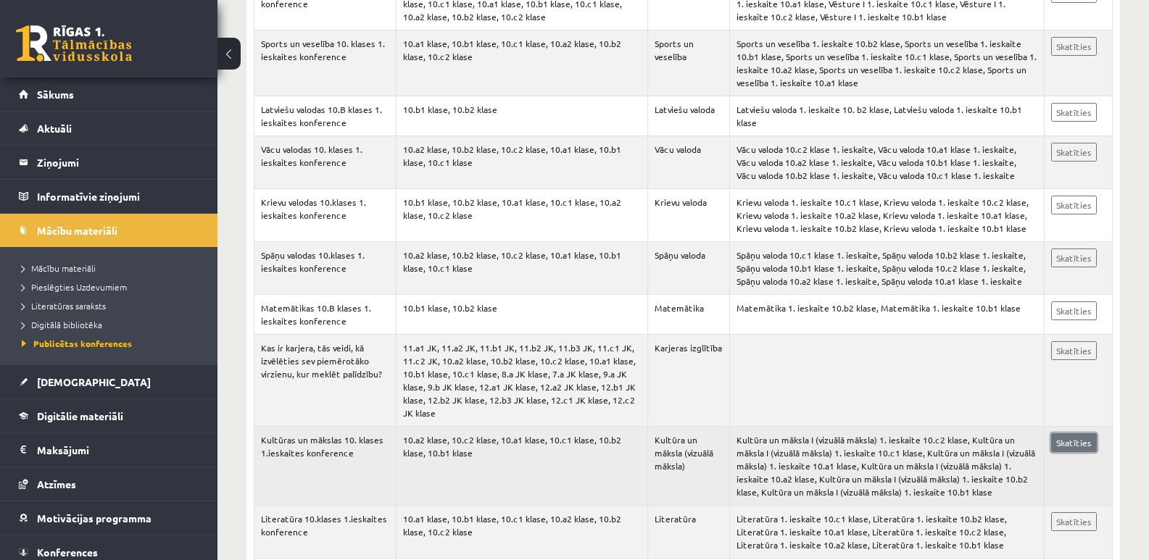
click at [1072, 434] on link "Skatīties" at bounding box center [1074, 443] width 46 height 19
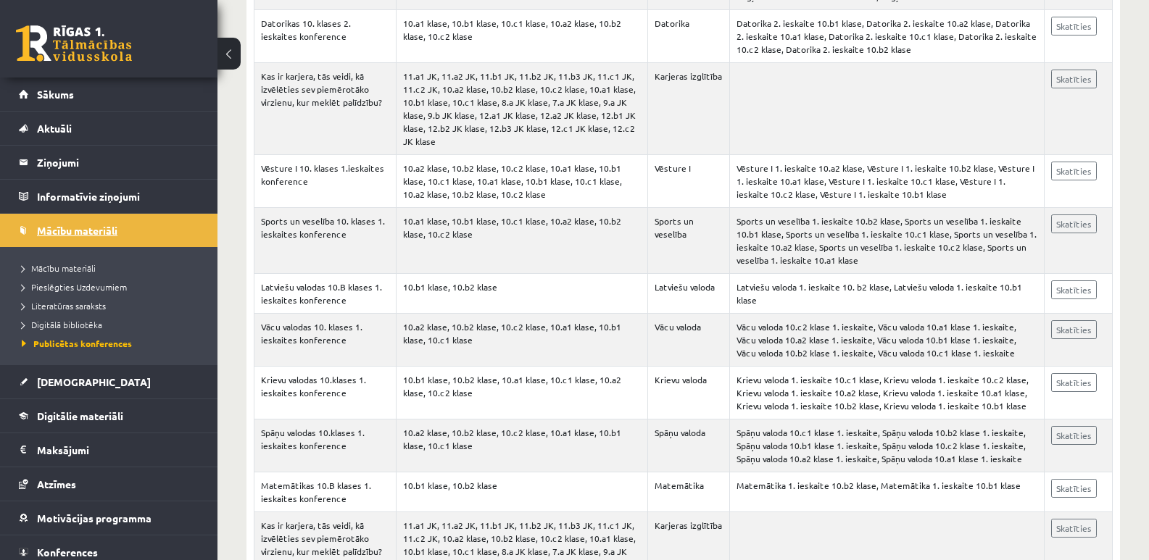
scroll to position [3190, 0]
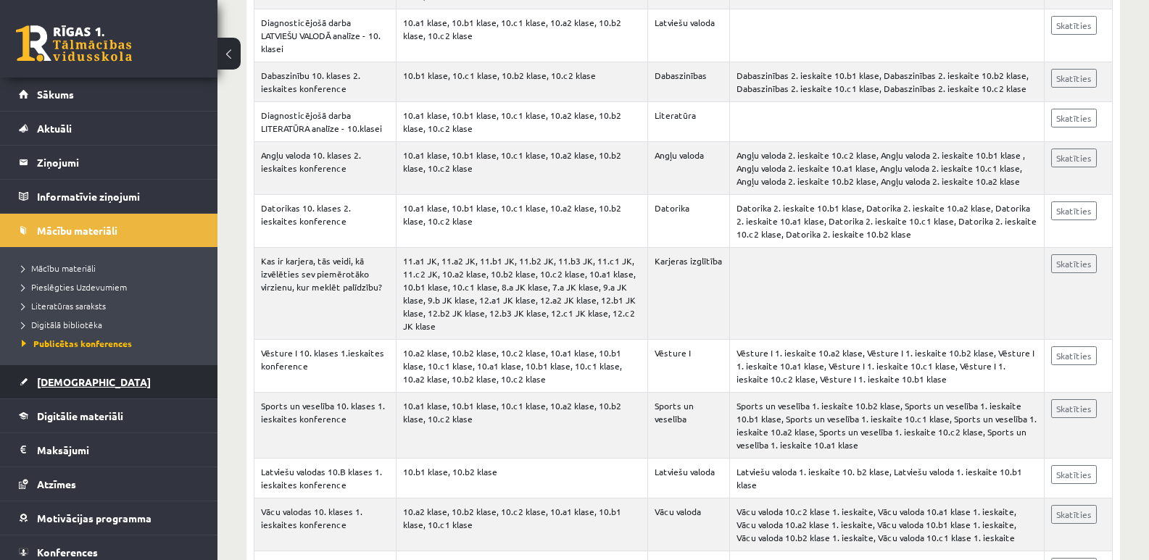
click at [71, 378] on span "[DEMOGRAPHIC_DATA]" at bounding box center [94, 382] width 114 height 13
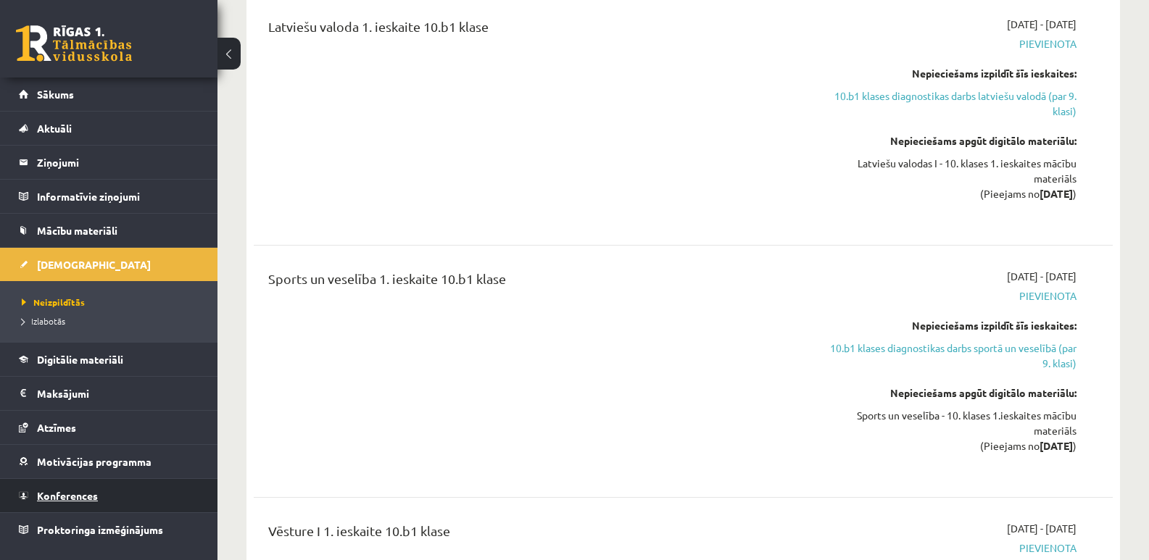
click at [120, 498] on link "Konferences" at bounding box center [109, 495] width 181 height 33
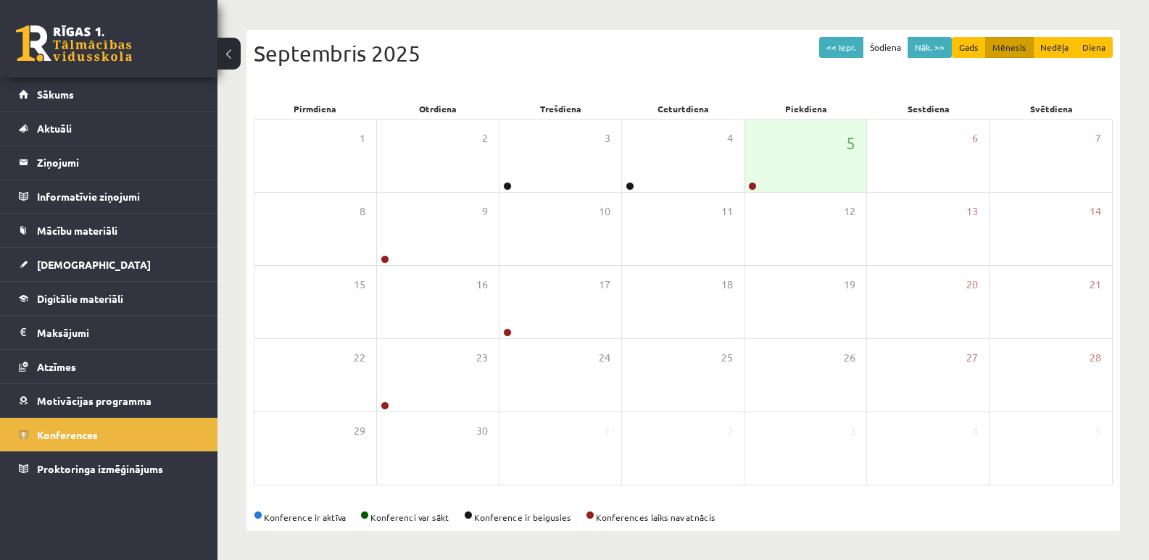
scroll to position [133, 0]
click at [748, 185] on div at bounding box center [752, 187] width 14 height 10
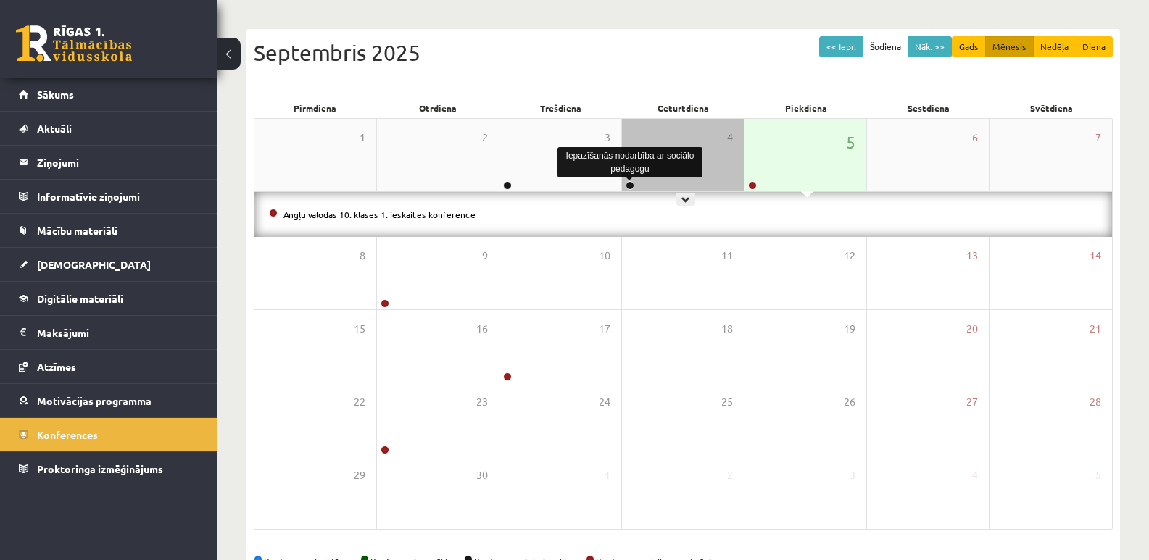
click at [629, 185] on link at bounding box center [630, 185] width 9 height 9
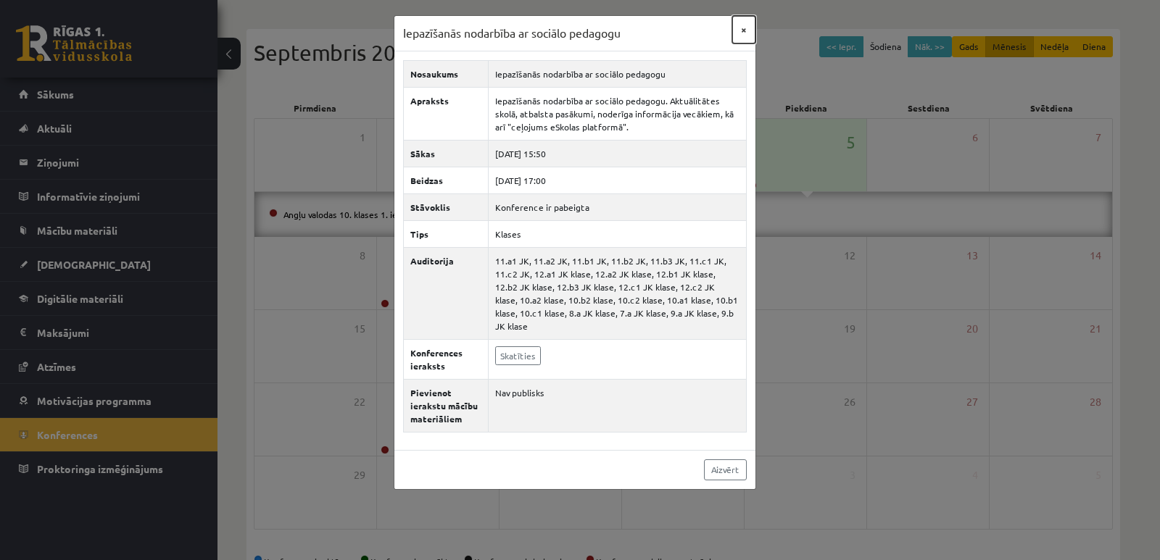
click at [743, 28] on button "×" at bounding box center [743, 30] width 23 height 28
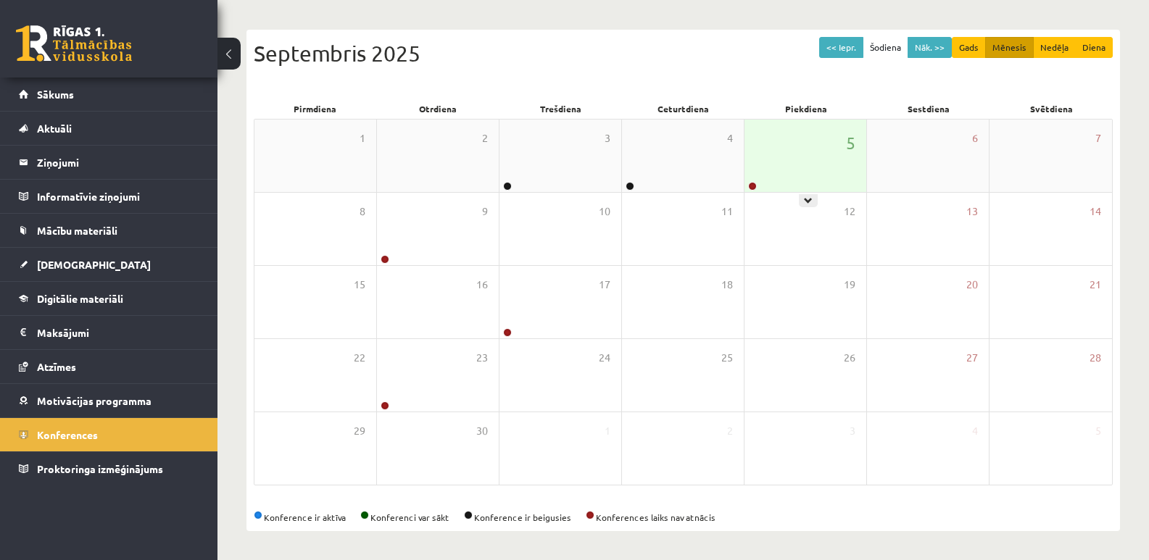
click at [808, 196] on icon at bounding box center [808, 200] width 9 height 9
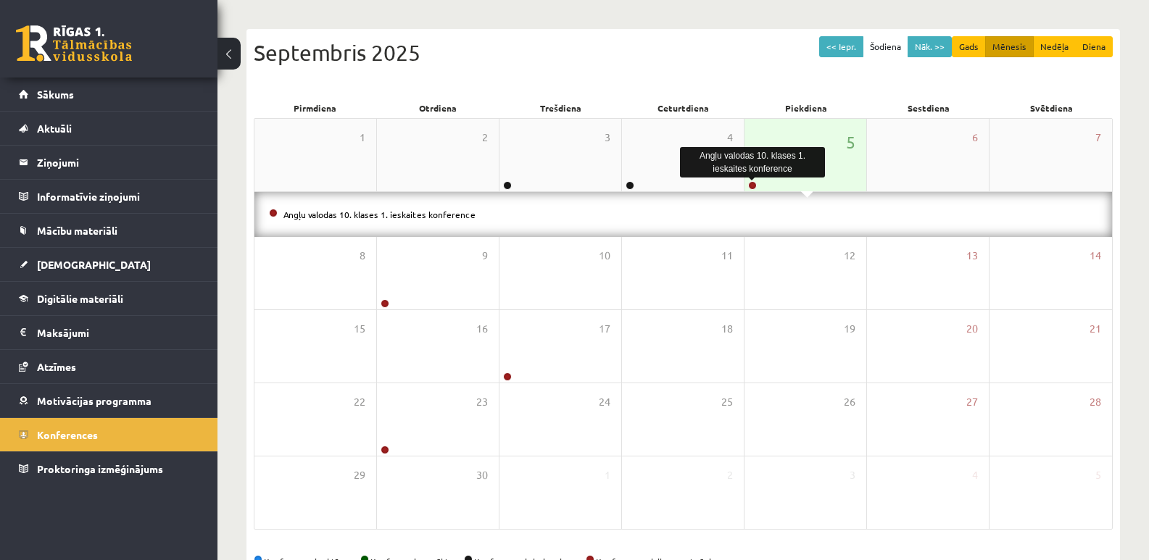
click at [754, 185] on link at bounding box center [752, 185] width 9 height 9
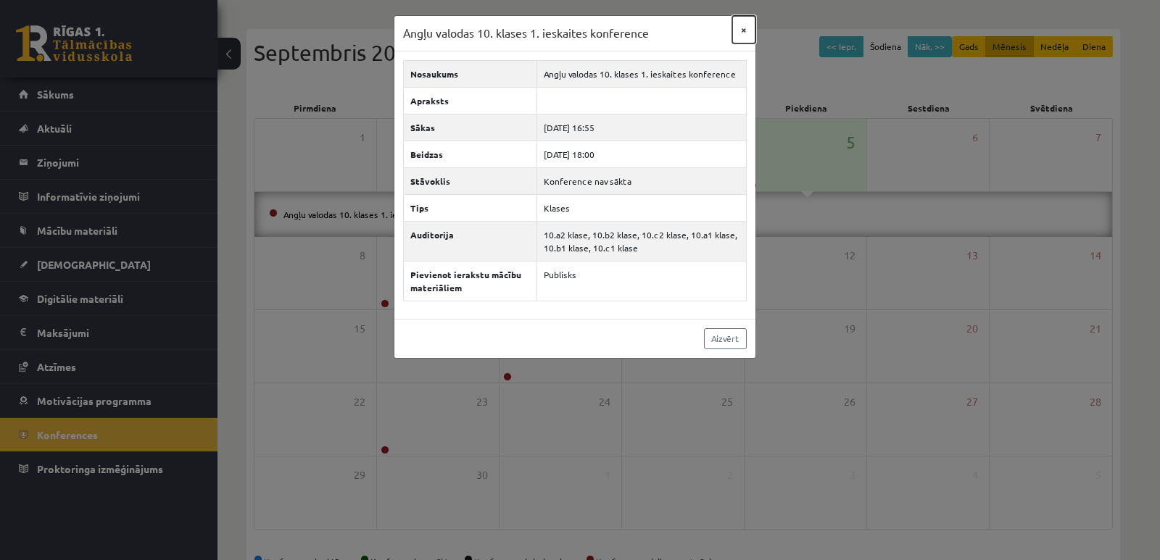
click at [737, 30] on button "×" at bounding box center [743, 30] width 23 height 28
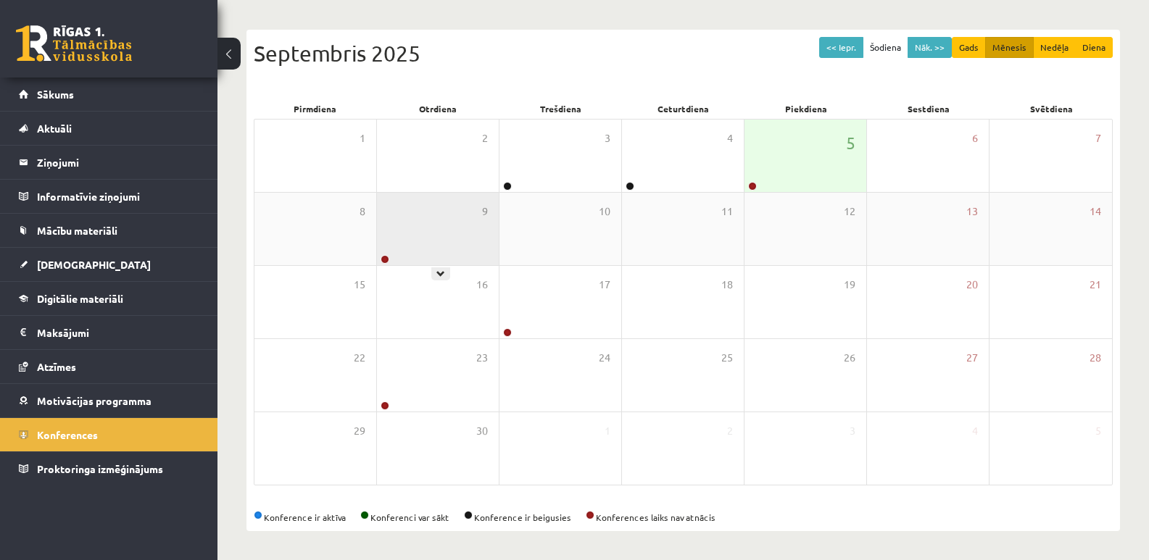
click at [472, 252] on div "9" at bounding box center [438, 229] width 122 height 73
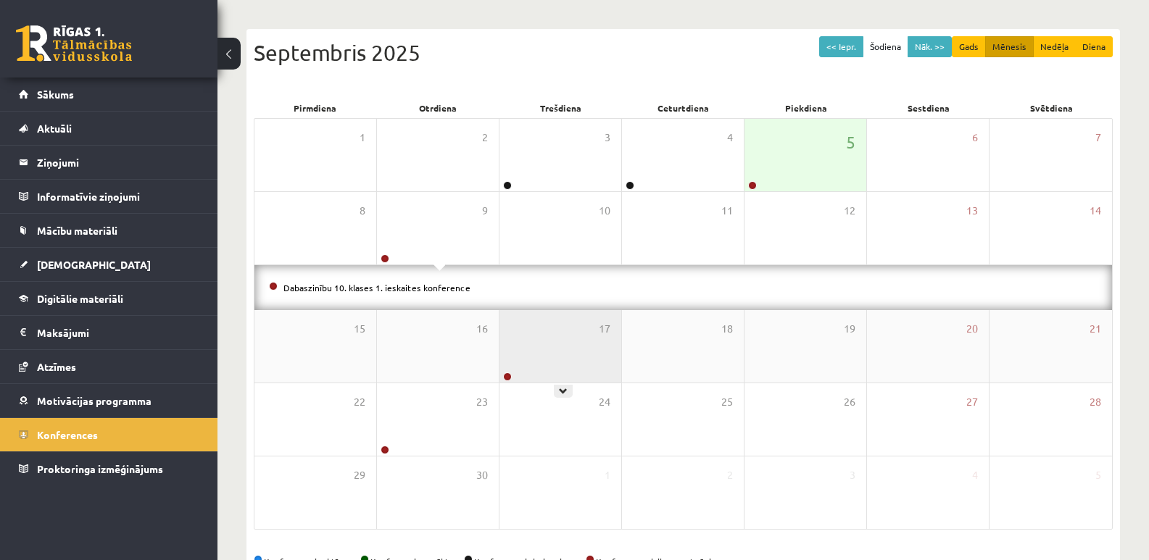
click at [532, 368] on div "17" at bounding box center [561, 346] width 122 height 73
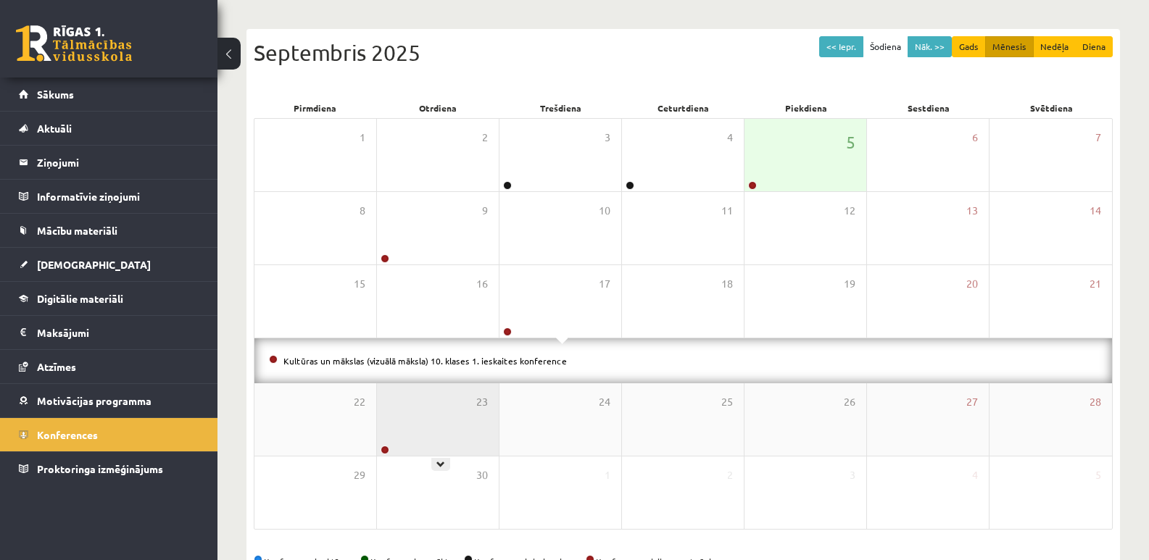
click at [421, 436] on div "23" at bounding box center [438, 420] width 122 height 73
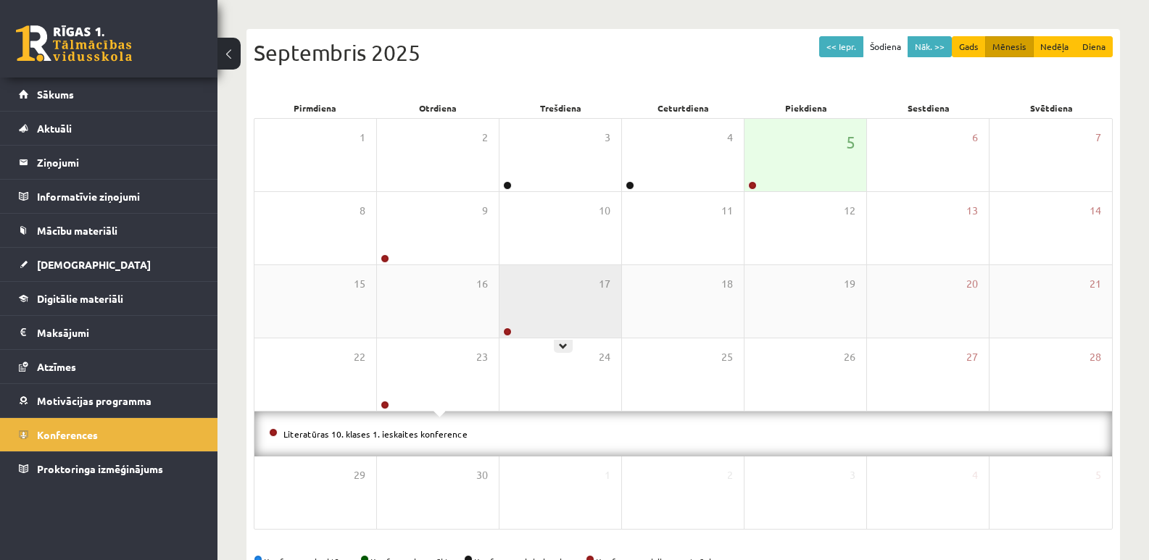
click at [529, 328] on div "17" at bounding box center [561, 301] width 122 height 73
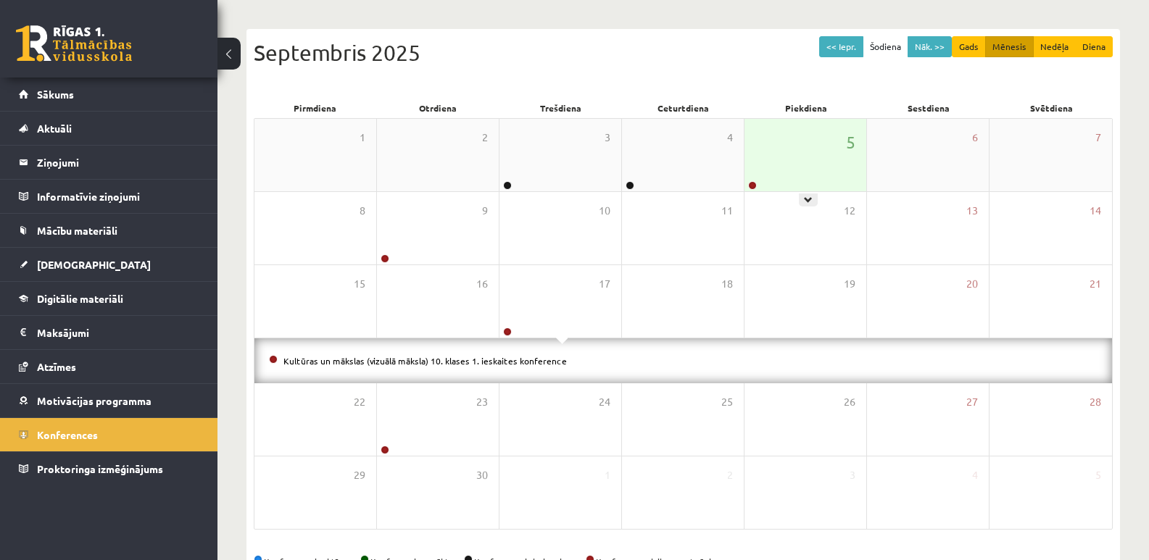
drag, startPoint x: 836, startPoint y: 157, endPoint x: 827, endPoint y: 158, distance: 8.7
click at [831, 158] on div "5" at bounding box center [806, 155] width 122 height 73
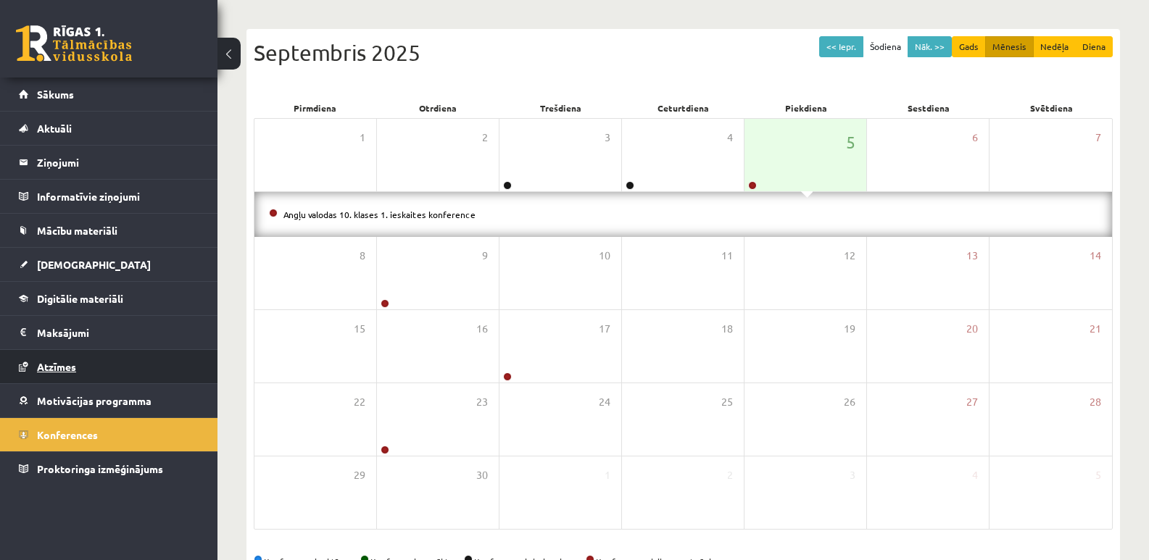
click at [117, 377] on link "Atzīmes" at bounding box center [109, 366] width 181 height 33
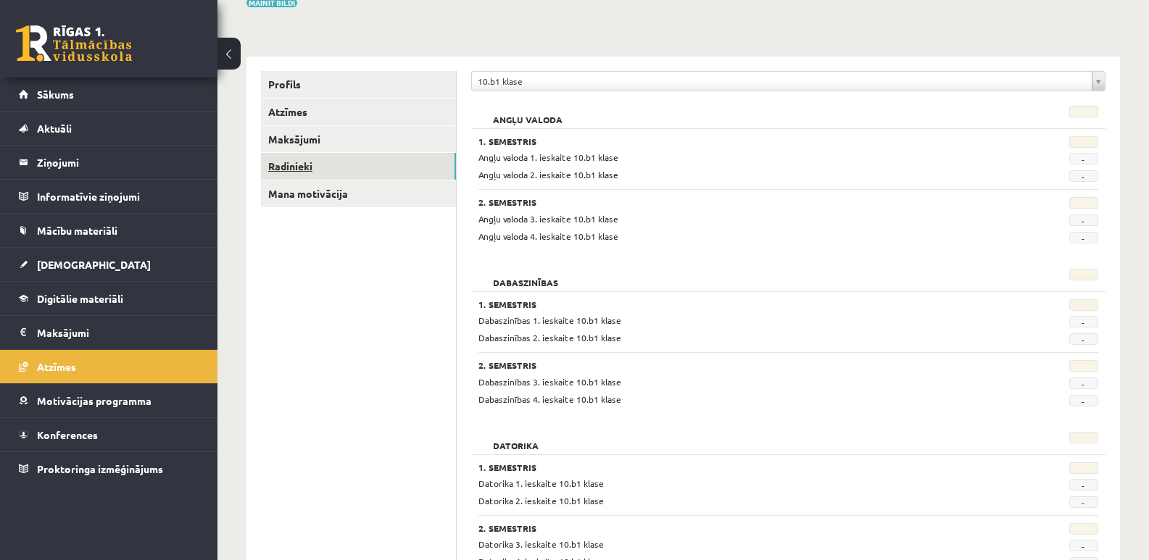
click at [317, 166] on link "Radinieki" at bounding box center [358, 166] width 195 height 27
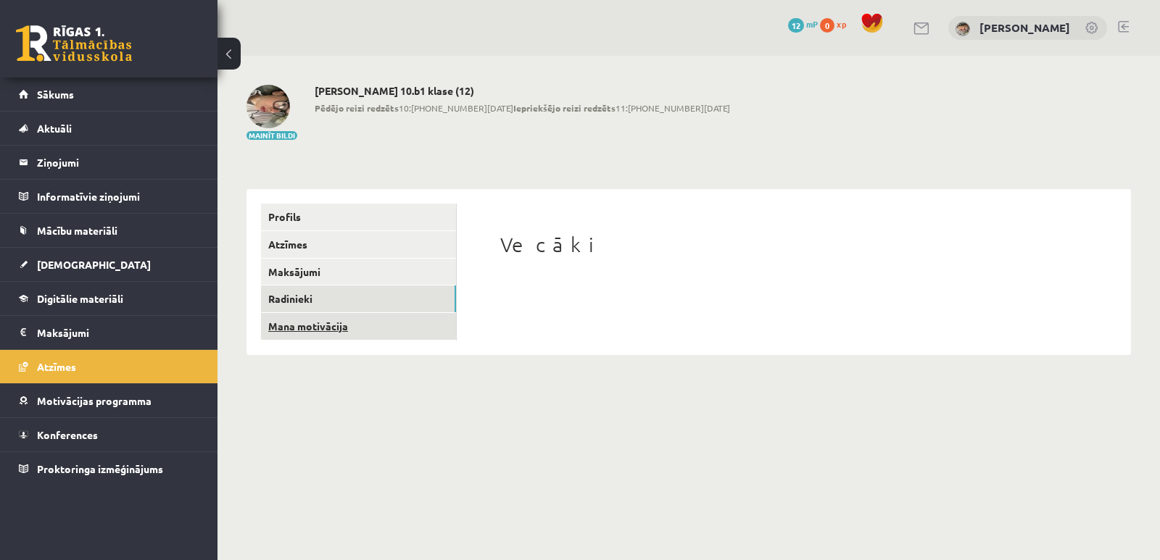
click at [318, 328] on link "Mana motivācija" at bounding box center [358, 326] width 195 height 27
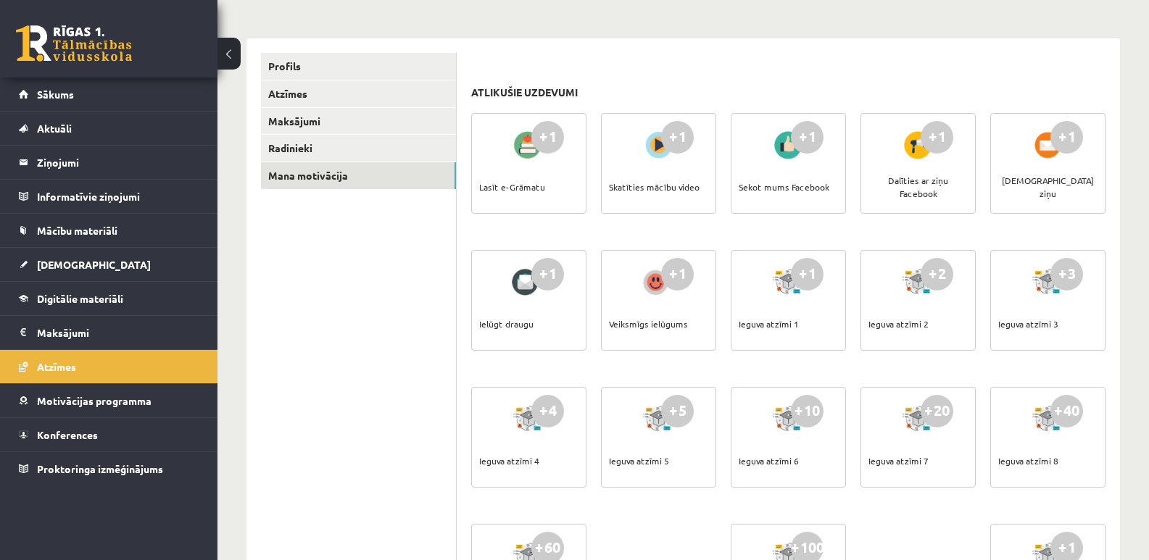
scroll to position [150, 0]
click at [366, 99] on link "Atzīmes" at bounding box center [358, 94] width 195 height 27
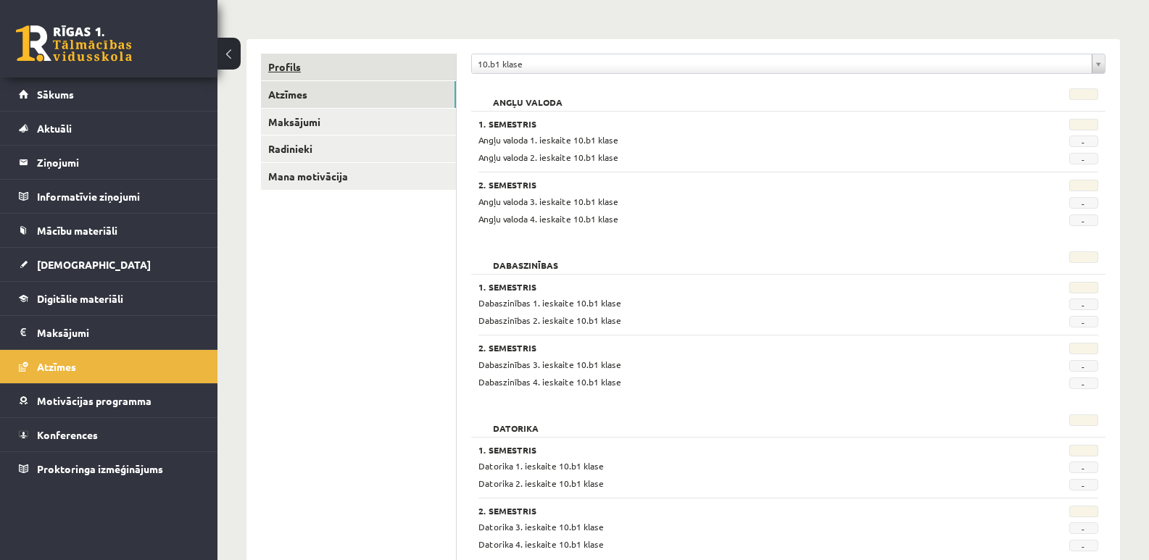
click at [381, 77] on link "Profils" at bounding box center [358, 67] width 195 height 27
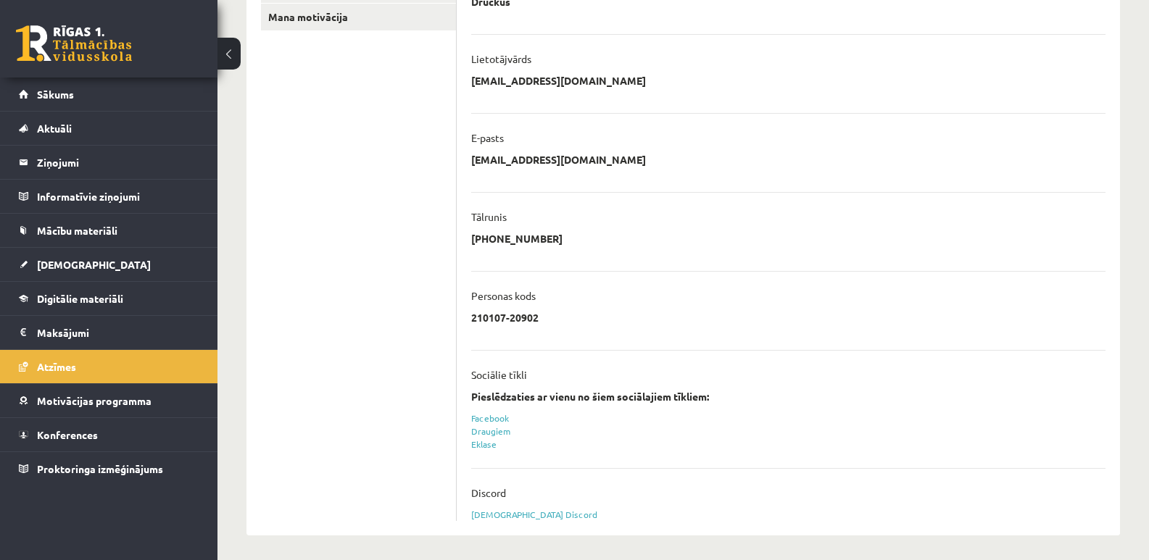
scroll to position [314, 0]
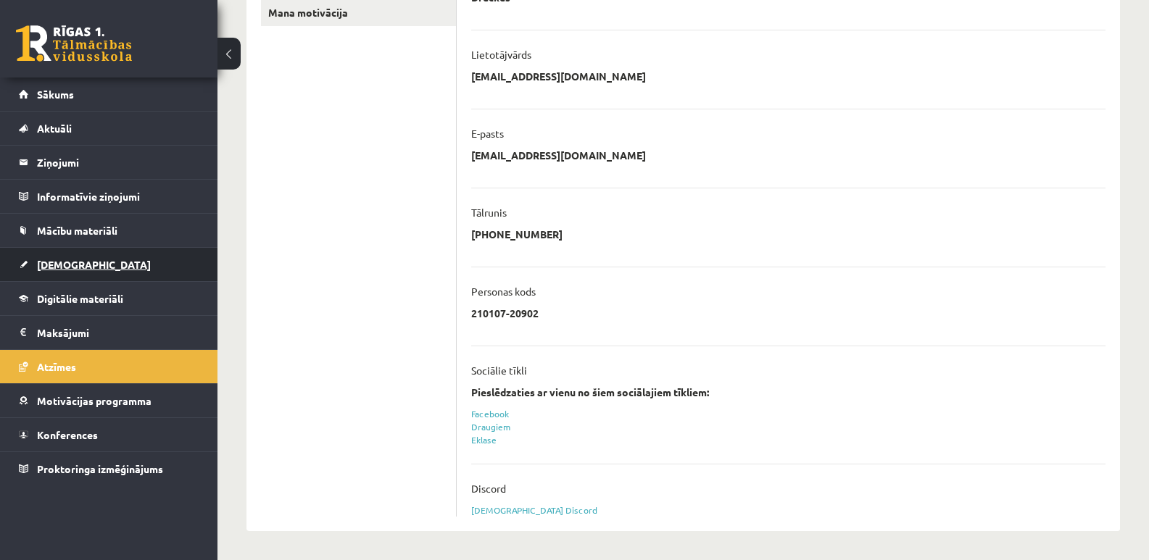
click at [79, 265] on span "[DEMOGRAPHIC_DATA]" at bounding box center [94, 264] width 114 height 13
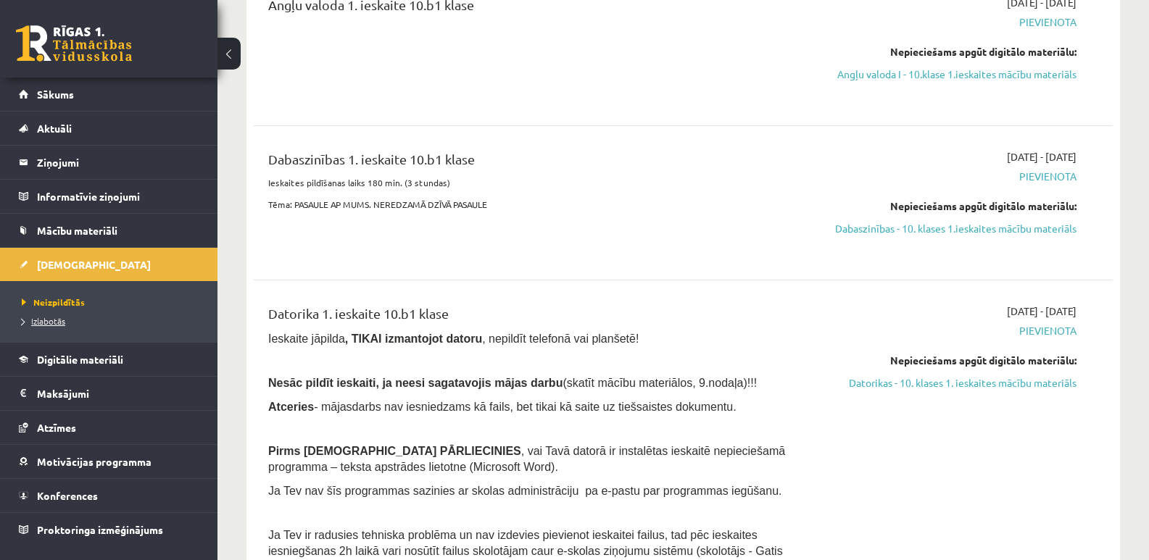
click at [70, 321] on link "Izlabotās" at bounding box center [112, 321] width 181 height 13
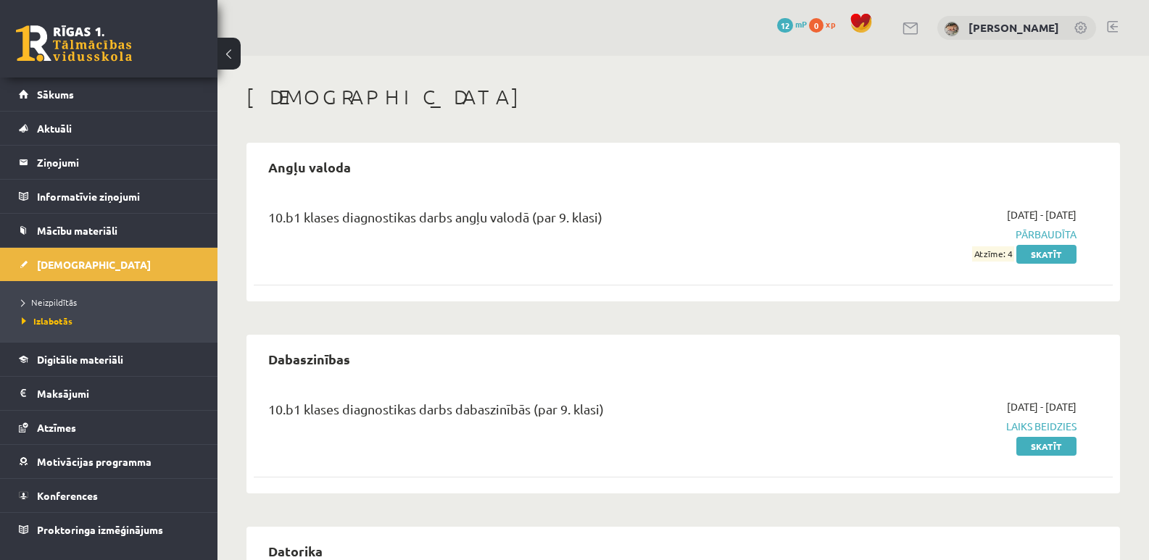
scroll to position [154, 0]
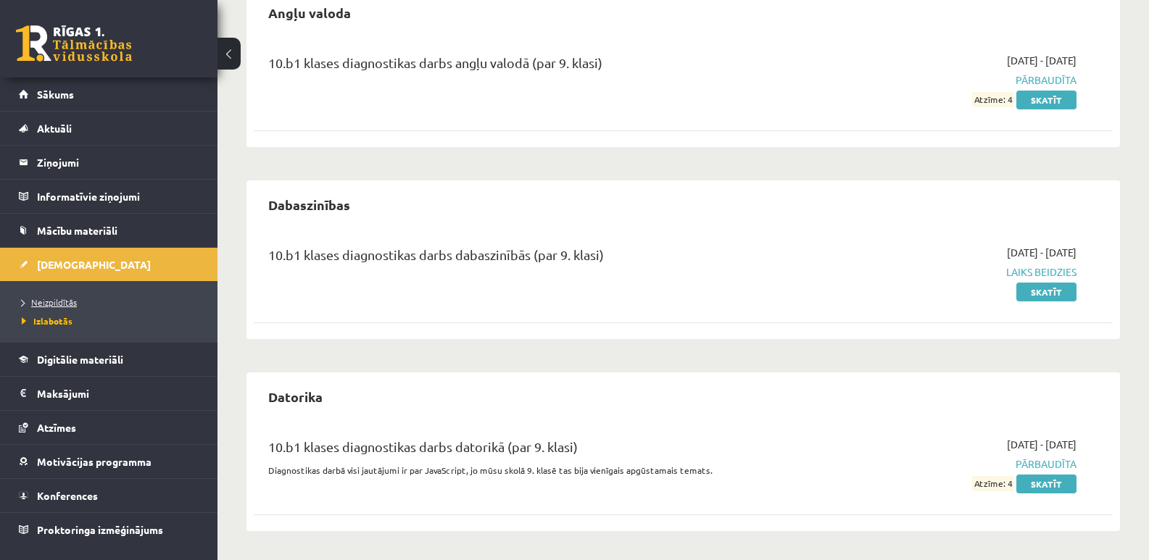
click at [131, 296] on li "Neizpildītās" at bounding box center [112, 302] width 181 height 19
click at [130, 305] on link "Neizpildītās" at bounding box center [112, 302] width 181 height 13
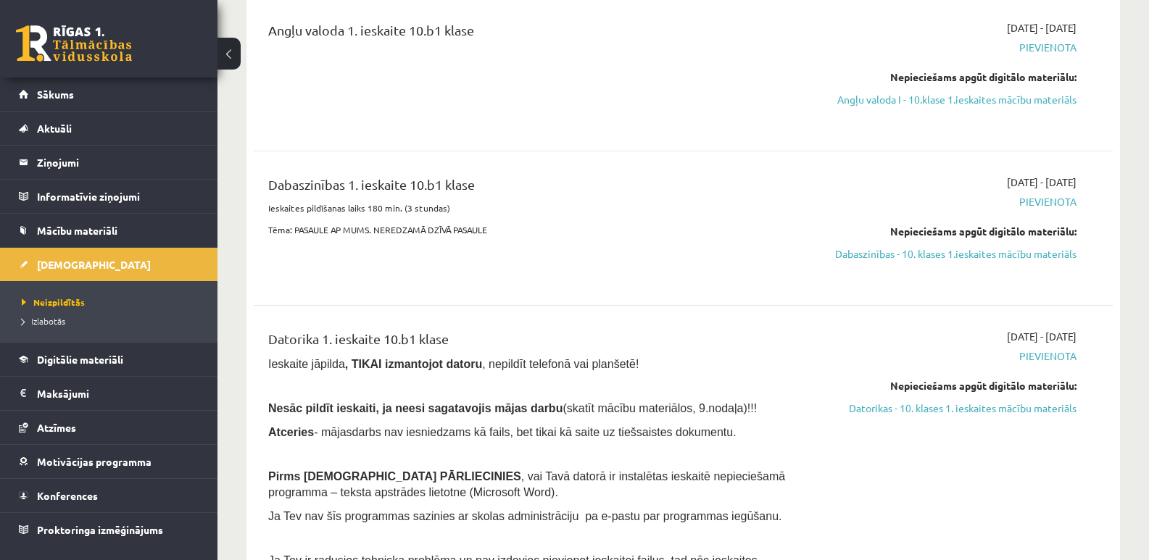
scroll to position [82, 0]
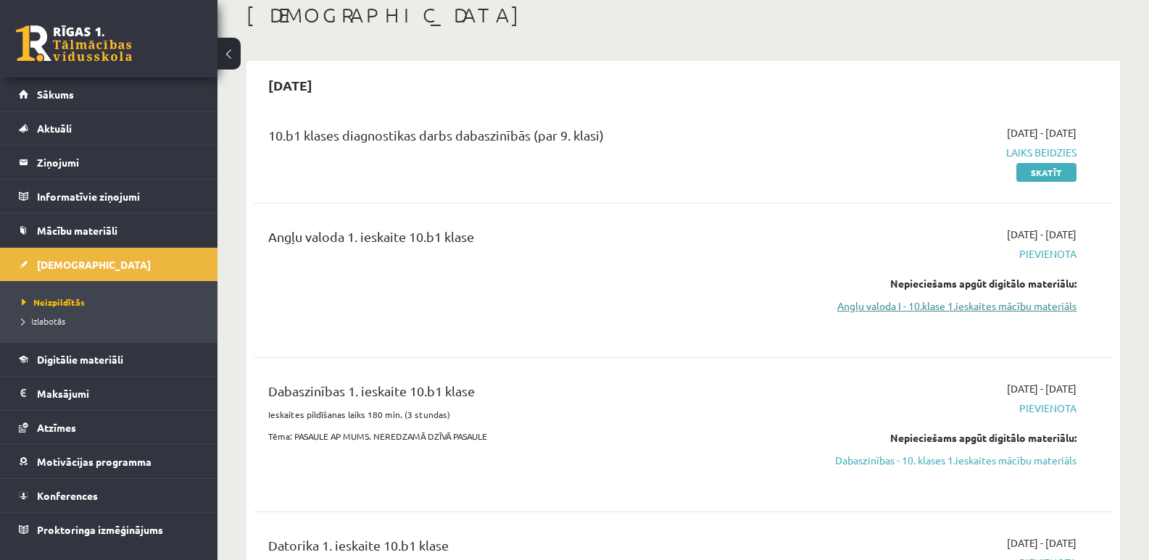
click at [1022, 310] on link "Angļu valoda I - 10.klase 1.ieskaites mācību materiāls" at bounding box center [949, 306] width 255 height 15
click at [908, 310] on link "Angļu valoda I - 10.klase 1.ieskaites mācību materiāls" at bounding box center [949, 306] width 255 height 15
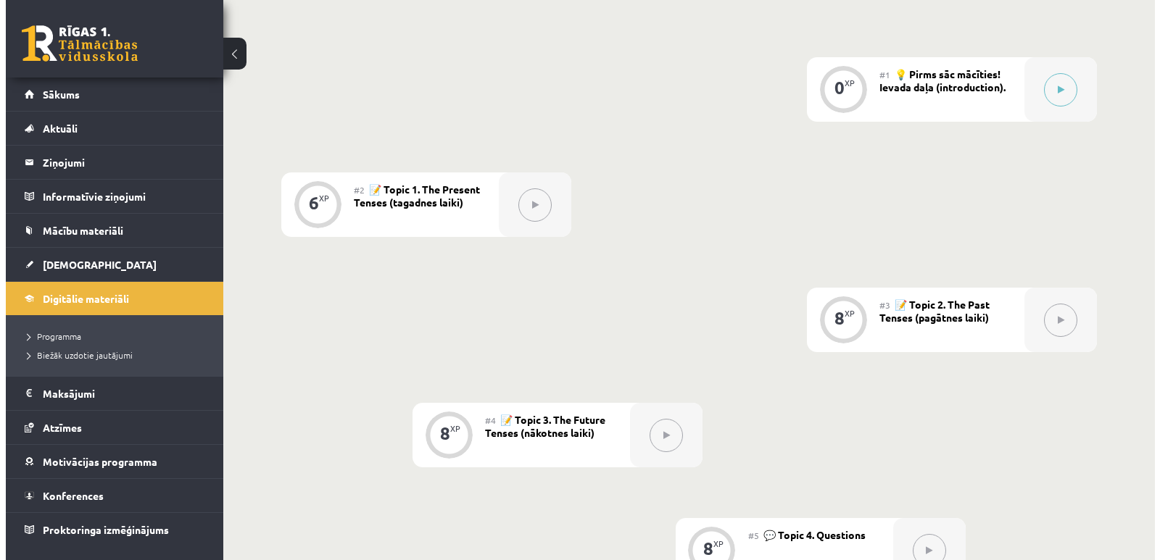
scroll to position [69, 0]
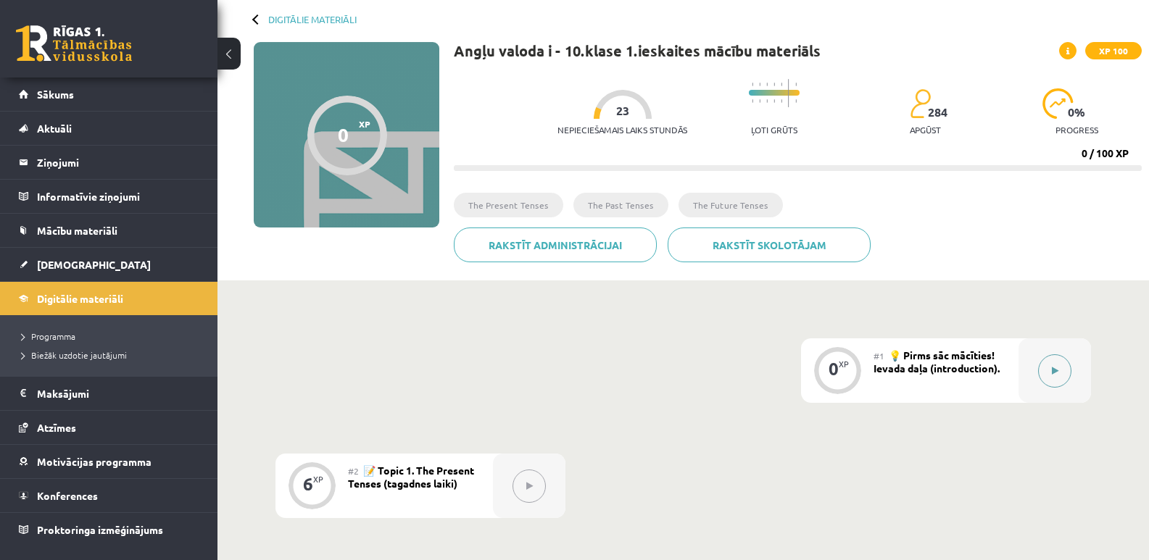
click at [1048, 378] on button at bounding box center [1054, 371] width 33 height 33
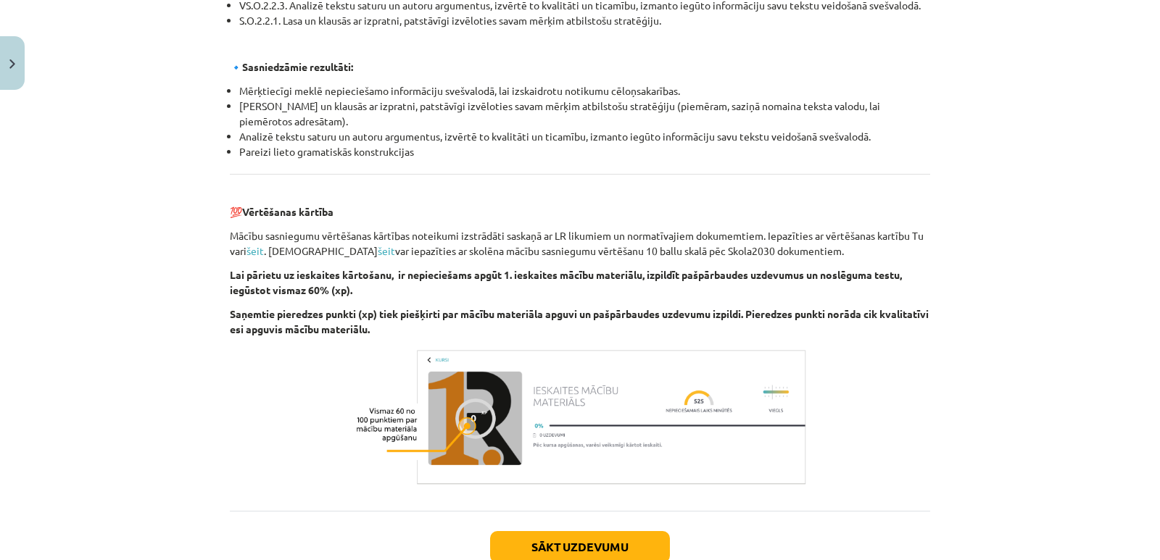
scroll to position [1621, 0]
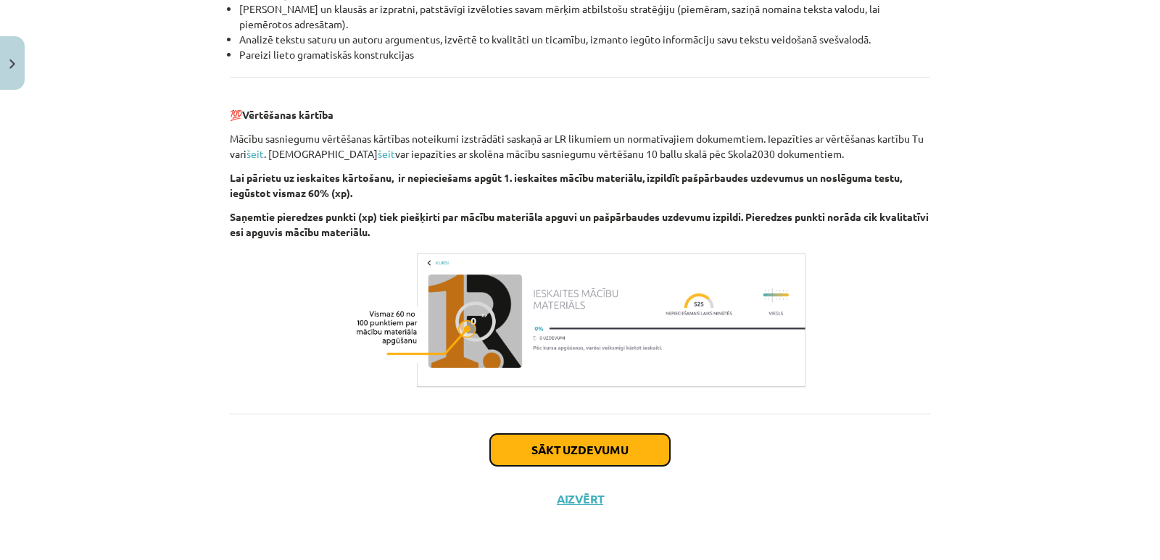
click at [573, 452] on button "Sākt uzdevumu" at bounding box center [580, 450] width 180 height 32
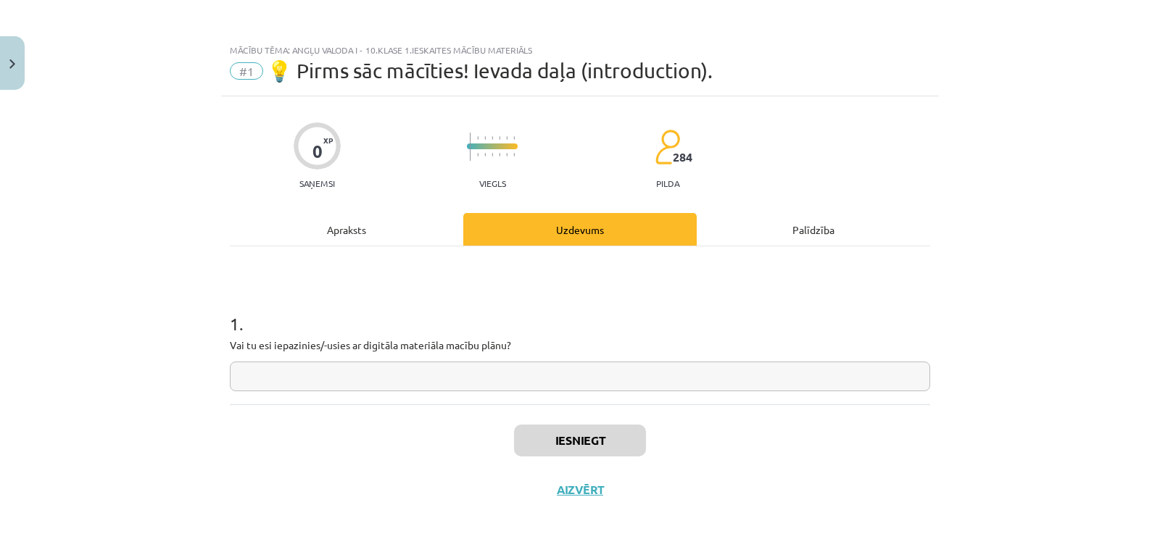
scroll to position [0, 0]
click at [551, 380] on input "text" at bounding box center [580, 377] width 700 height 30
type input "**"
click at [594, 442] on button "Iesniegt" at bounding box center [580, 441] width 132 height 32
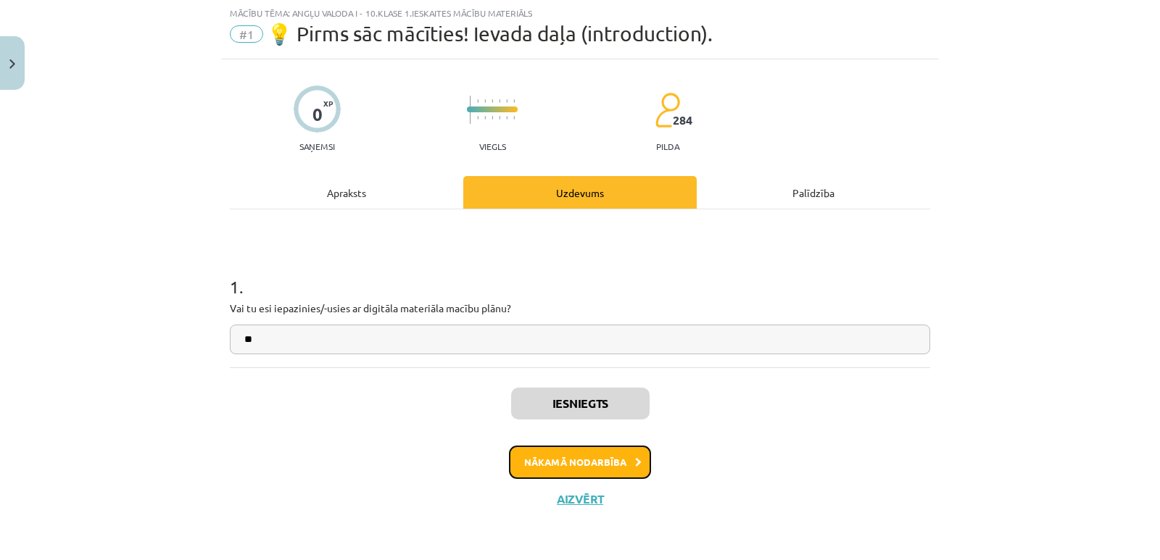
click at [606, 455] on button "Nākamā nodarbība" at bounding box center [580, 462] width 142 height 33
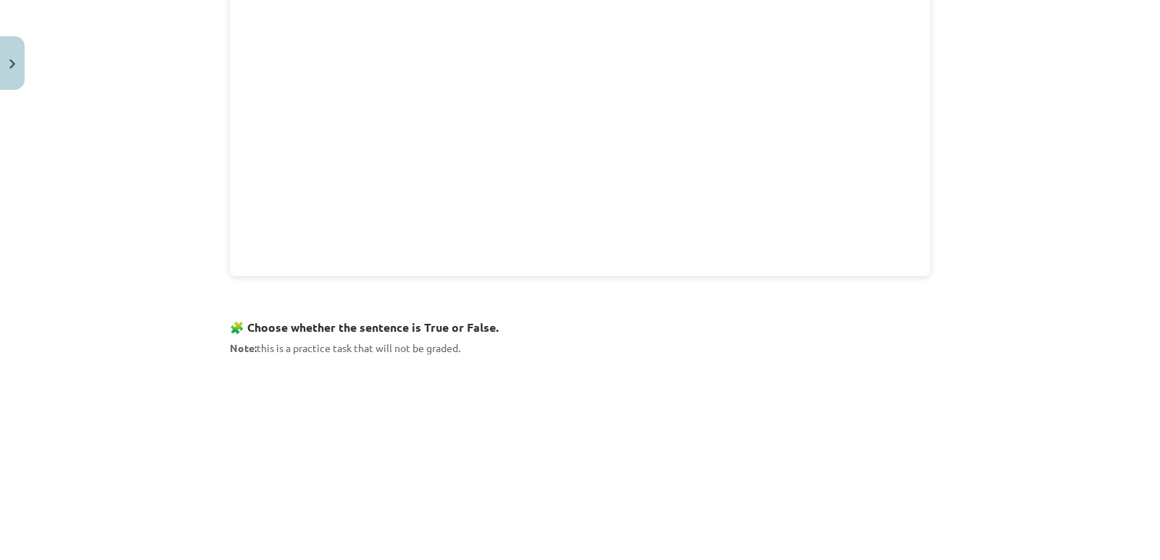
scroll to position [832, 0]
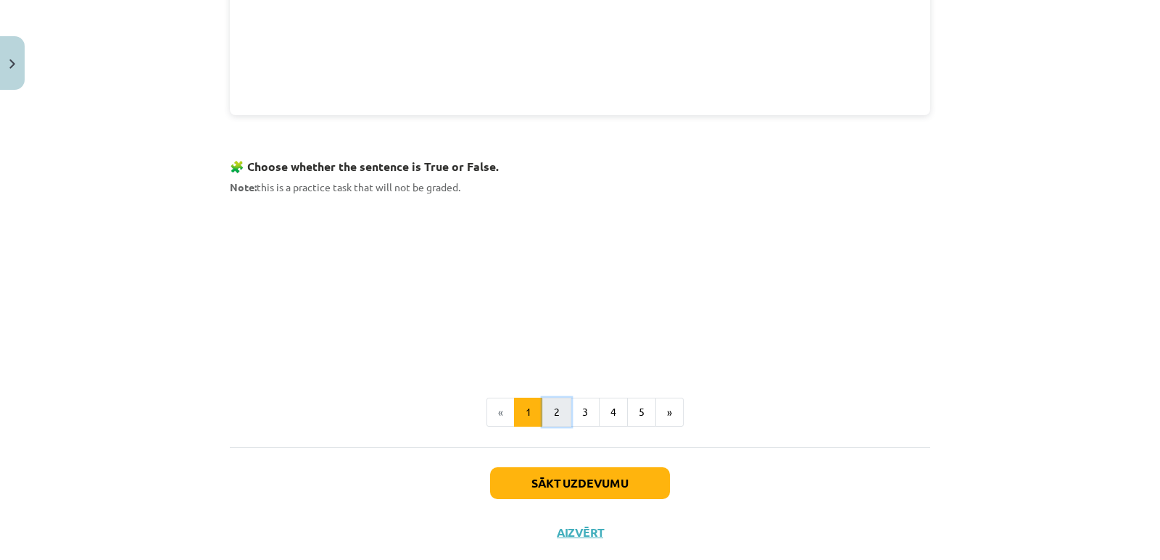
click at [552, 398] on button "2" at bounding box center [556, 412] width 29 height 29
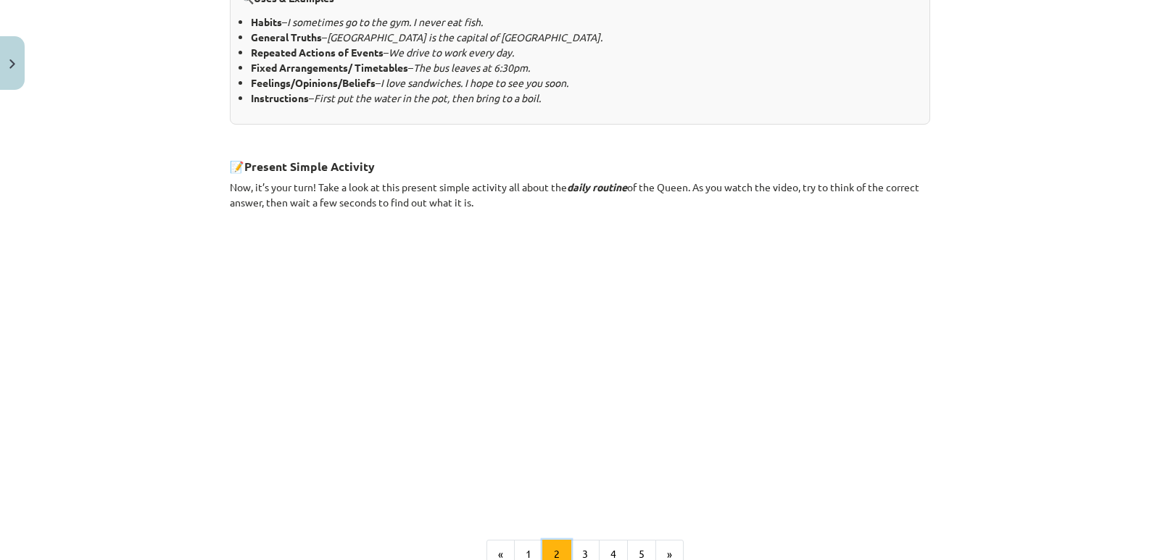
scroll to position [869, 0]
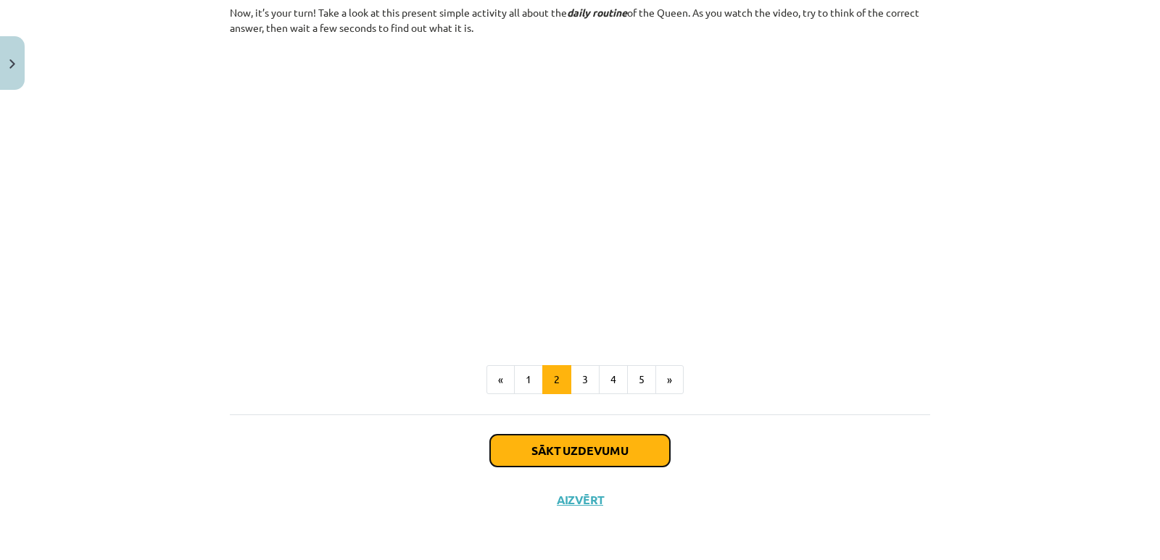
click at [584, 460] on button "Sākt uzdevumu" at bounding box center [580, 451] width 180 height 32
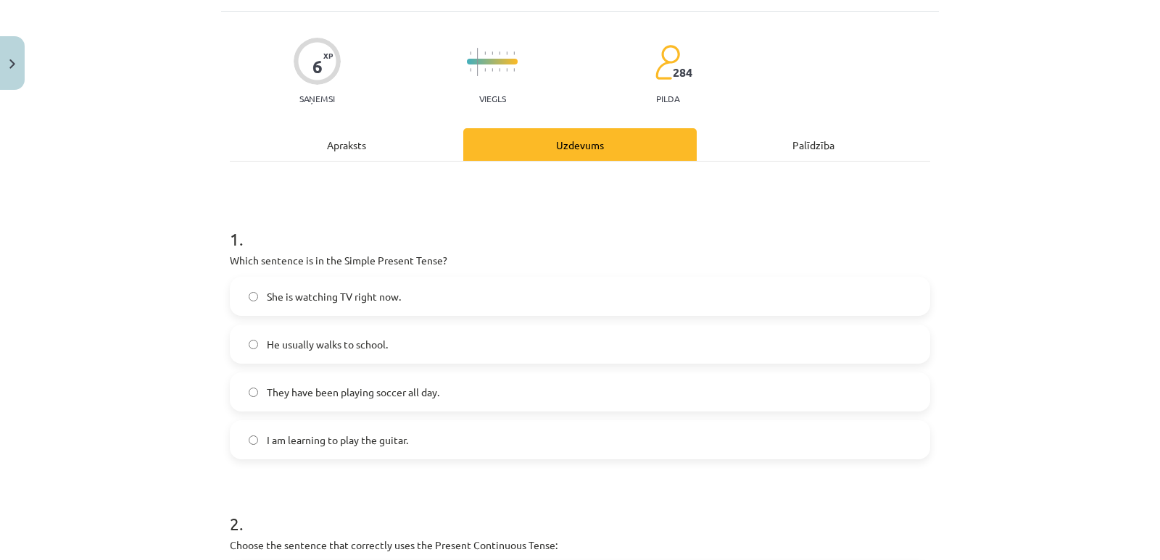
scroll to position [109, 0]
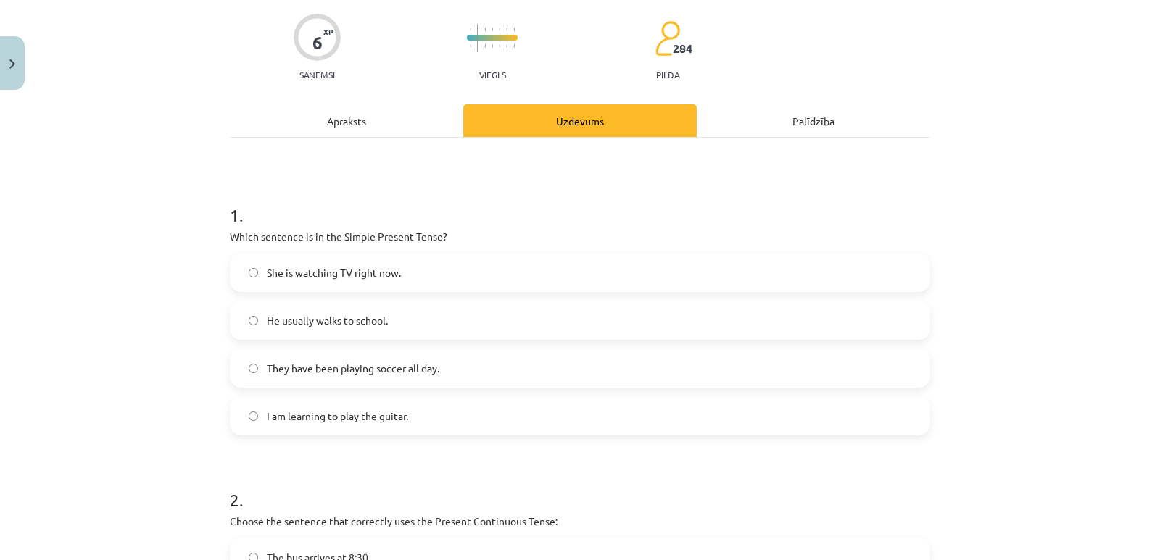
click at [319, 269] on span "She is watching TV right now." at bounding box center [334, 272] width 134 height 15
click at [385, 327] on label "He usually walks to school." at bounding box center [580, 320] width 698 height 36
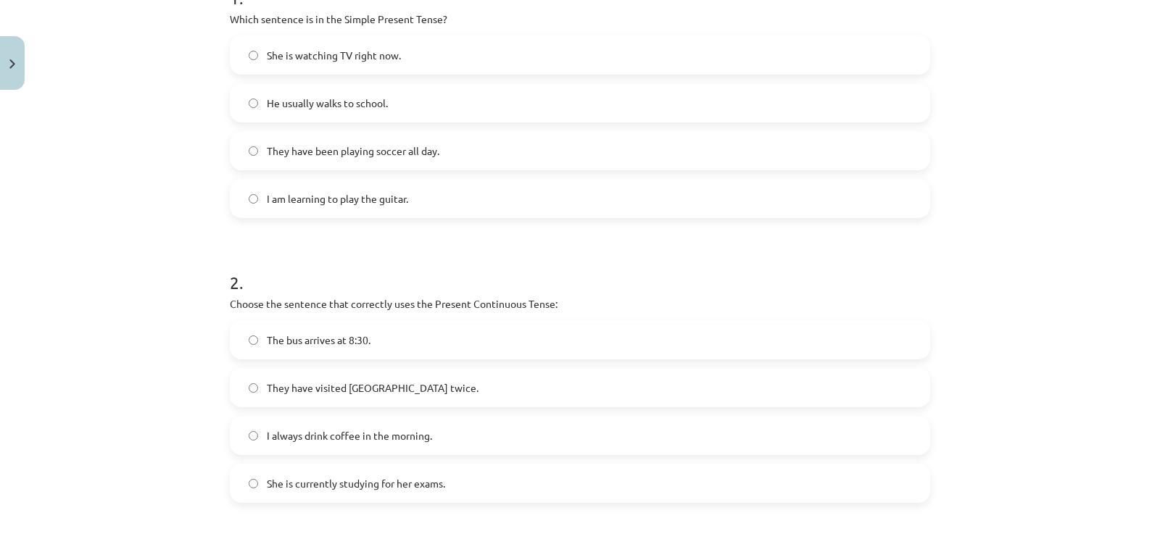
scroll to position [471, 0]
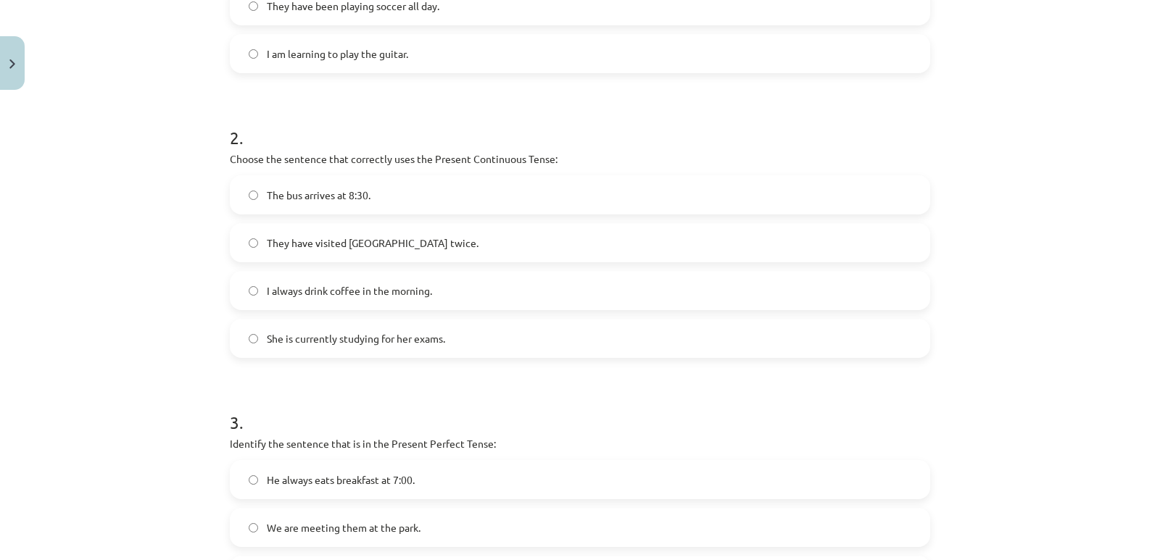
click at [377, 197] on label "The bus arrives at 8:30." at bounding box center [580, 195] width 698 height 36
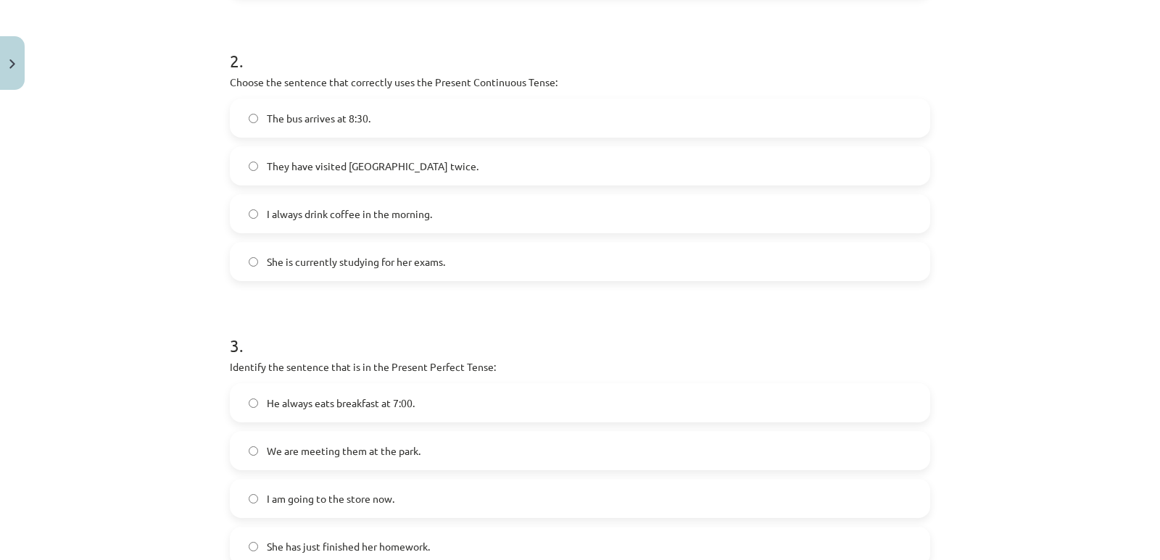
scroll to position [722, 0]
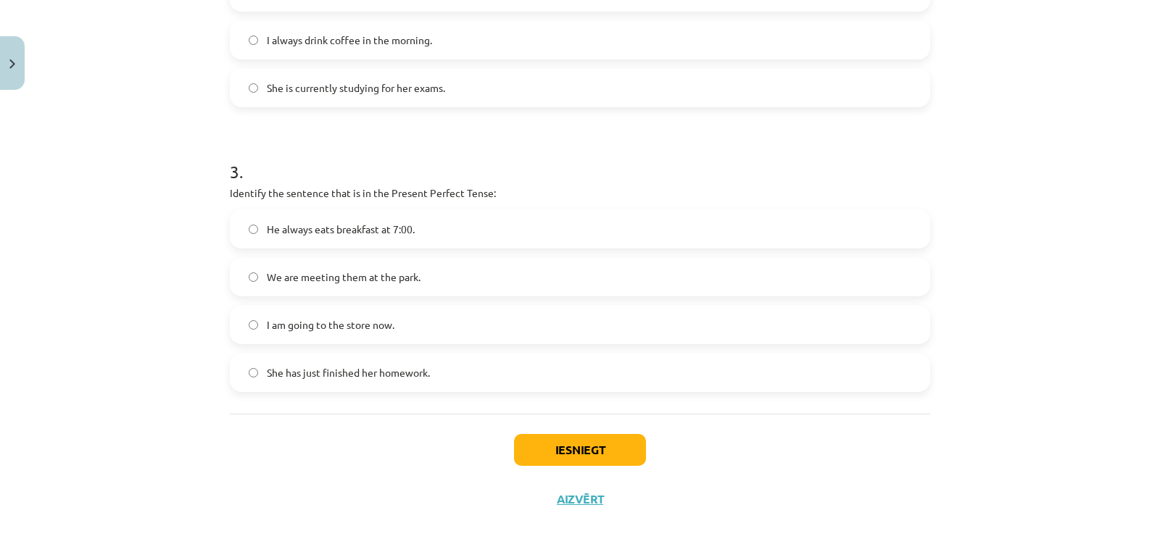
click at [426, 237] on label "He always eats breakfast at 7:00." at bounding box center [580, 229] width 698 height 36
click at [584, 452] on button "Iesniegt" at bounding box center [580, 450] width 132 height 32
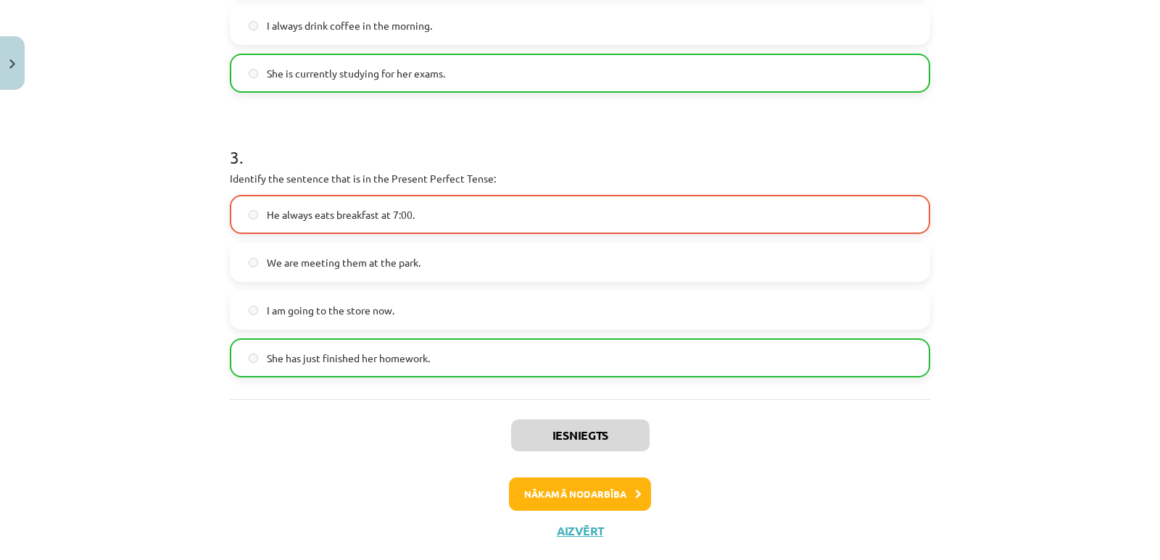
scroll to position [769, 0]
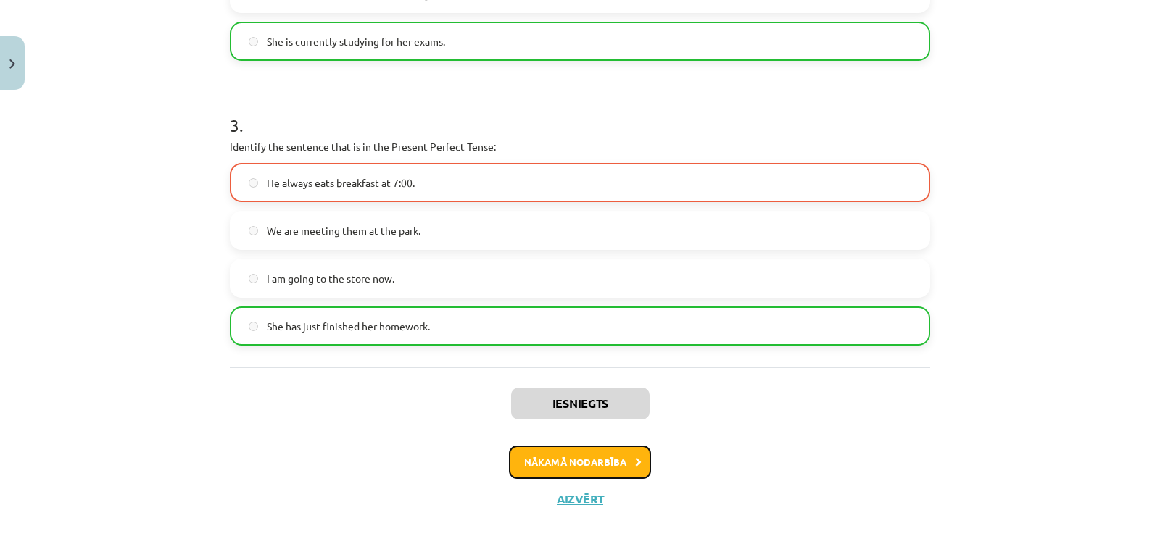
click at [611, 456] on button "Nākamā nodarbība" at bounding box center [580, 462] width 142 height 33
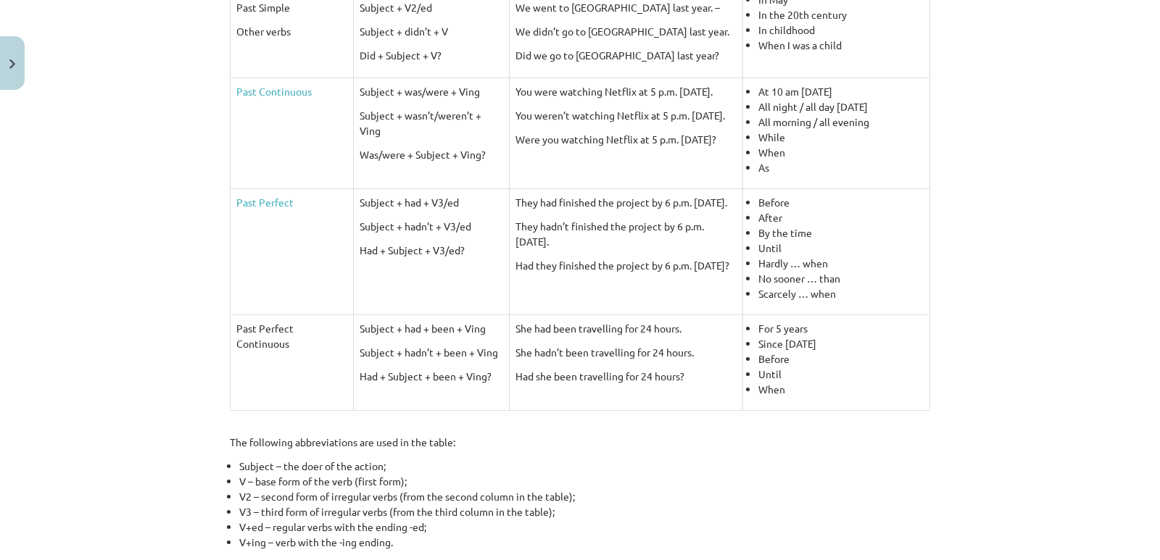
scroll to position [595, 0]
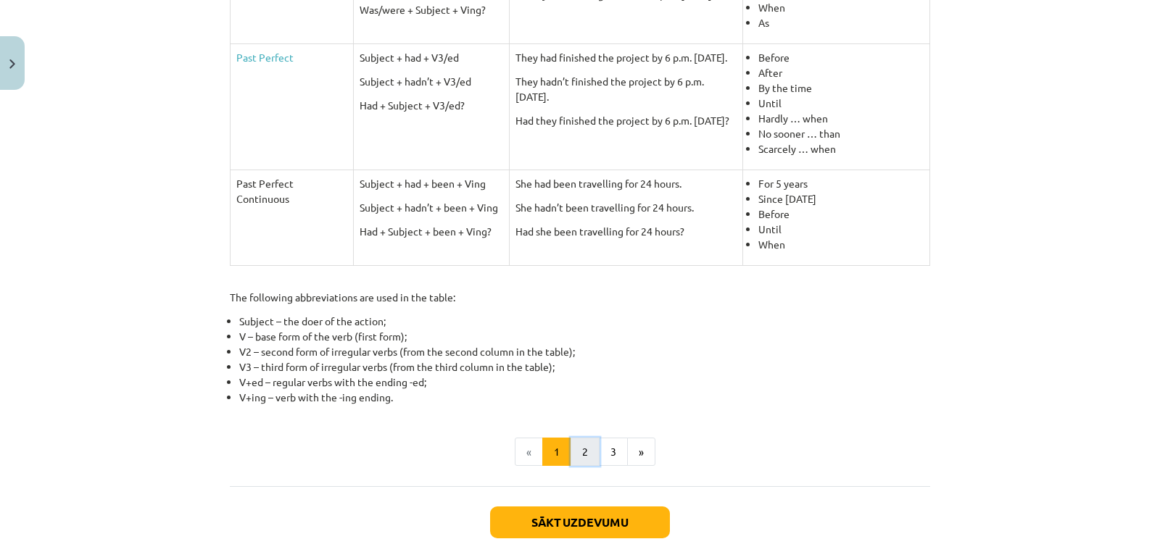
click at [571, 462] on button "2" at bounding box center [585, 452] width 29 height 29
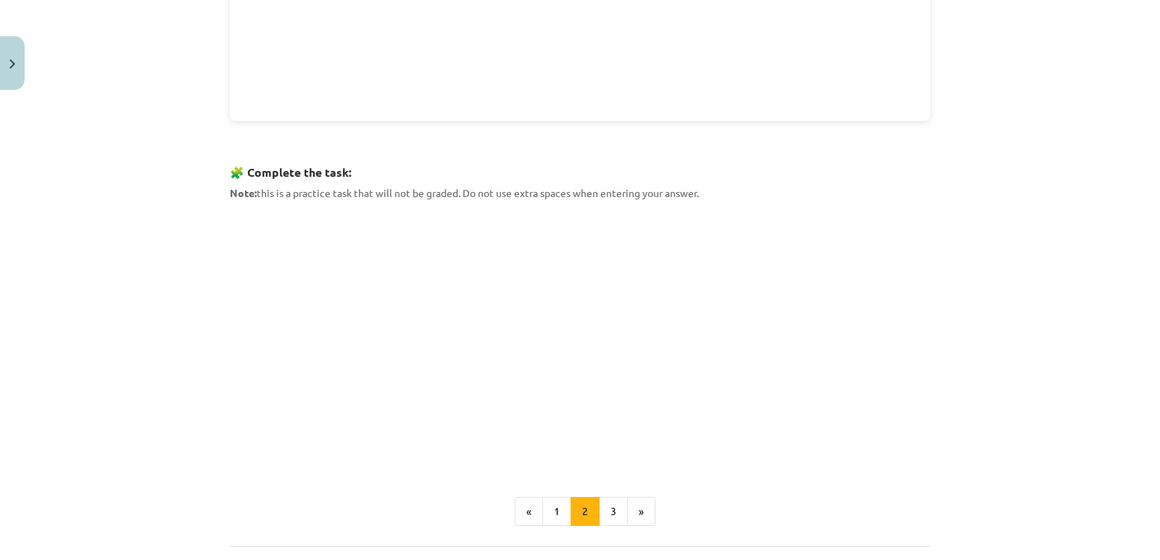
scroll to position [622, 0]
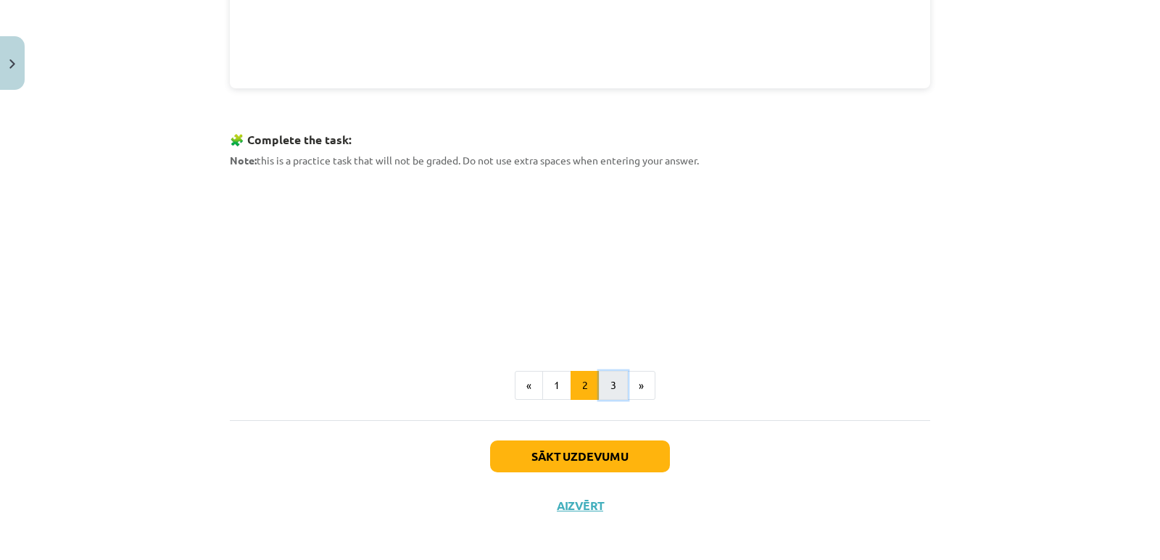
click at [603, 376] on button "3" at bounding box center [613, 385] width 29 height 29
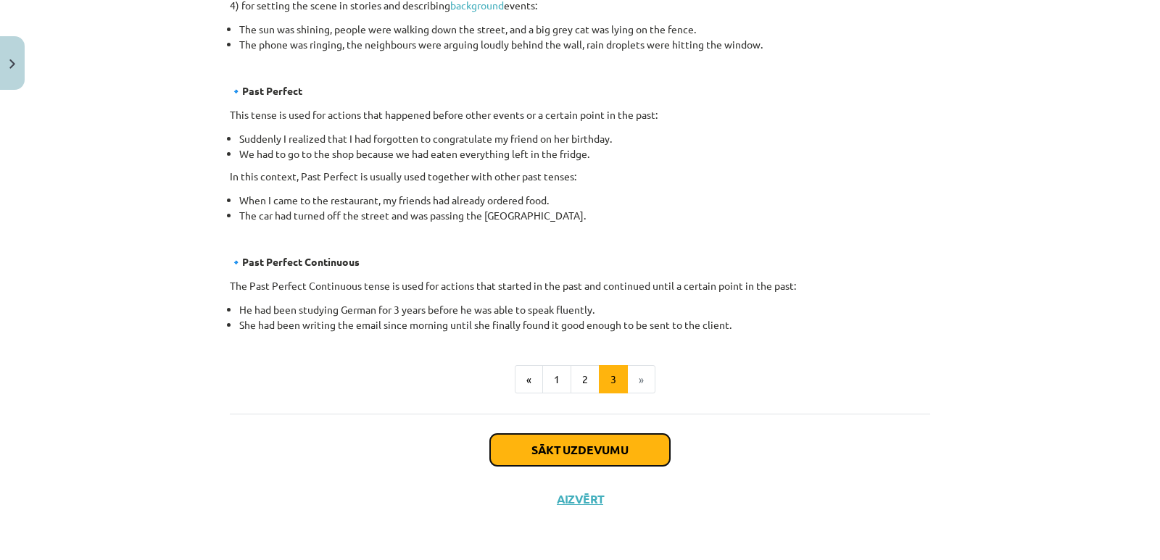
click at [616, 442] on button "Sākt uzdevumu" at bounding box center [580, 450] width 180 height 32
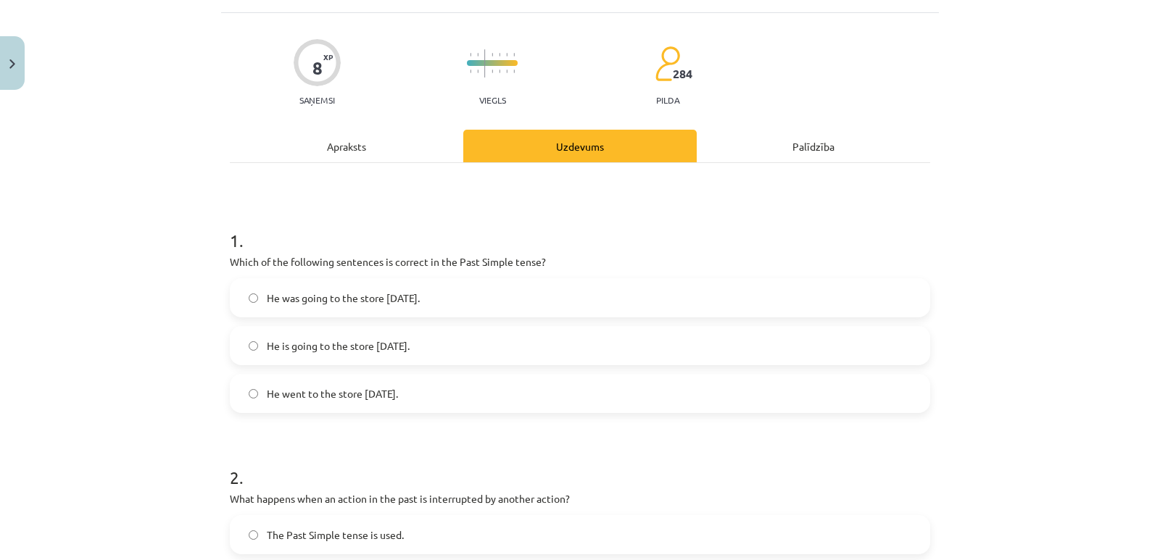
scroll to position [109, 0]
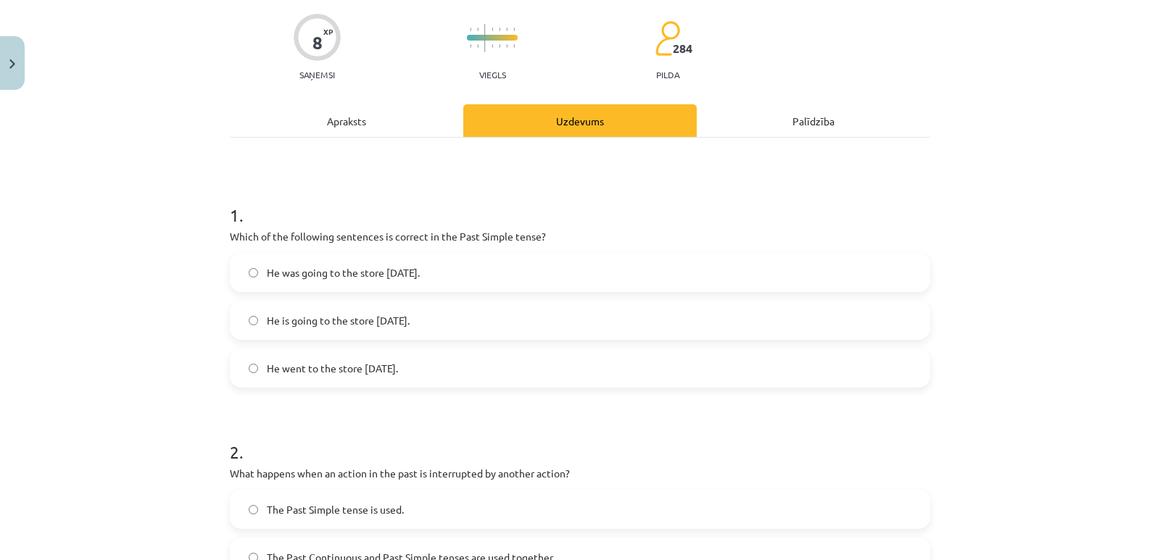
click at [603, 371] on label "He went to the store [DATE]." at bounding box center [580, 368] width 698 height 36
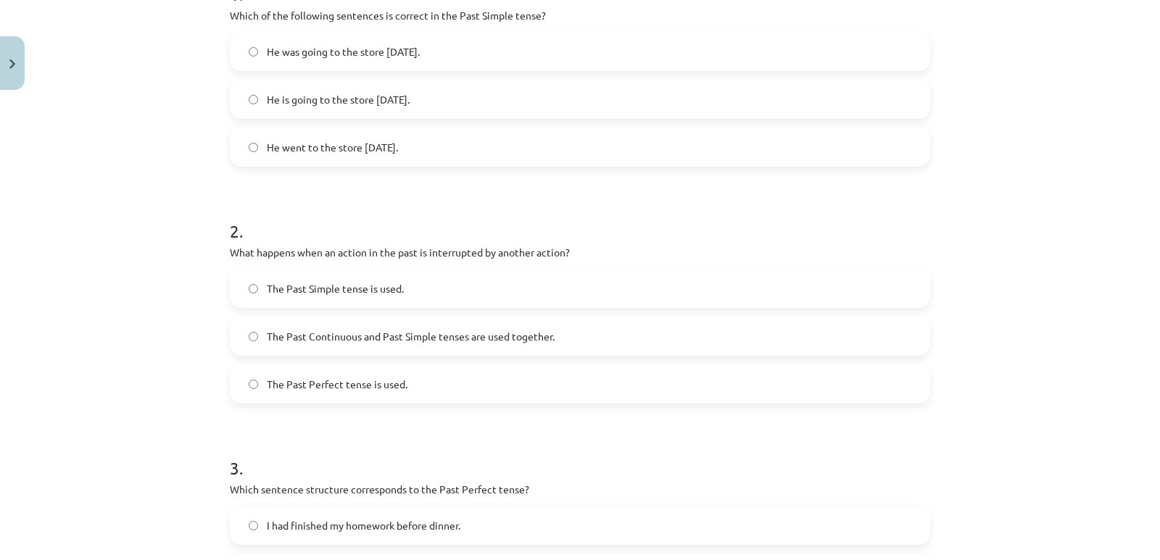
scroll to position [399, 0]
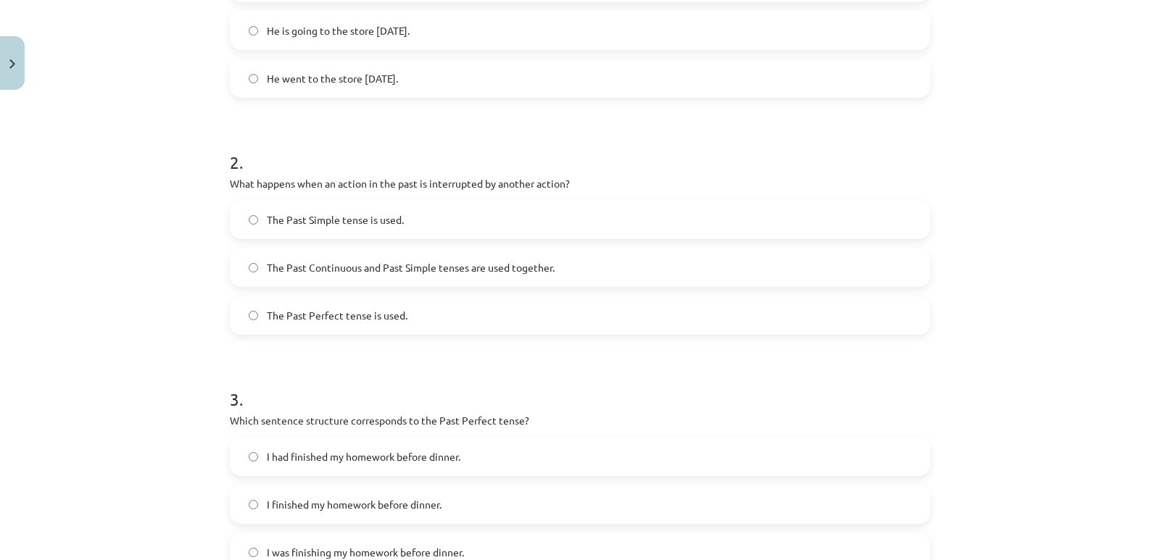
click at [418, 313] on label "The Past Perfect tense is used." at bounding box center [580, 315] width 698 height 36
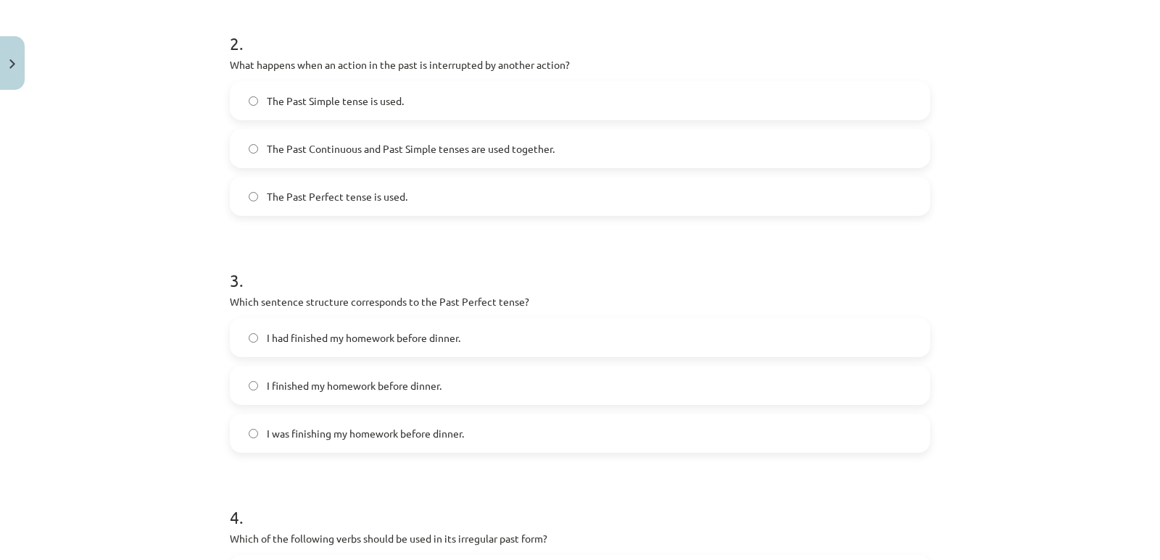
scroll to position [544, 0]
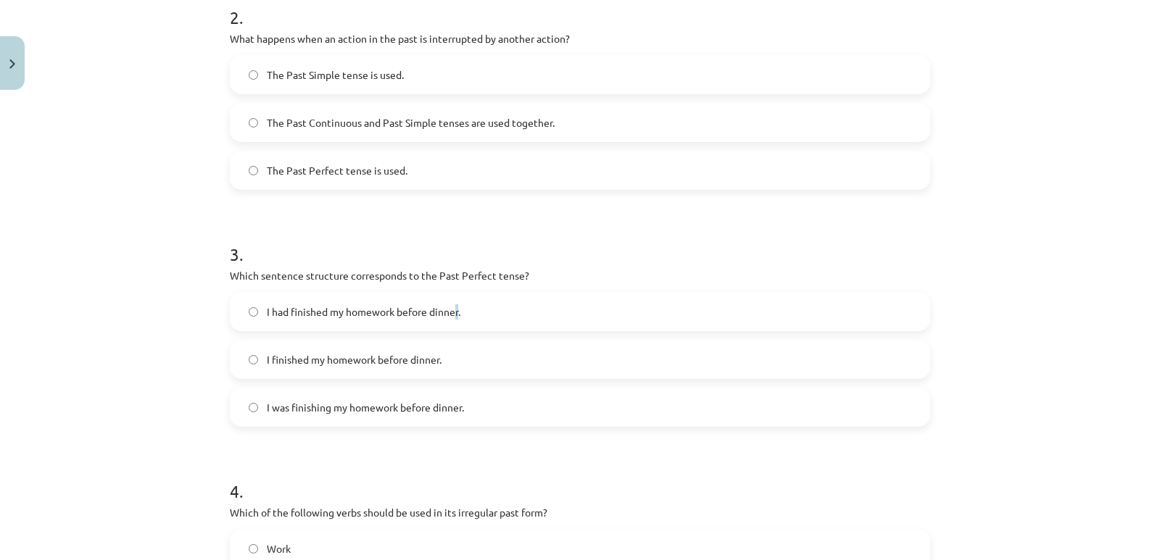
click at [456, 310] on span "I had finished my homework before dinner." at bounding box center [364, 312] width 194 height 15
click at [339, 313] on span "I had finished my homework before dinner." at bounding box center [364, 312] width 194 height 15
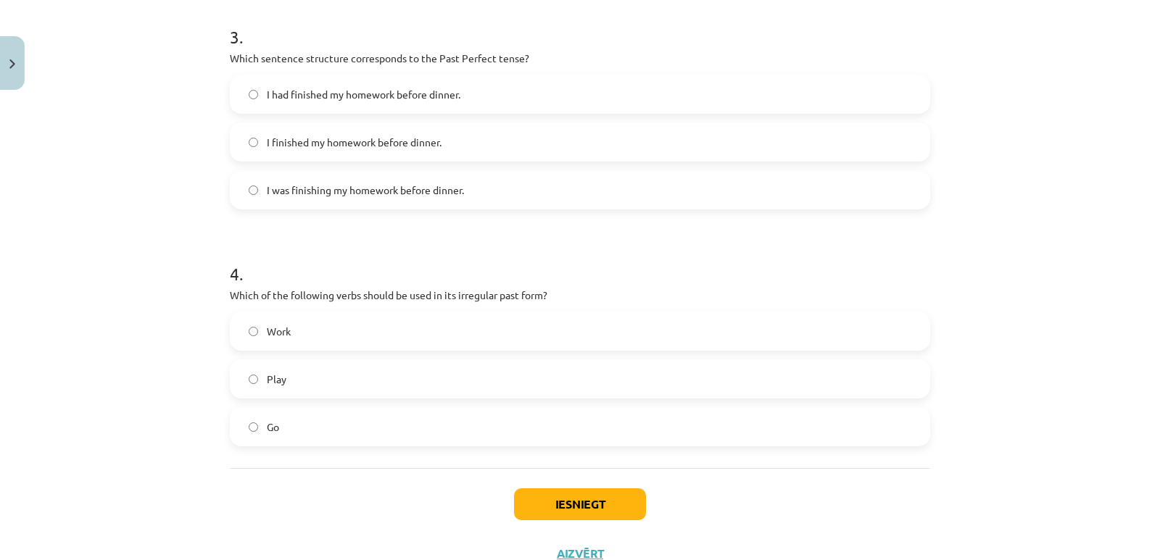
scroll to position [816, 0]
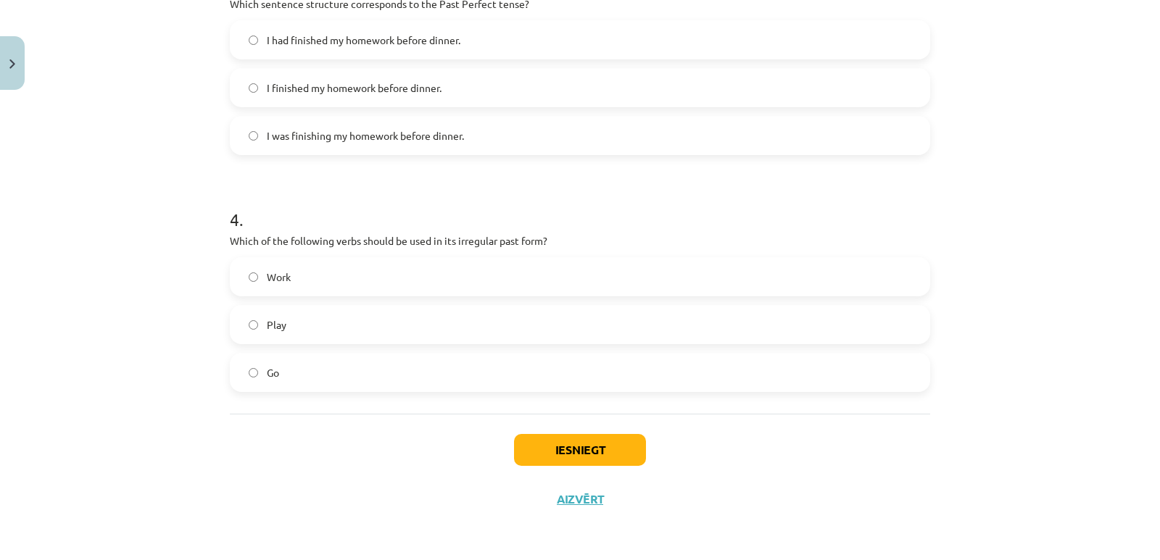
click at [406, 383] on label "Go" at bounding box center [580, 373] width 698 height 36
click at [583, 441] on button "Iesniegt" at bounding box center [580, 450] width 132 height 32
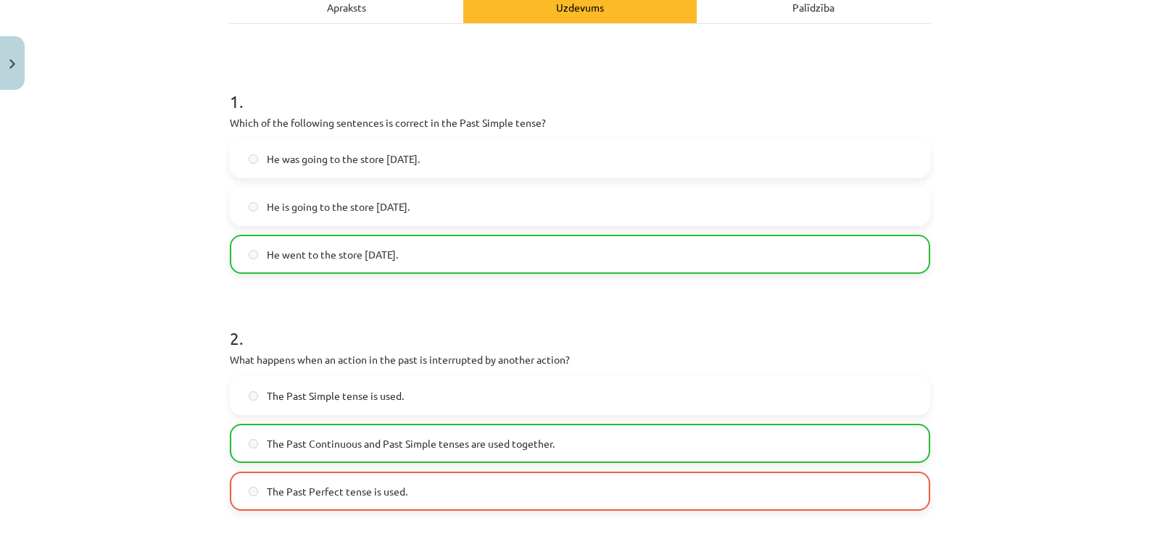
scroll to position [308, 0]
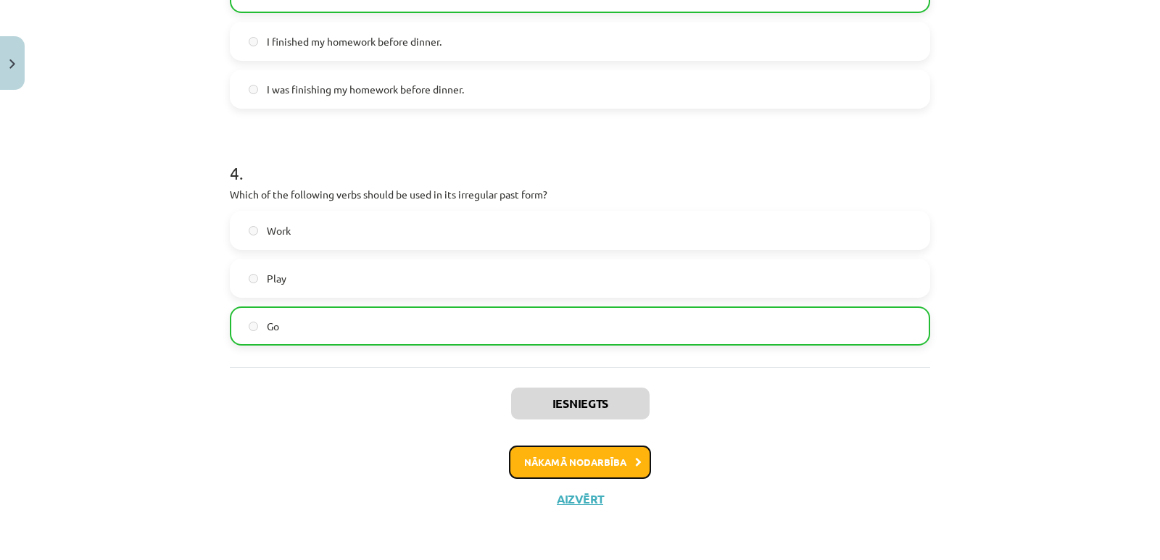
click at [566, 453] on button "Nākamā nodarbība" at bounding box center [580, 462] width 142 height 33
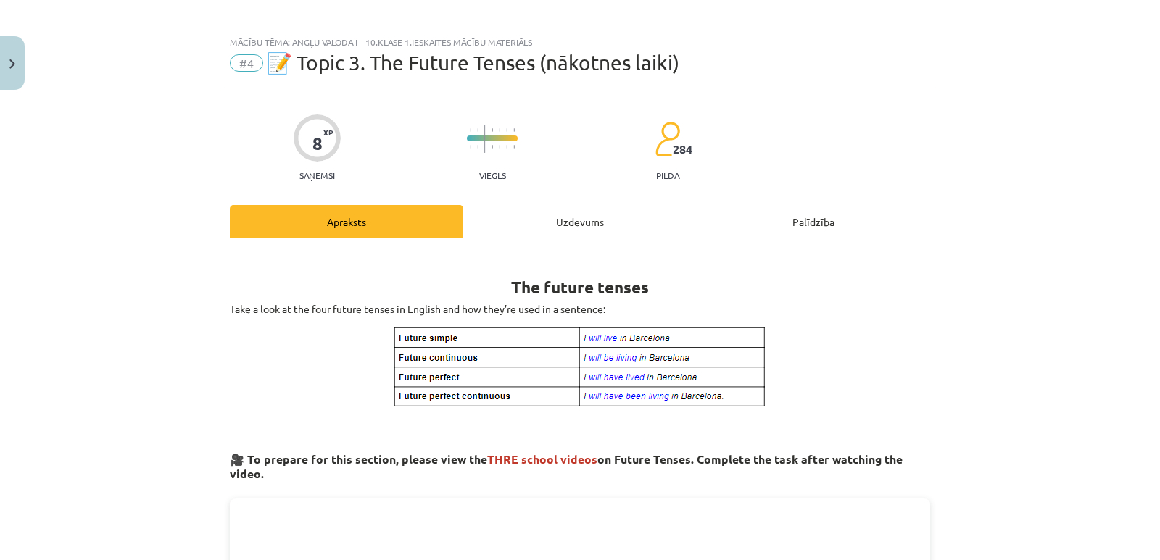
scroll to position [0, 0]
